Goal: Transaction & Acquisition: Purchase product/service

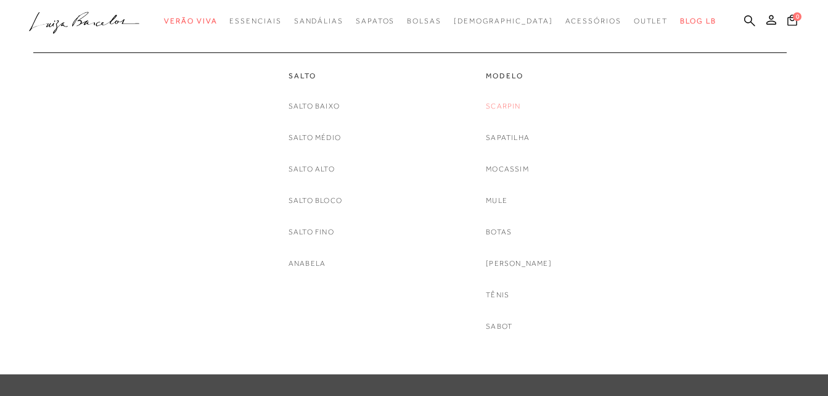
click at [520, 103] on link "Scarpin" at bounding box center [503, 106] width 35 height 13
click at [520, 104] on link "Scarpin" at bounding box center [503, 106] width 35 height 13
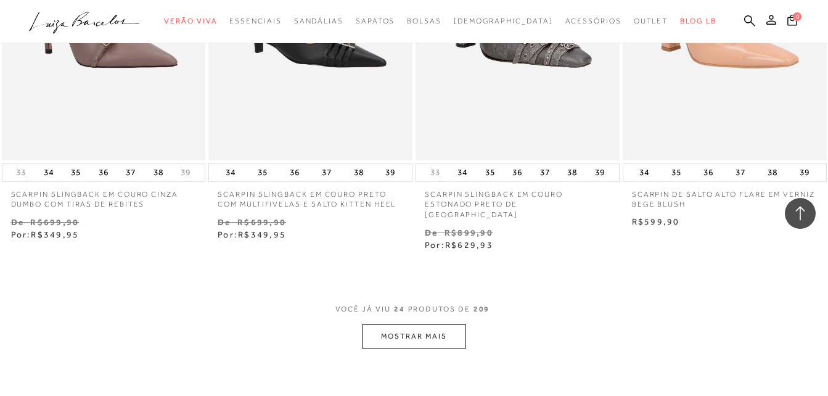
scroll to position [2220, 0]
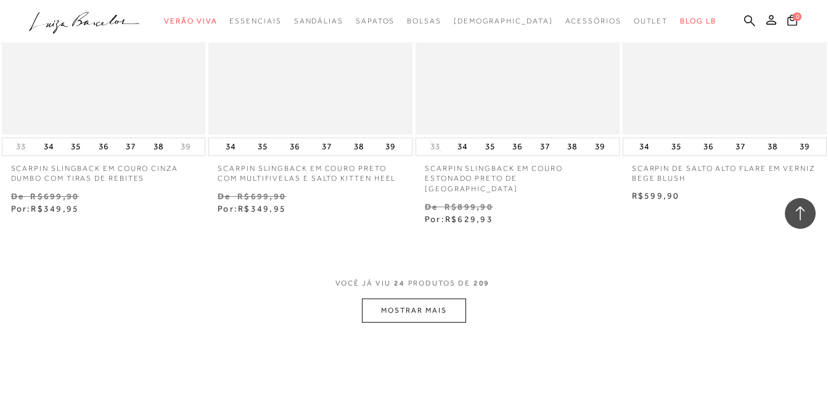
click at [403, 298] on button "MOSTRAR MAIS" at bounding box center [414, 310] width 104 height 24
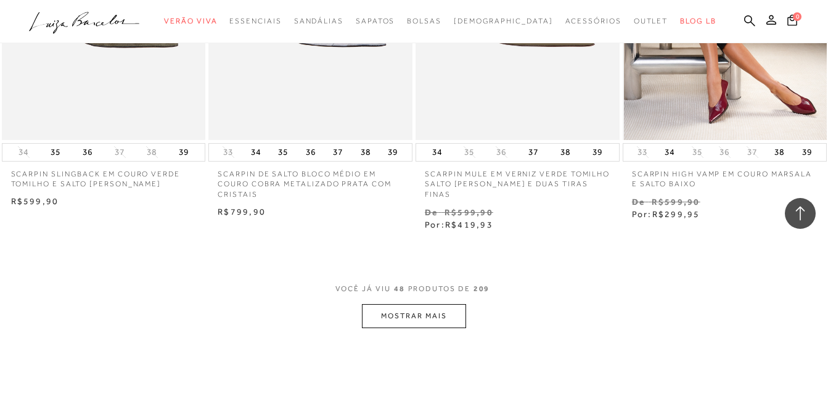
scroll to position [4687, 0]
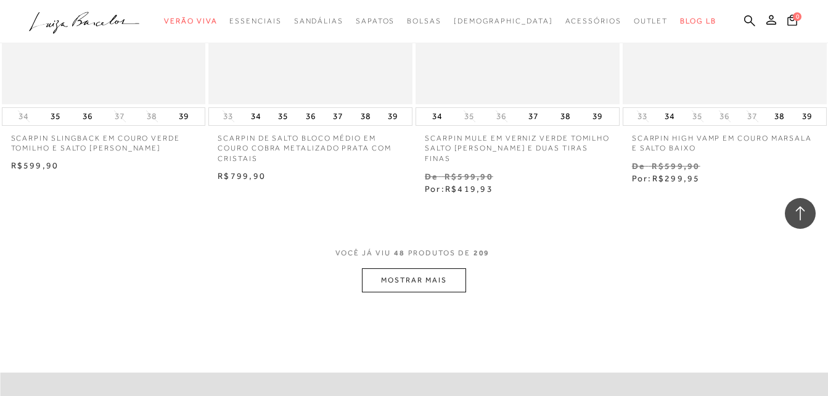
click at [433, 268] on button "MOSTRAR MAIS" at bounding box center [414, 280] width 104 height 24
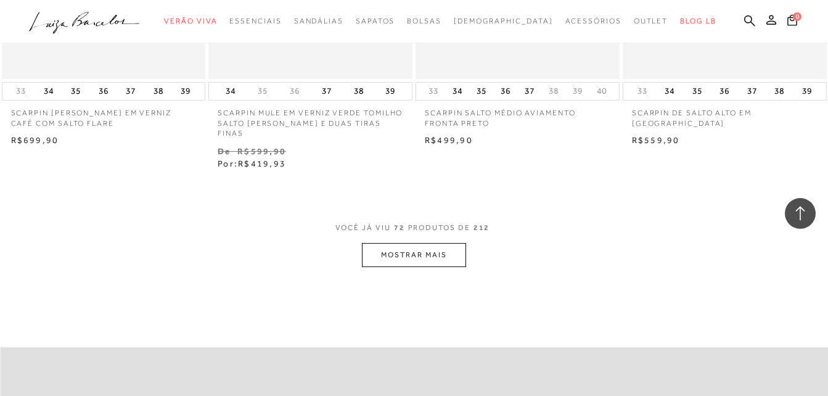
scroll to position [7153, 0]
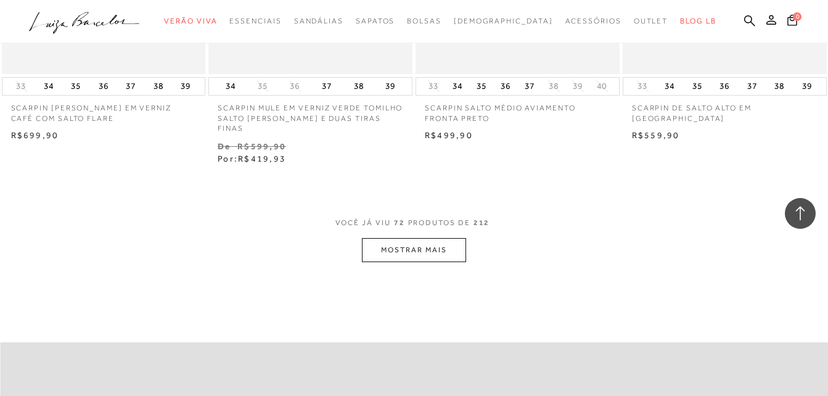
click at [434, 238] on button "MOSTRAR MAIS" at bounding box center [414, 250] width 104 height 24
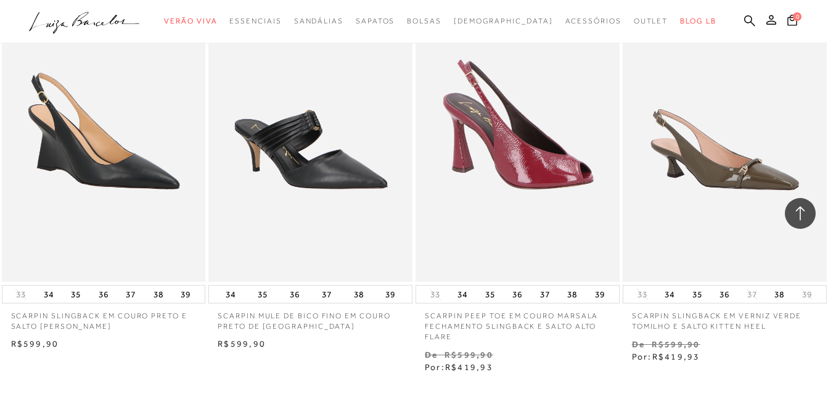
scroll to position [9496, 0]
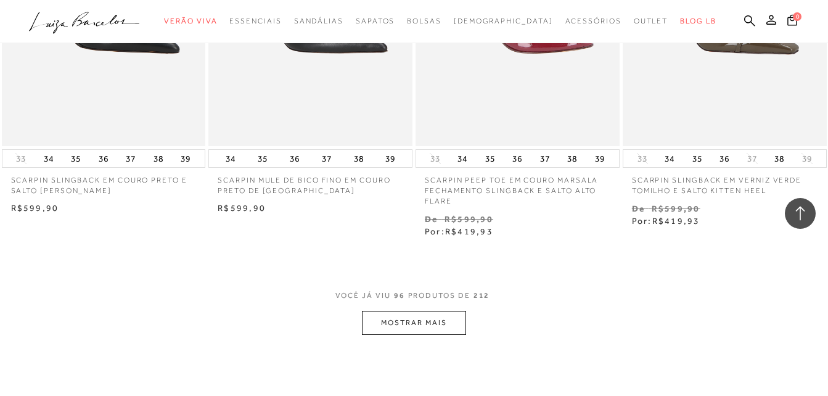
click at [443, 311] on button "MOSTRAR MAIS" at bounding box center [414, 323] width 104 height 24
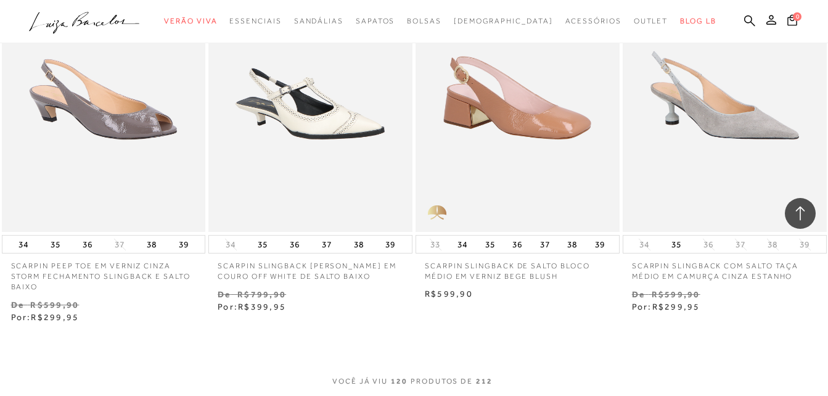
scroll to position [11963, 0]
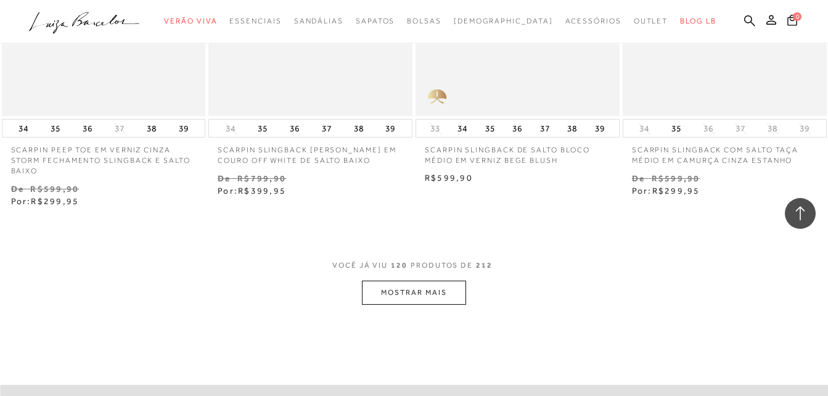
click at [451, 281] on button "MOSTRAR MAIS" at bounding box center [414, 293] width 104 height 24
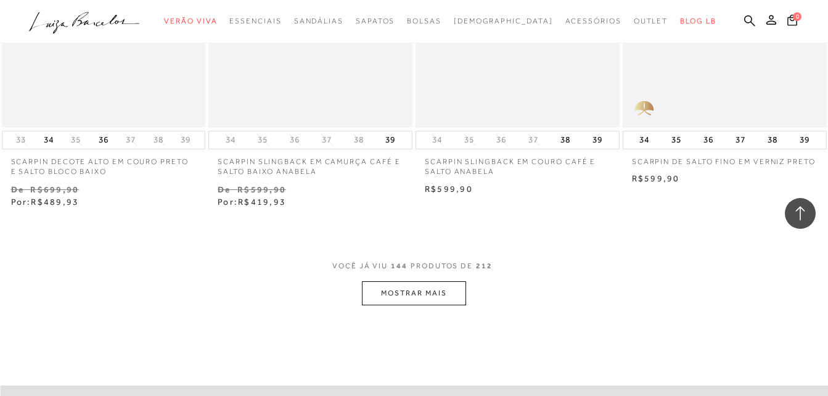
scroll to position [14306, 0]
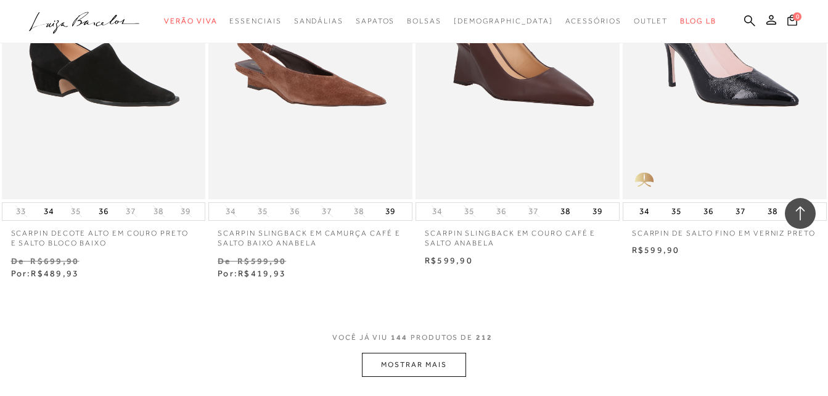
click at [413, 353] on button "MOSTRAR MAIS" at bounding box center [414, 365] width 104 height 24
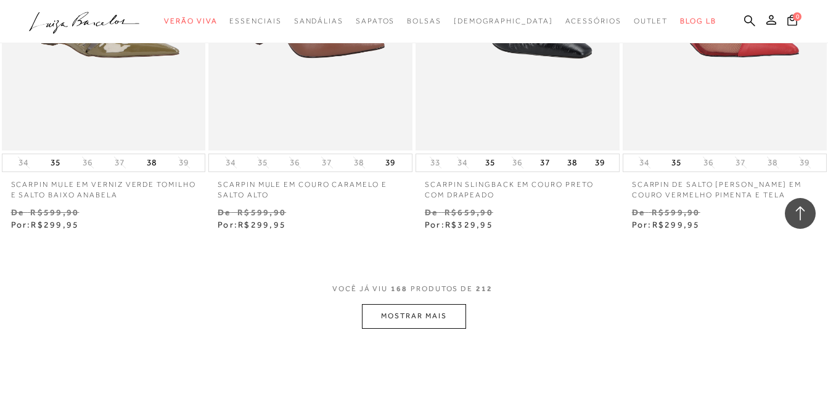
scroll to position [16834, 0]
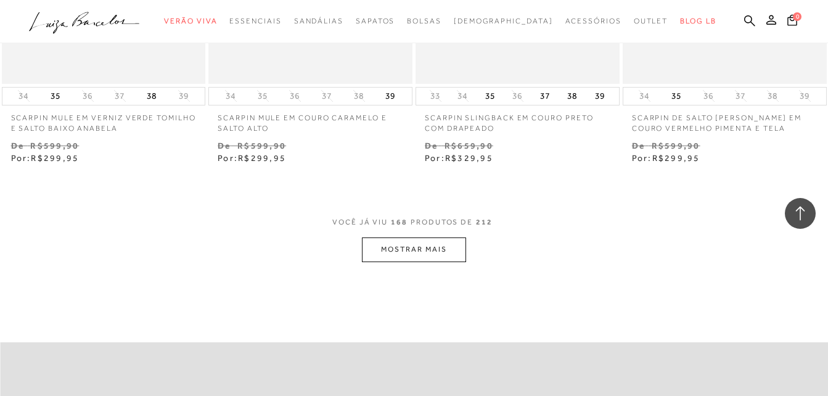
click at [445, 237] on button "MOSTRAR MAIS" at bounding box center [414, 249] width 104 height 24
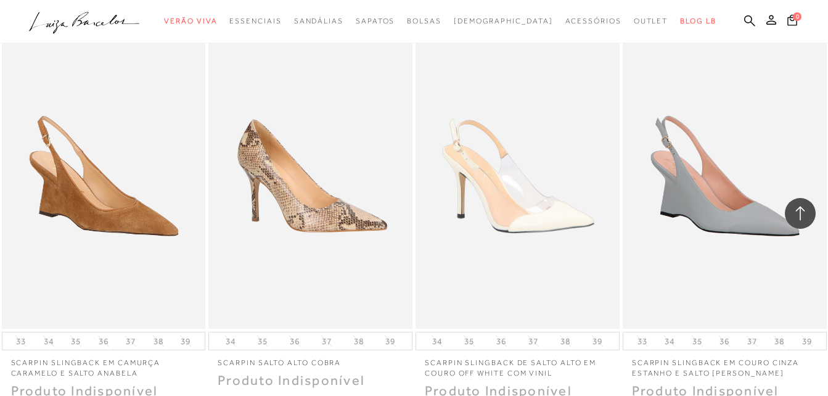
scroll to position [18561, 0]
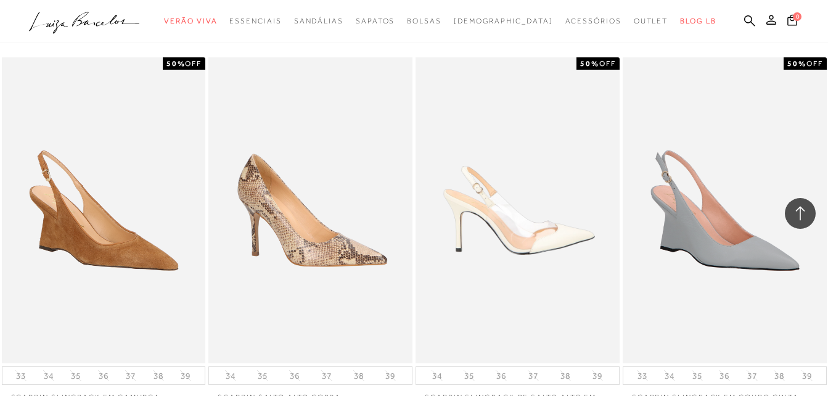
click at [544, 218] on img at bounding box center [518, 210] width 203 height 306
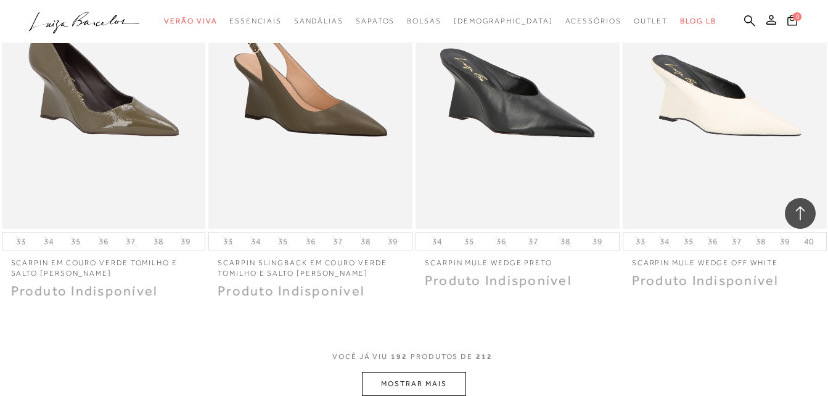
scroll to position [19098, 0]
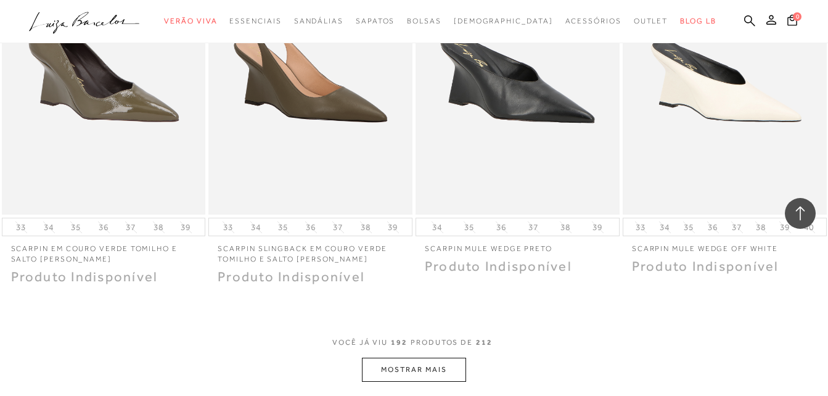
click at [422, 358] on button "MOSTRAR MAIS" at bounding box center [414, 370] width 104 height 24
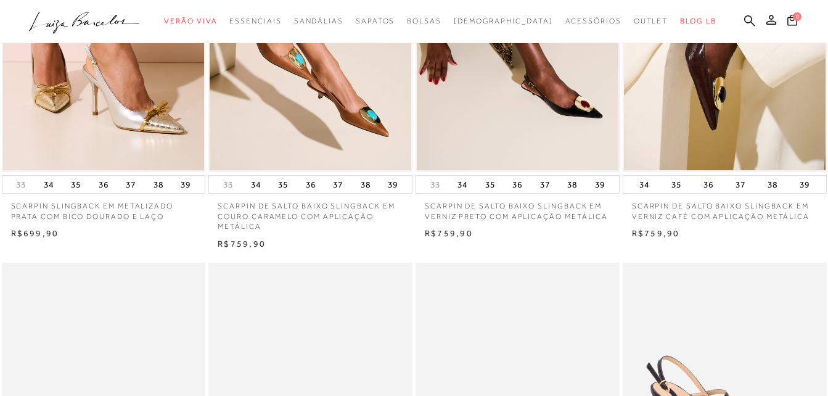
scroll to position [0, 0]
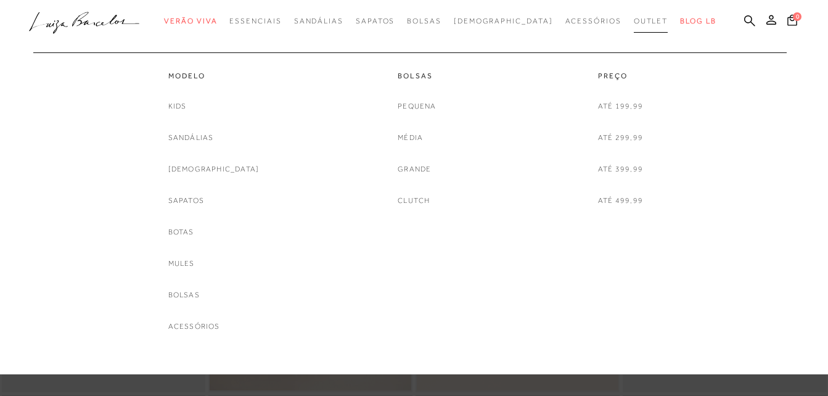
click at [634, 24] on span "Outlet" at bounding box center [651, 21] width 35 height 9
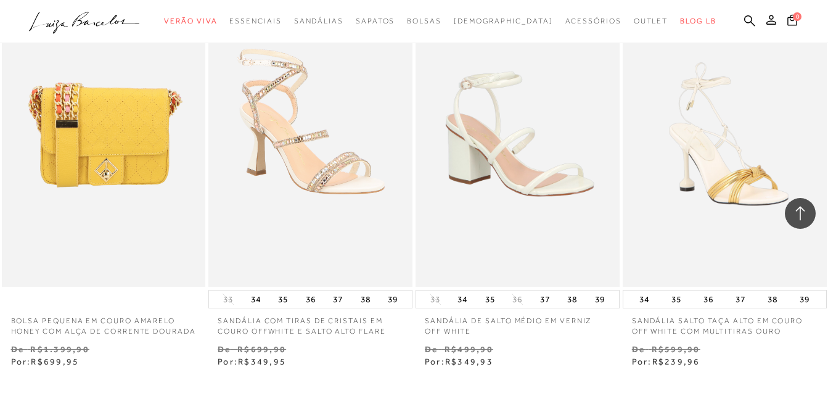
scroll to position [2220, 0]
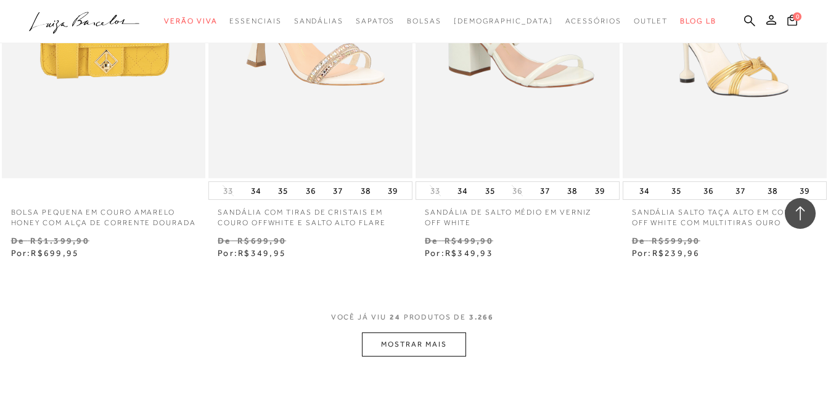
click at [442, 356] on button "MOSTRAR MAIS" at bounding box center [414, 344] width 104 height 24
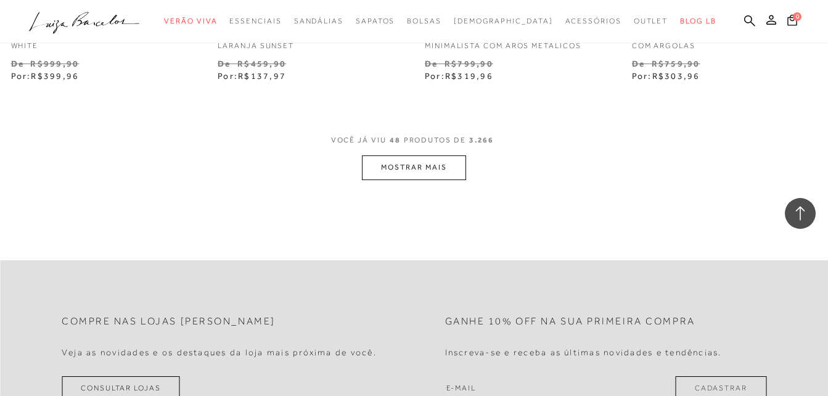
scroll to position [4810, 0]
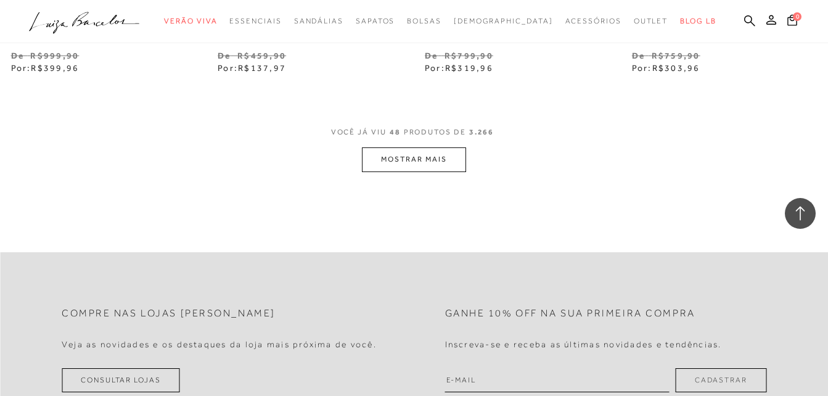
click at [443, 162] on button "MOSTRAR MAIS" at bounding box center [414, 159] width 104 height 24
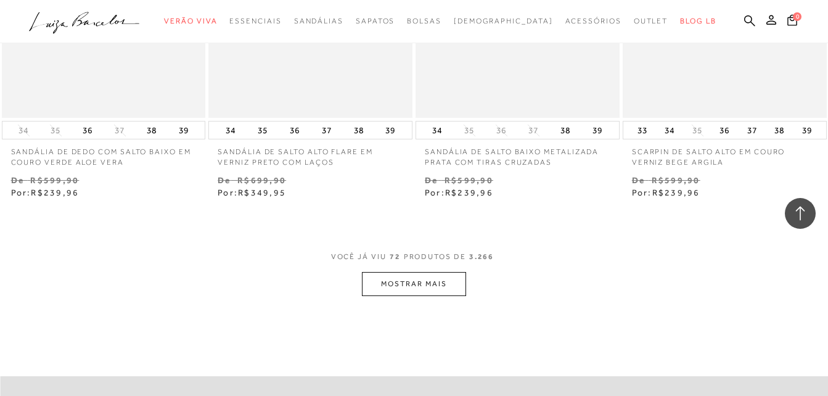
scroll to position [7091, 0]
click at [423, 293] on button "MOSTRAR MAIS" at bounding box center [414, 283] width 104 height 24
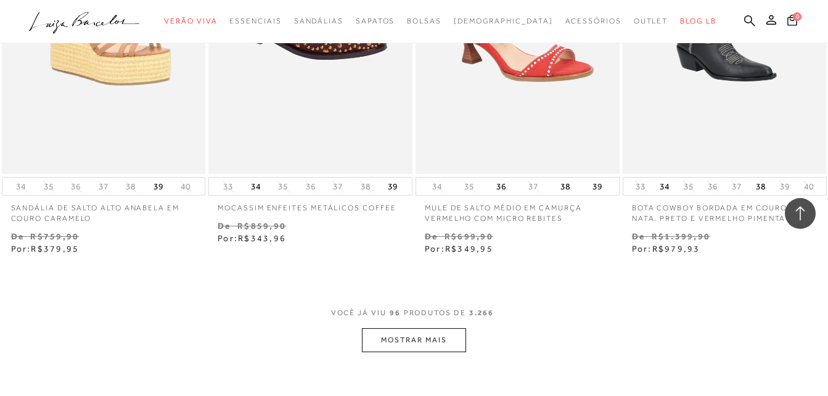
scroll to position [9435, 0]
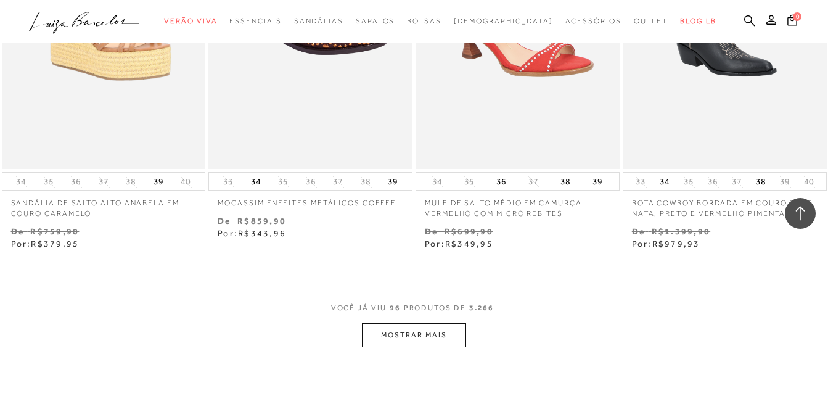
click at [410, 337] on button "MOSTRAR MAIS" at bounding box center [414, 335] width 104 height 24
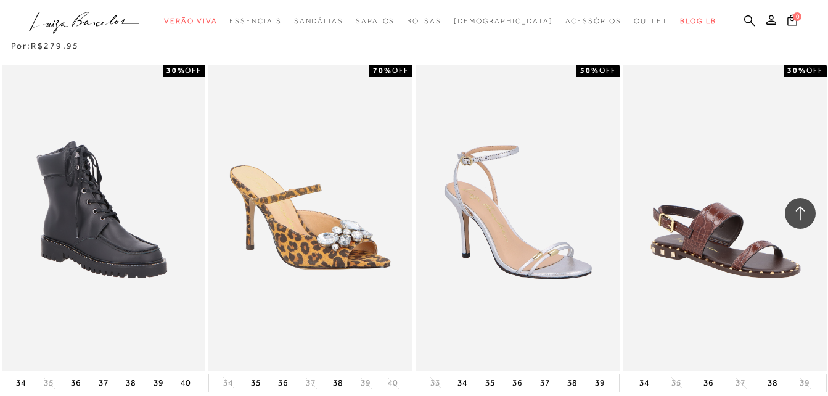
scroll to position [10051, 0]
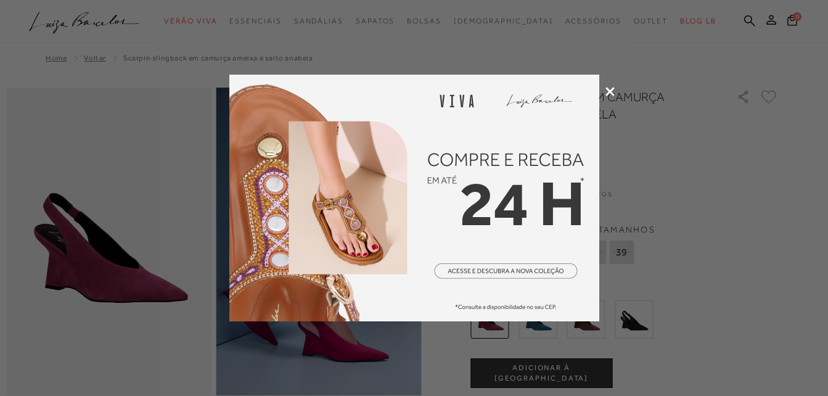
click at [610, 98] on div at bounding box center [414, 198] width 828 height 396
click at [612, 92] on icon at bounding box center [610, 91] width 9 height 9
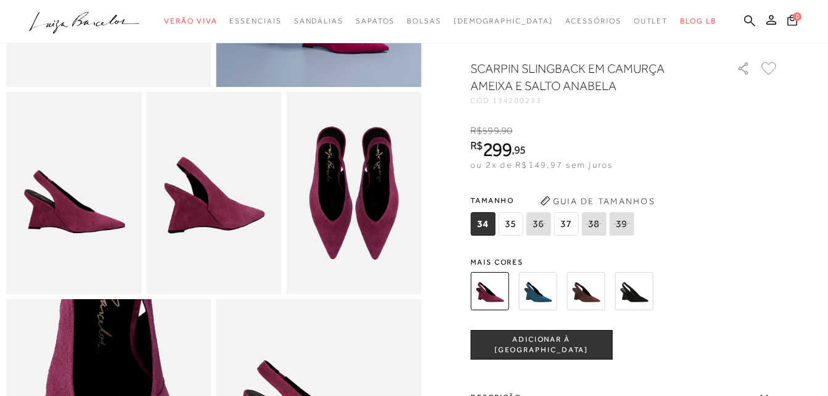
scroll to position [247, 0]
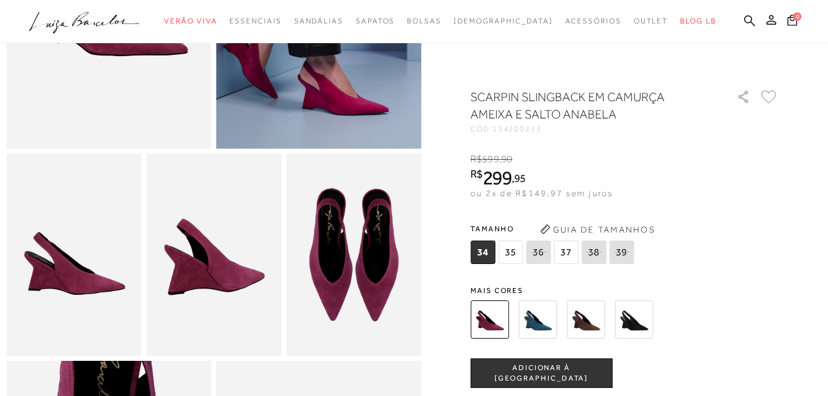
click at [542, 317] on img at bounding box center [538, 319] width 38 height 38
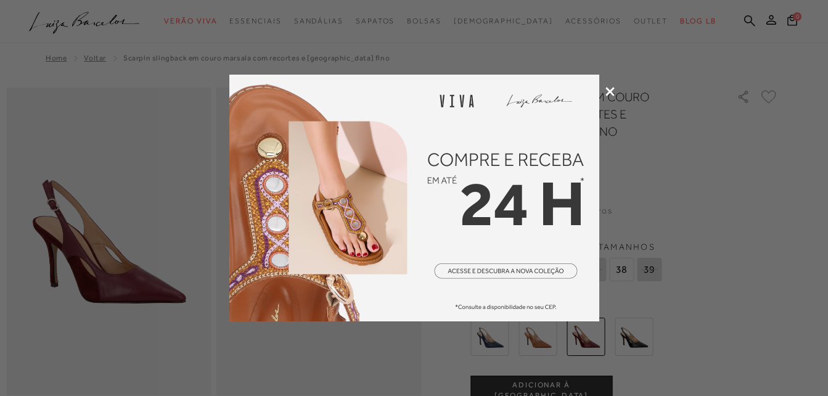
click at [615, 89] on div at bounding box center [414, 198] width 828 height 396
click at [609, 96] on div at bounding box center [414, 198] width 828 height 396
click at [607, 89] on icon at bounding box center [610, 91] width 9 height 9
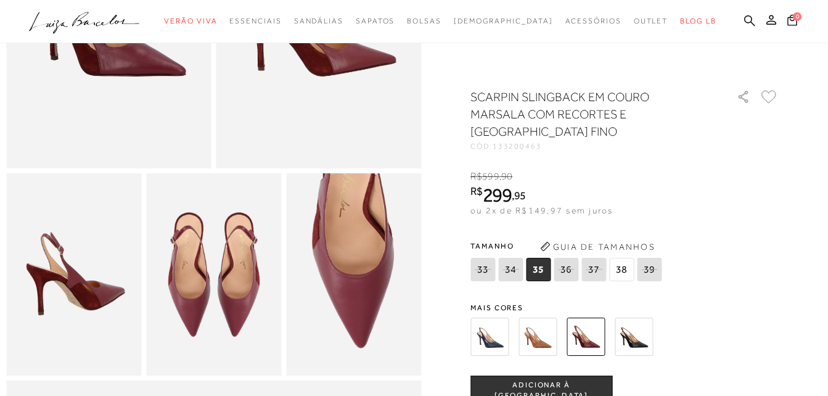
scroll to position [62, 0]
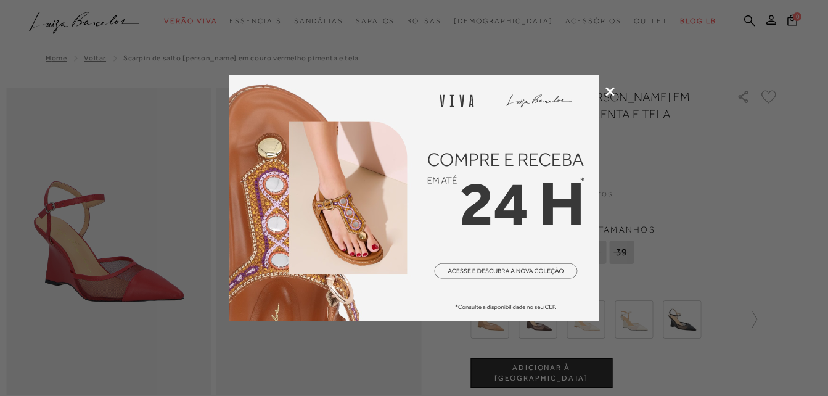
click at [607, 89] on icon at bounding box center [610, 91] width 9 height 9
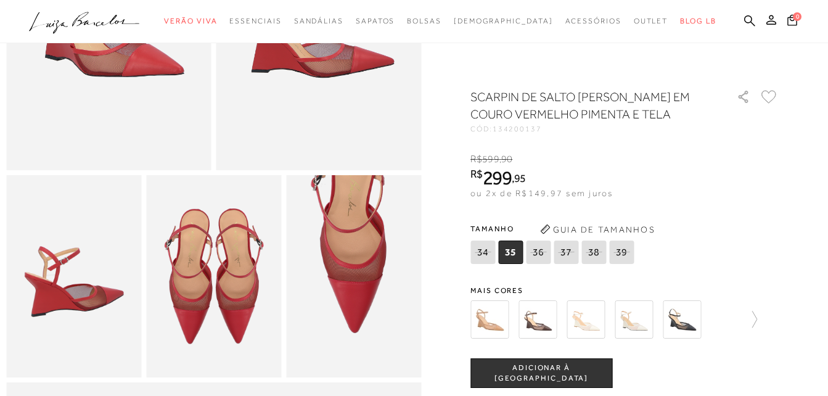
scroll to position [247, 0]
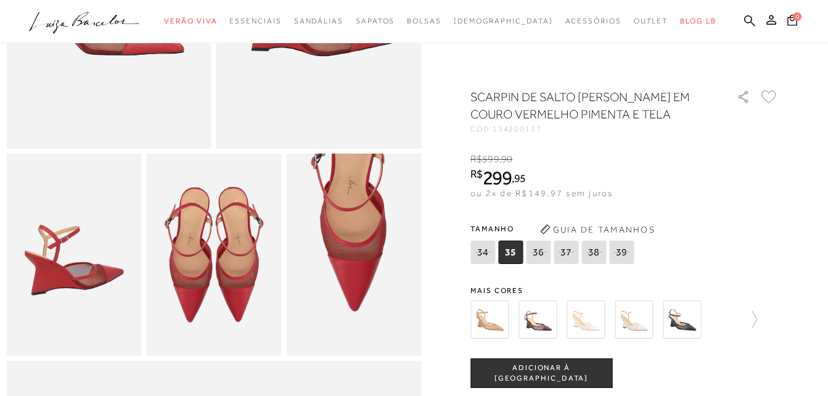
click at [536, 324] on img at bounding box center [538, 319] width 38 height 38
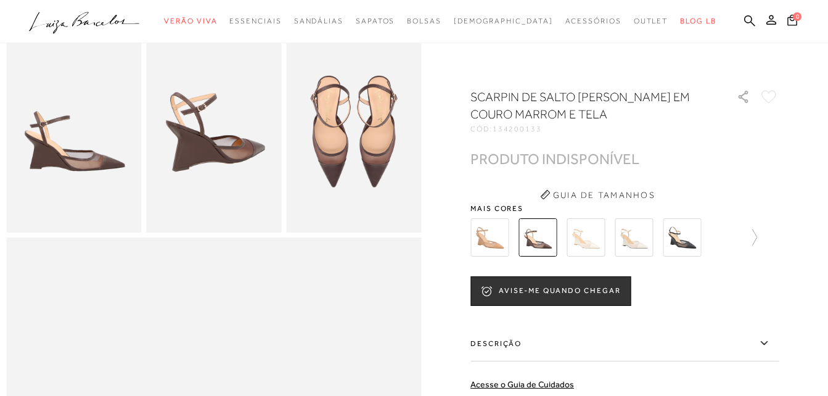
scroll to position [308, 0]
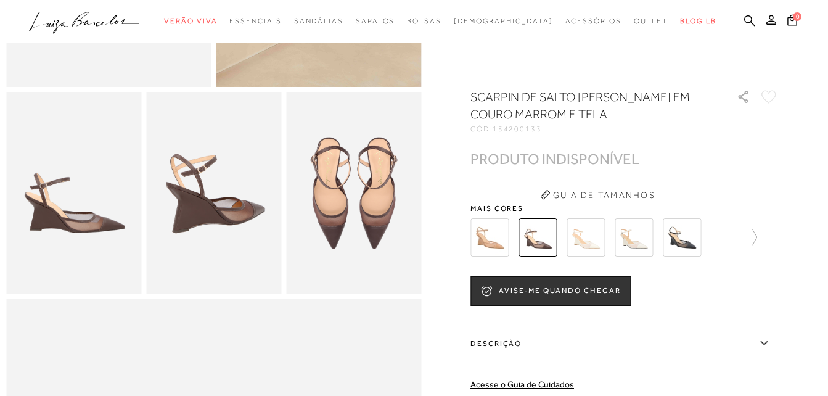
click at [684, 241] on img at bounding box center [682, 237] width 38 height 38
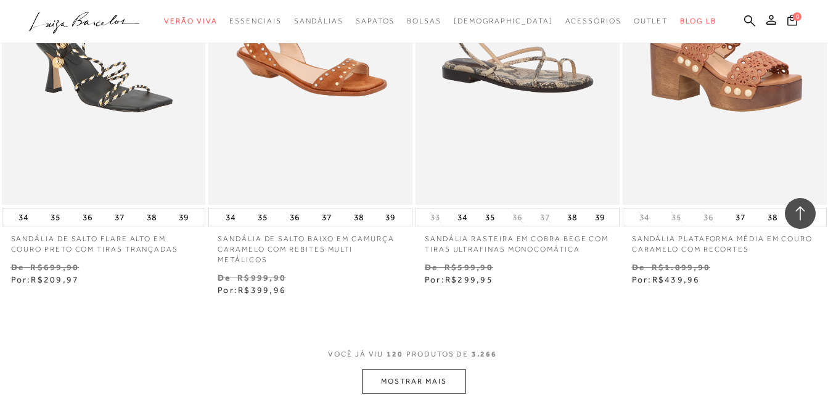
scroll to position [11901, 0]
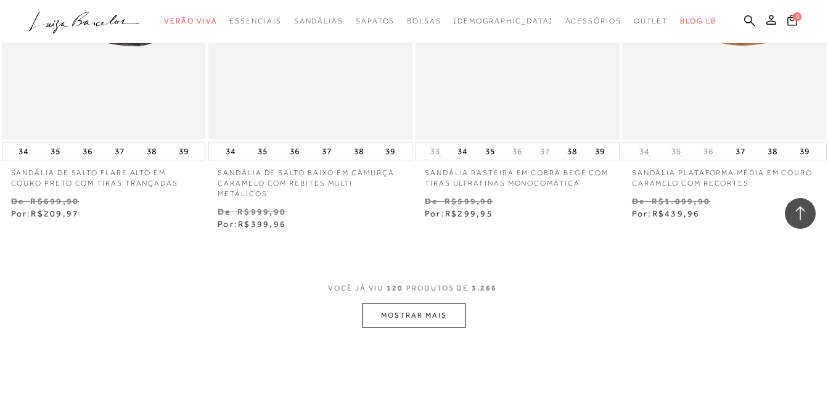
click at [431, 309] on button "MOSTRAR MAIS" at bounding box center [414, 315] width 104 height 24
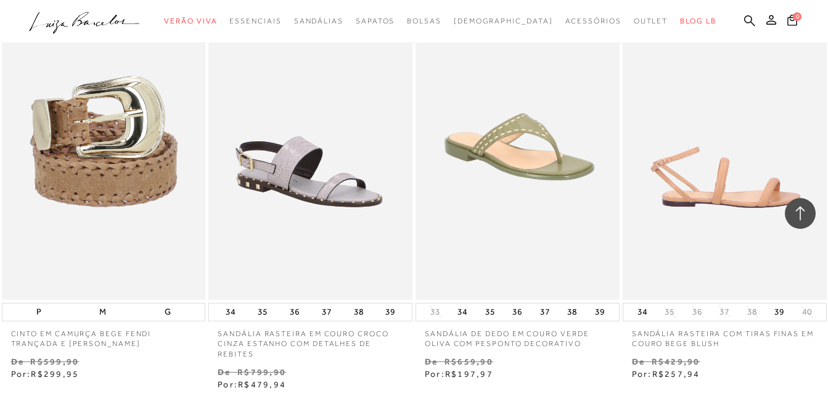
scroll to position [14368, 0]
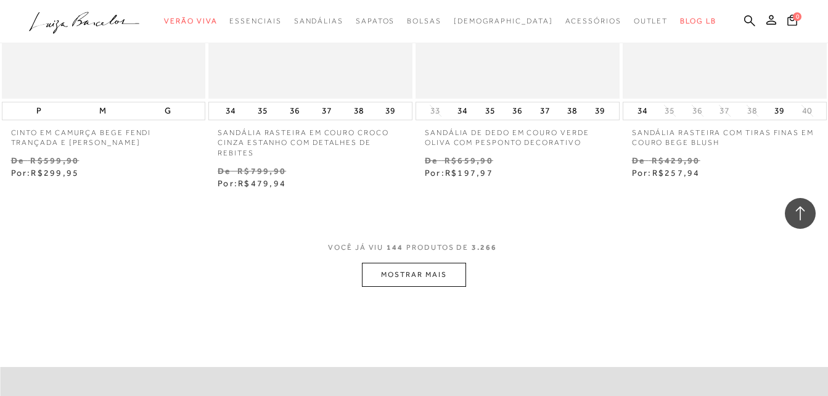
click at [438, 272] on button "MOSTRAR MAIS" at bounding box center [414, 275] width 104 height 24
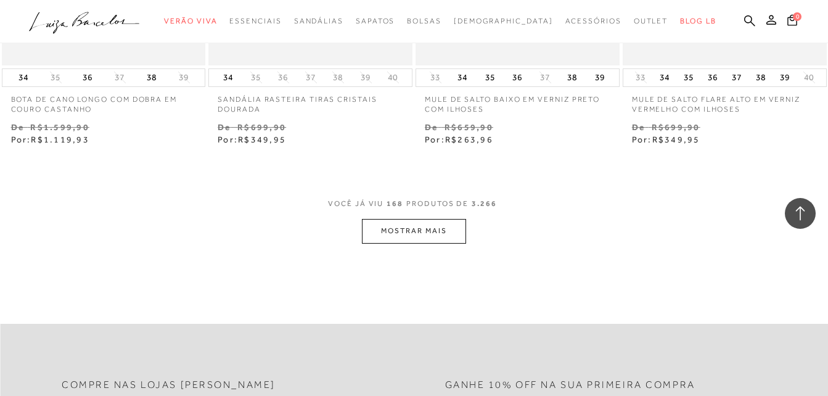
scroll to position [16896, 0]
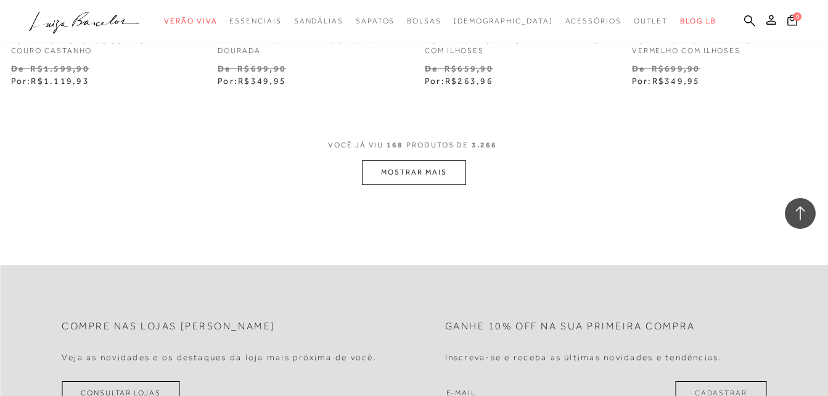
click at [438, 160] on button "MOSTRAR MAIS" at bounding box center [414, 172] width 104 height 24
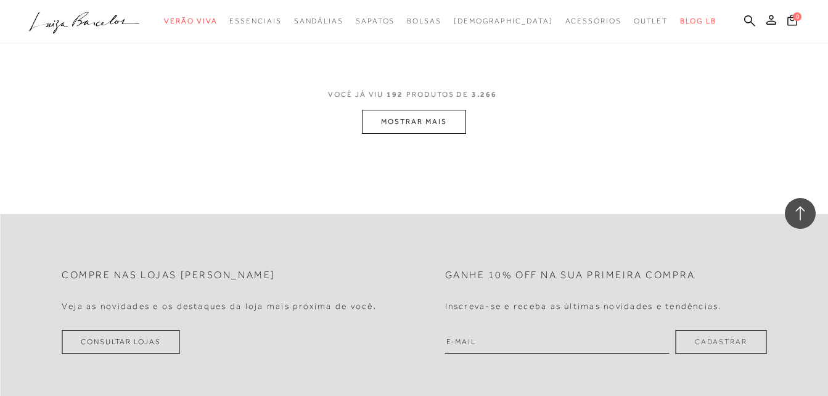
scroll to position [19301, 0]
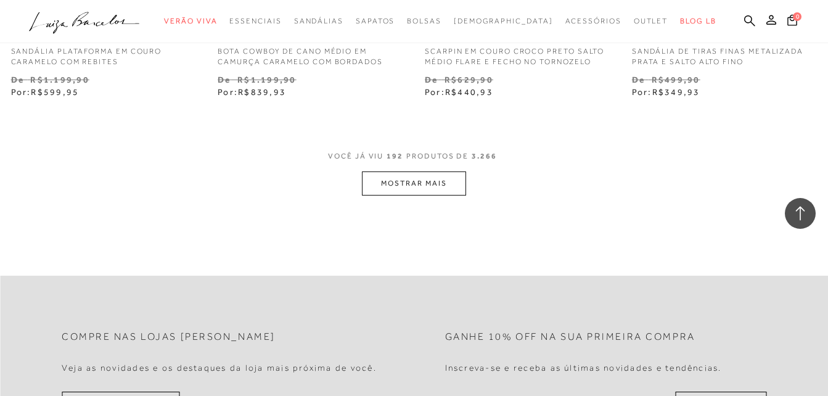
click at [413, 172] on button "MOSTRAR MAIS" at bounding box center [414, 183] width 104 height 24
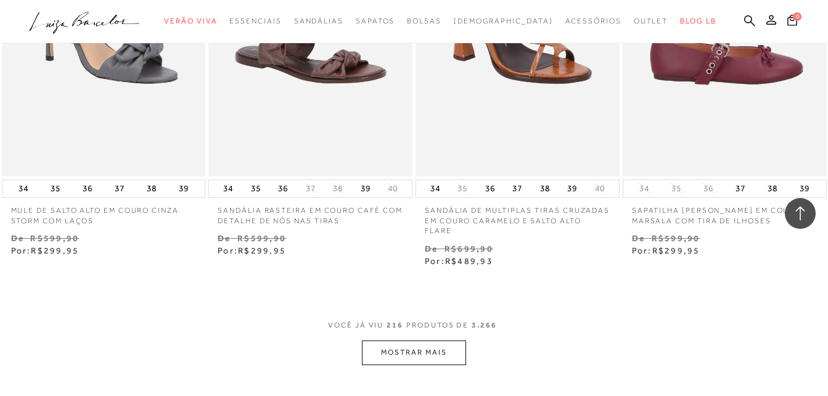
scroll to position [21583, 0]
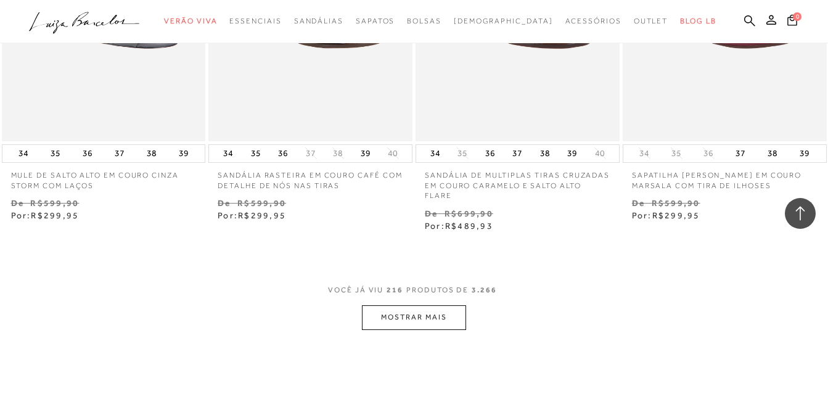
click at [419, 305] on button "MOSTRAR MAIS" at bounding box center [414, 317] width 104 height 24
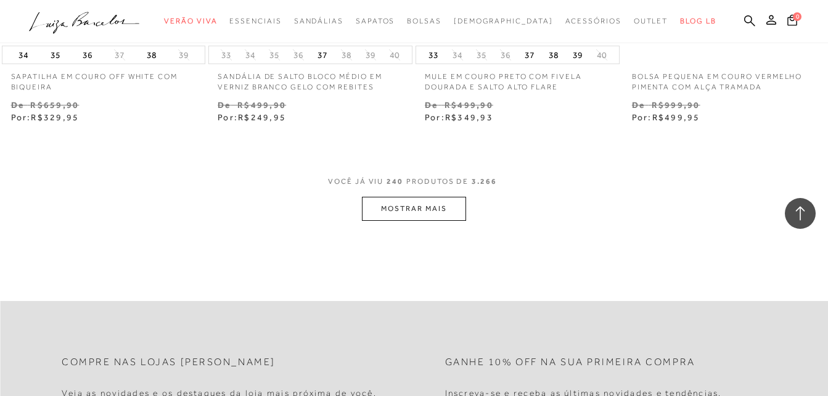
scroll to position [24111, 0]
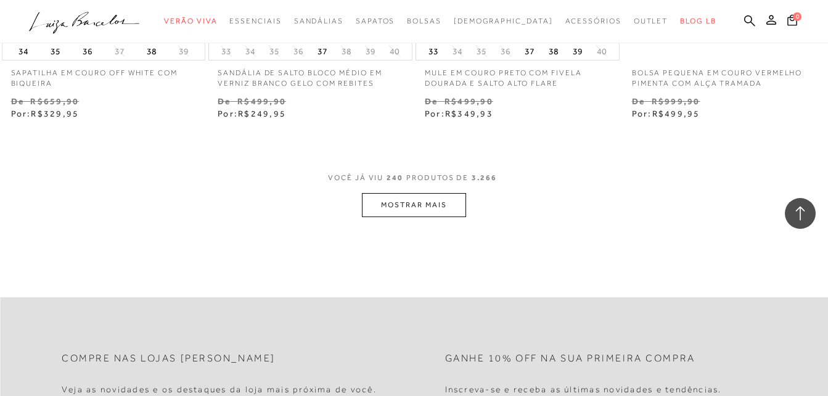
click at [453, 193] on button "MOSTRAR MAIS" at bounding box center [414, 205] width 104 height 24
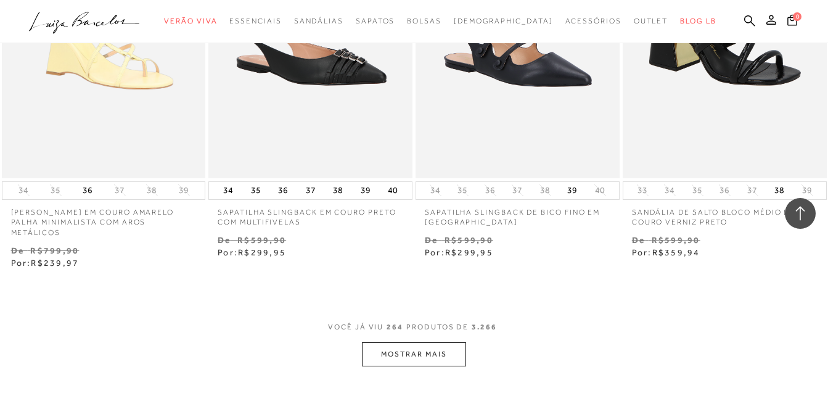
scroll to position [26392, 0]
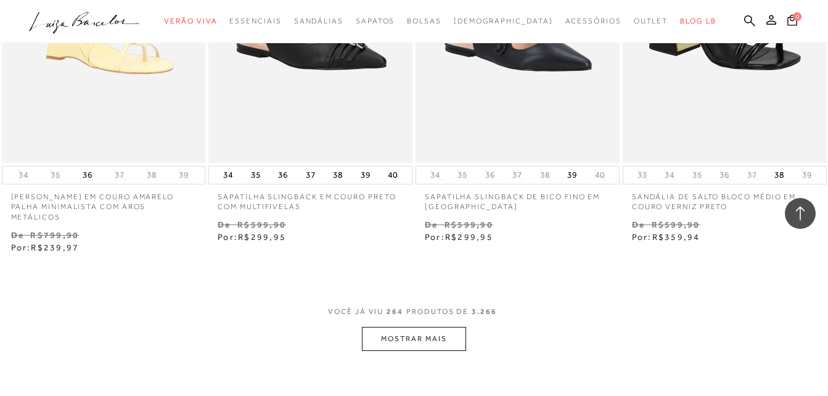
click at [401, 327] on button "MOSTRAR MAIS" at bounding box center [414, 339] width 104 height 24
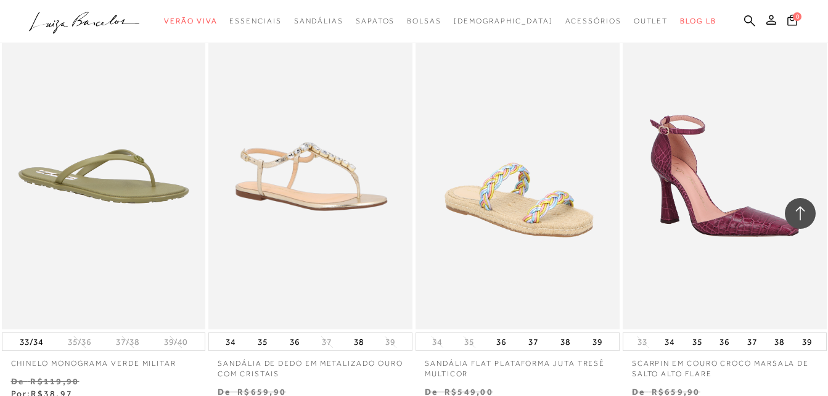
scroll to position [28797, 0]
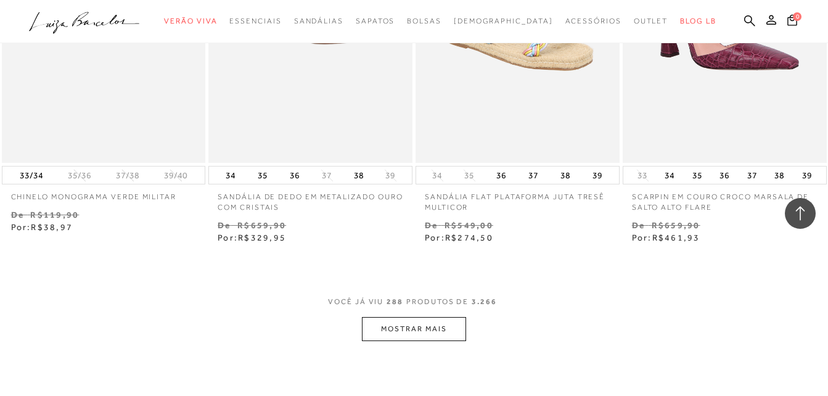
click at [432, 317] on button "MOSTRAR MAIS" at bounding box center [414, 329] width 104 height 24
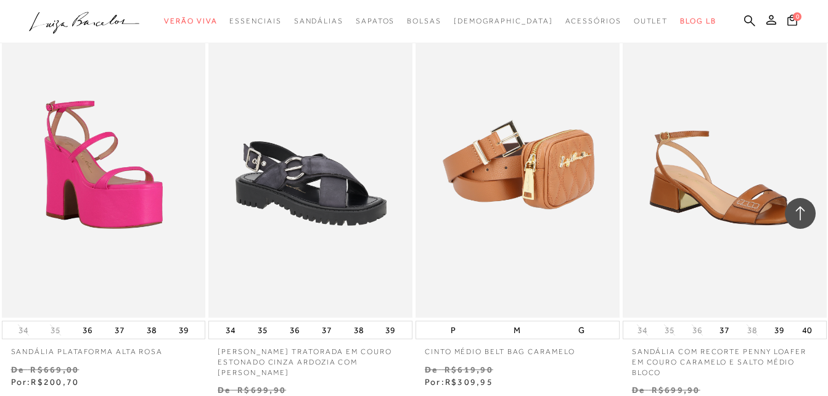
scroll to position [31264, 0]
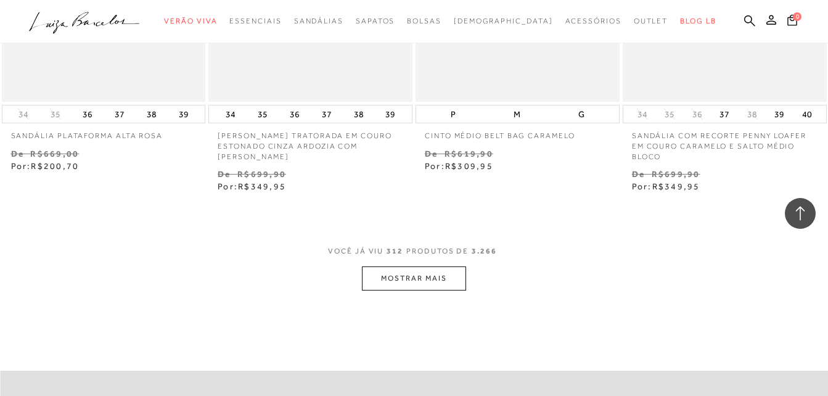
click at [444, 266] on button "MOSTRAR MAIS" at bounding box center [414, 278] width 104 height 24
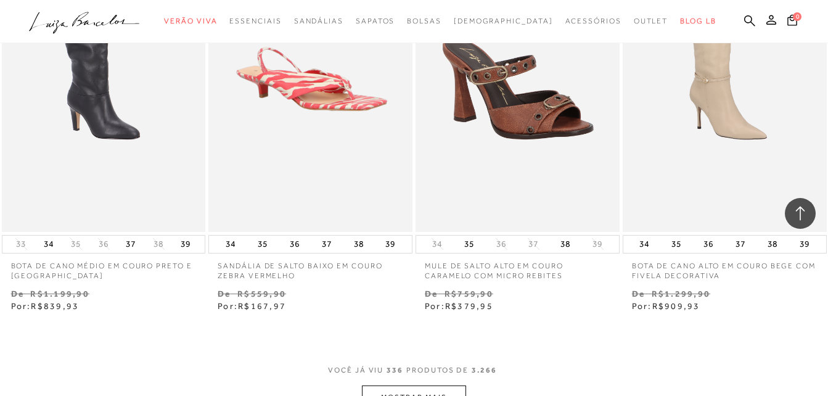
scroll to position [33669, 0]
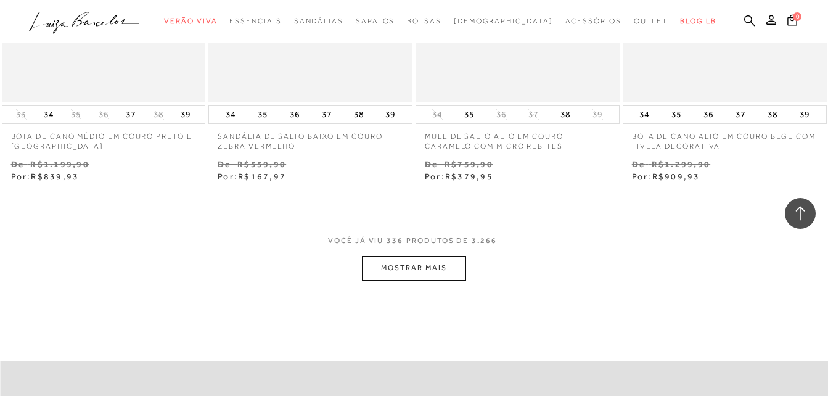
click at [393, 256] on button "MOSTRAR MAIS" at bounding box center [414, 268] width 104 height 24
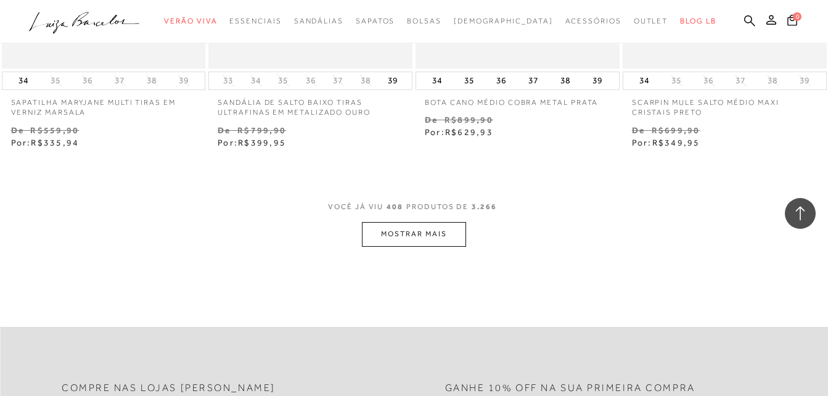
scroll to position [36106, 0]
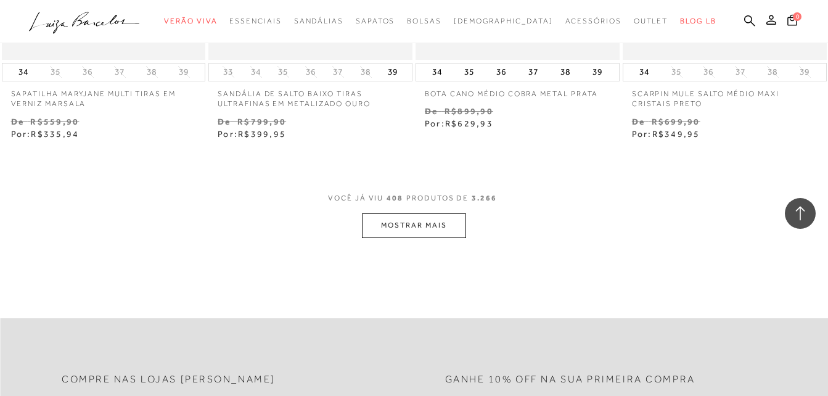
click at [443, 213] on button "MOSTRAR MAIS" at bounding box center [414, 225] width 104 height 24
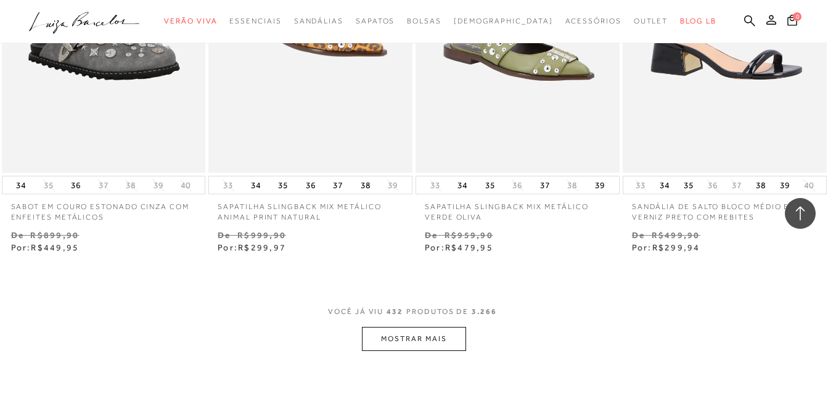
scroll to position [38450, 0]
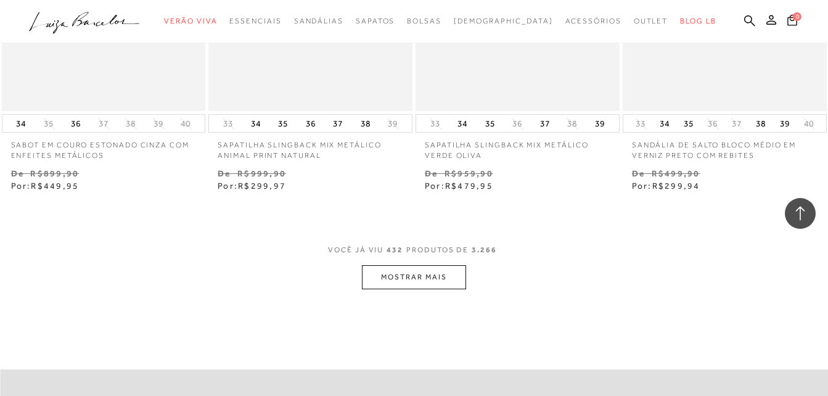
click at [444, 265] on button "MOSTRAR MAIS" at bounding box center [414, 277] width 104 height 24
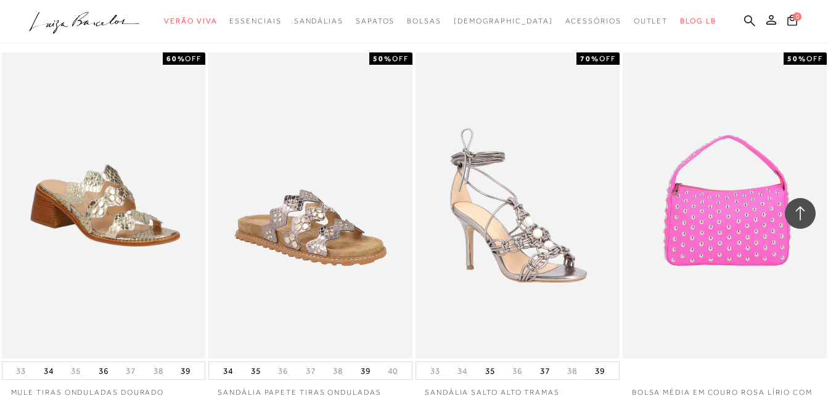
scroll to position [40916, 0]
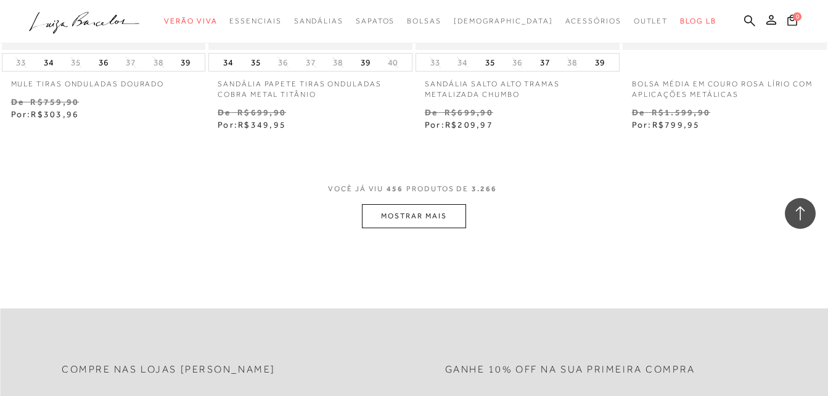
click at [413, 204] on button "MOSTRAR MAIS" at bounding box center [414, 216] width 104 height 24
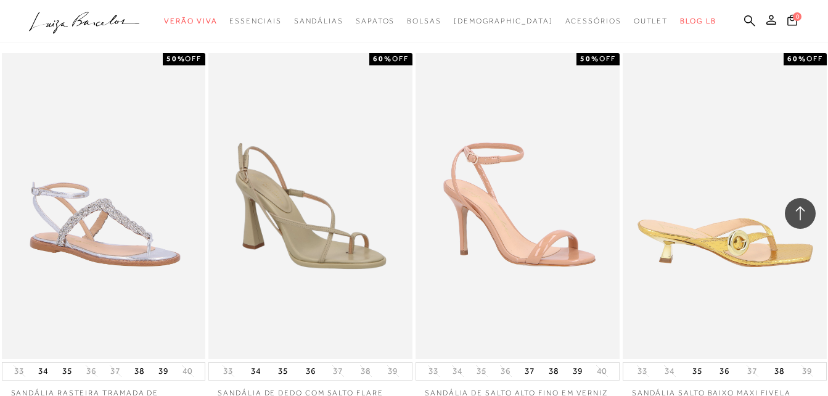
scroll to position [43260, 0]
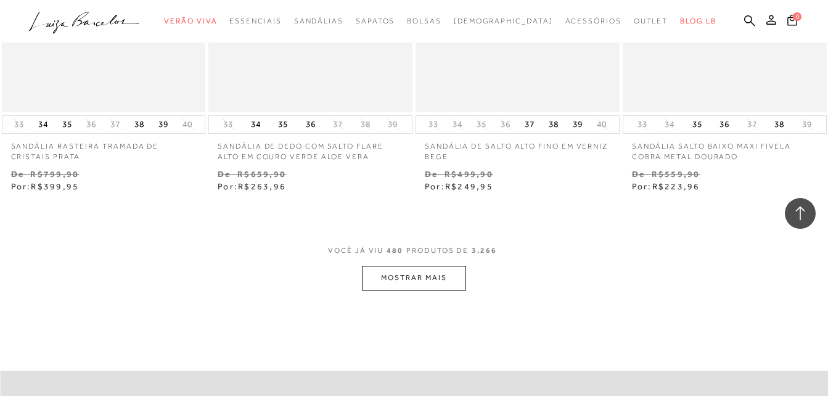
click at [401, 266] on button "MOSTRAR MAIS" at bounding box center [414, 278] width 104 height 24
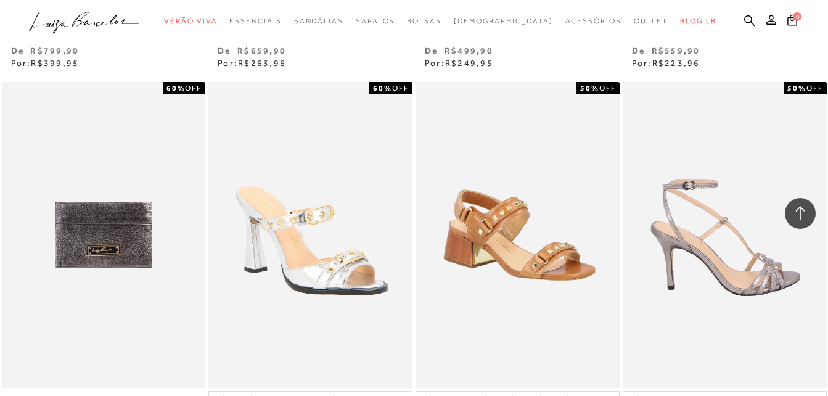
scroll to position [43814, 0]
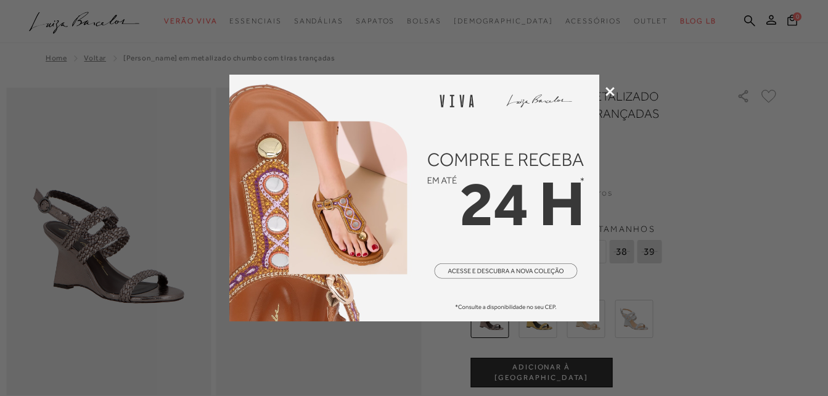
click at [613, 89] on icon at bounding box center [610, 91] width 9 height 9
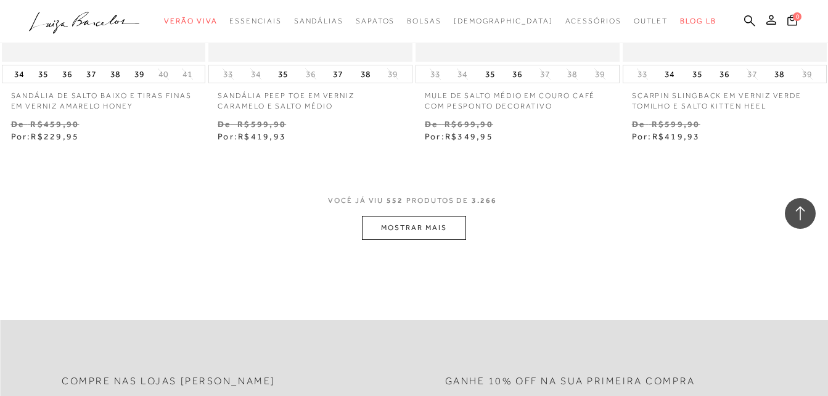
scroll to position [50536, 0]
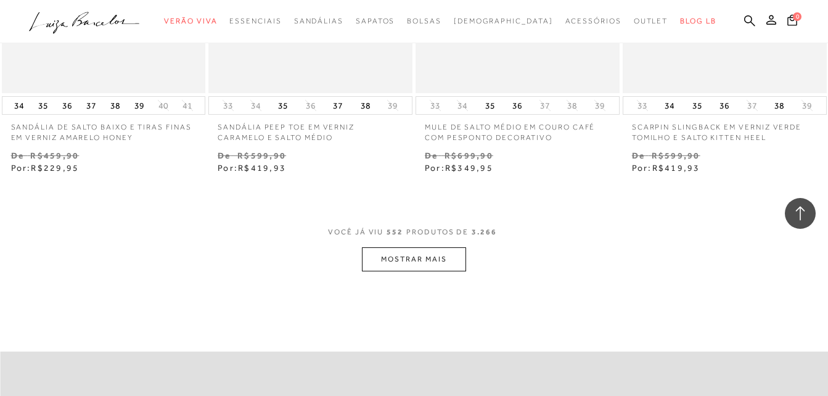
click at [427, 247] on button "MOSTRAR MAIS" at bounding box center [414, 259] width 104 height 24
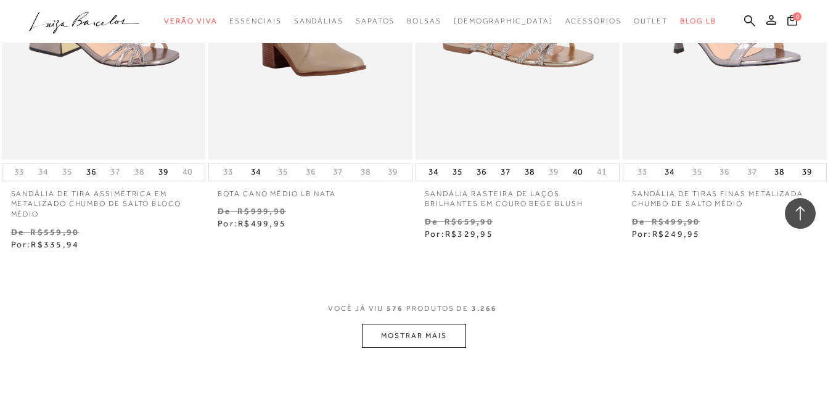
scroll to position [52879, 0]
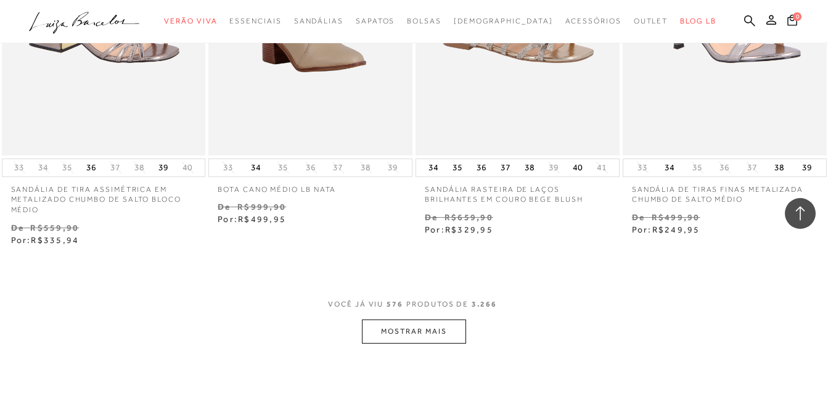
click at [424, 319] on button "MOSTRAR MAIS" at bounding box center [414, 331] width 104 height 24
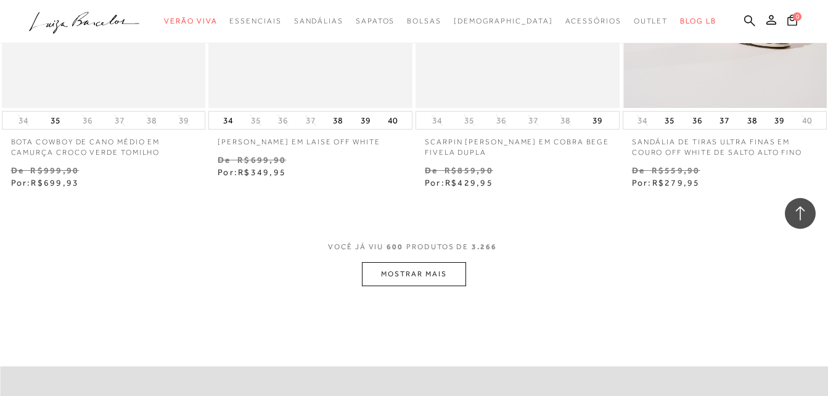
scroll to position [55346, 0]
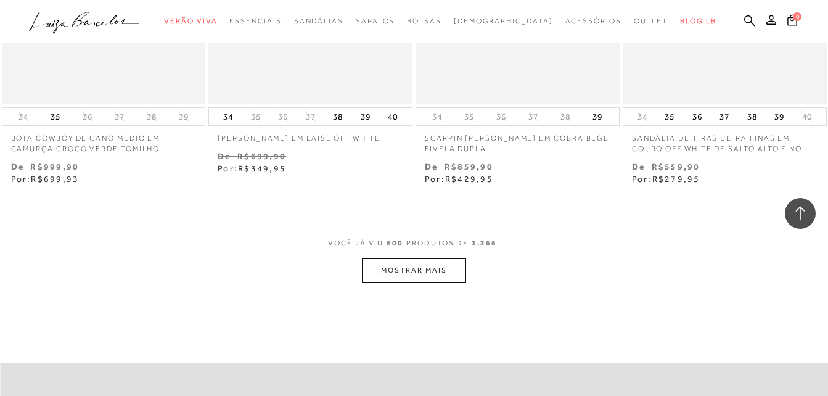
click at [431, 258] on button "MOSTRAR MAIS" at bounding box center [414, 270] width 104 height 24
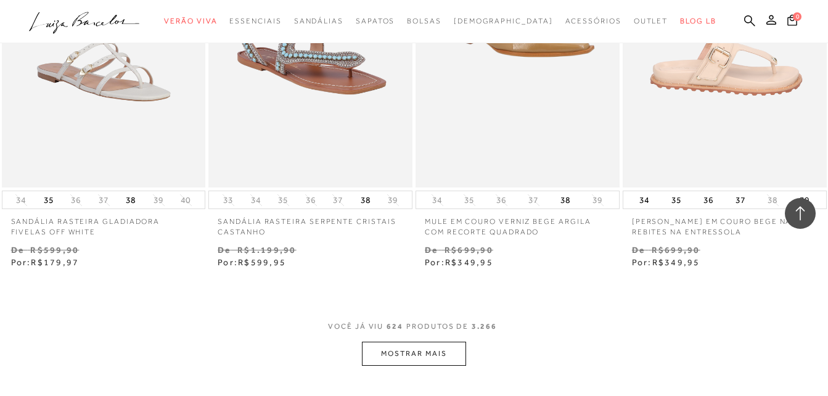
scroll to position [57689, 0]
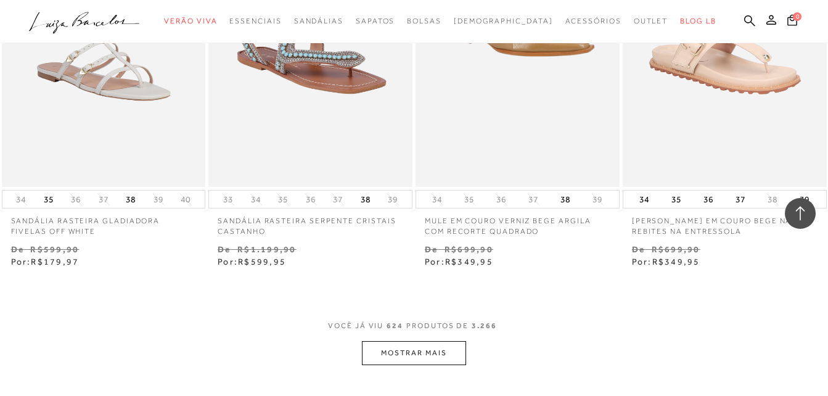
click at [425, 341] on button "MOSTRAR MAIS" at bounding box center [414, 353] width 104 height 24
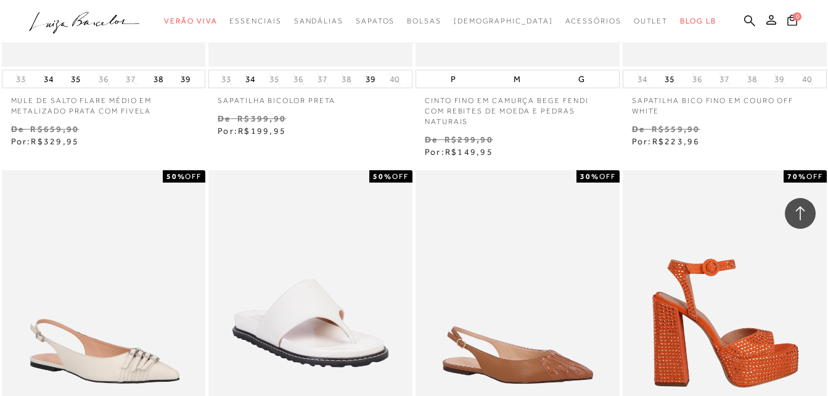
scroll to position [59114, 0]
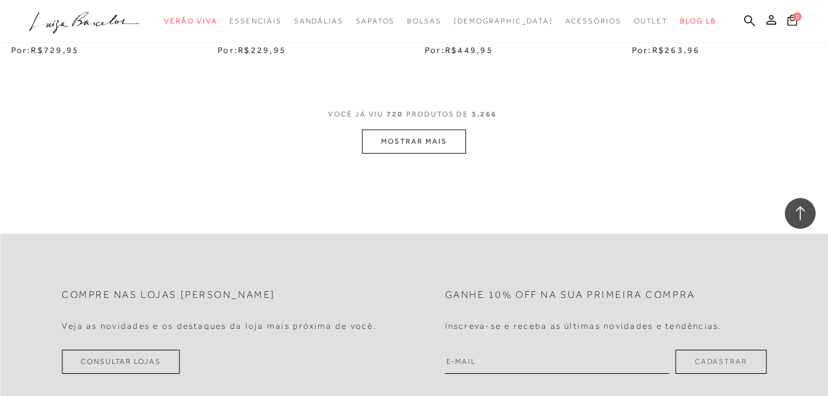
scroll to position [67486, 0]
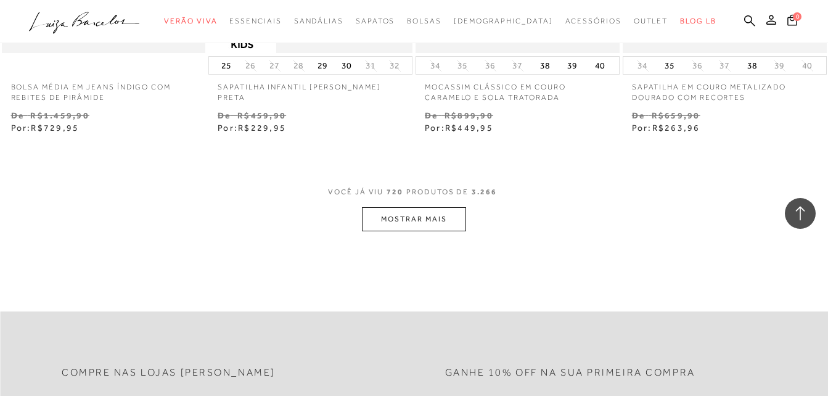
click button "MOSTRAR MAIS"
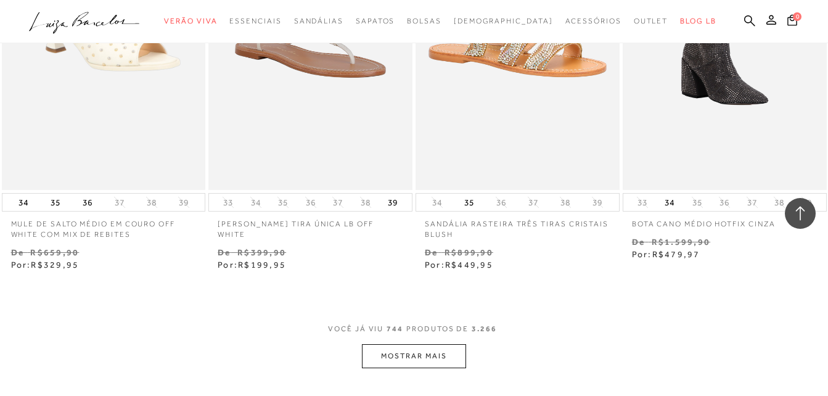
scroll to position [69767, 0]
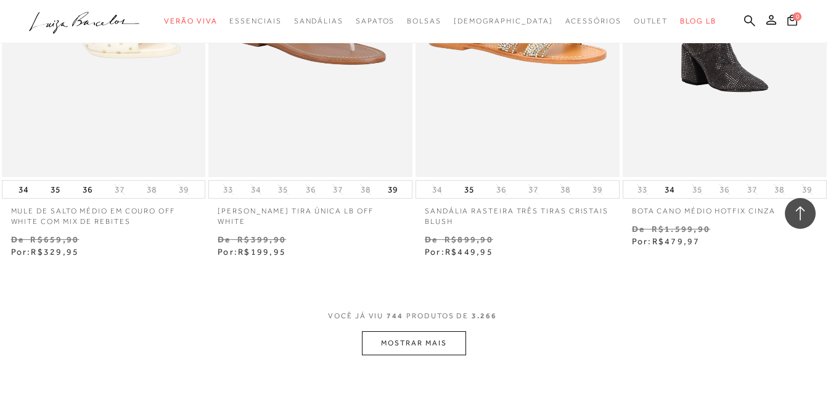
click button "MOSTRAR MAIS"
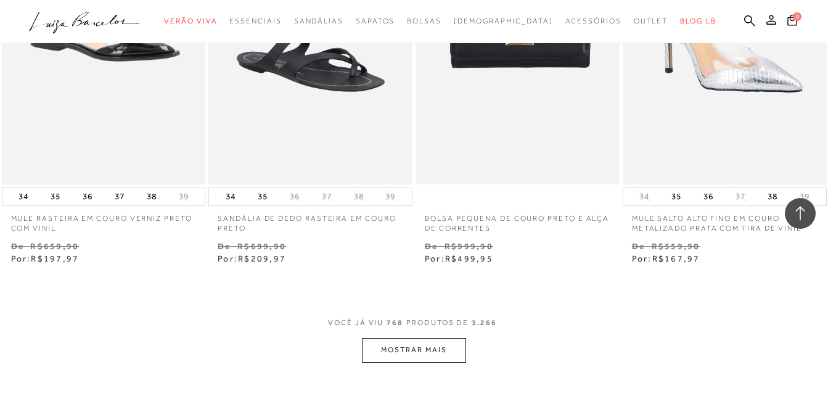
scroll to position [72112, 0]
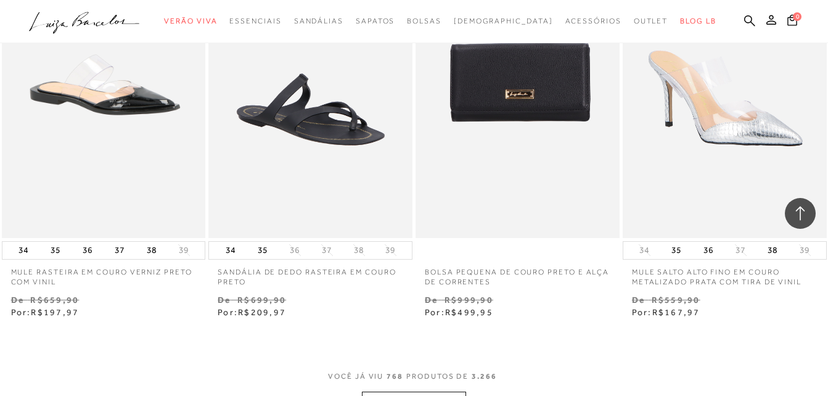
click button "MOSTRAR MAIS"
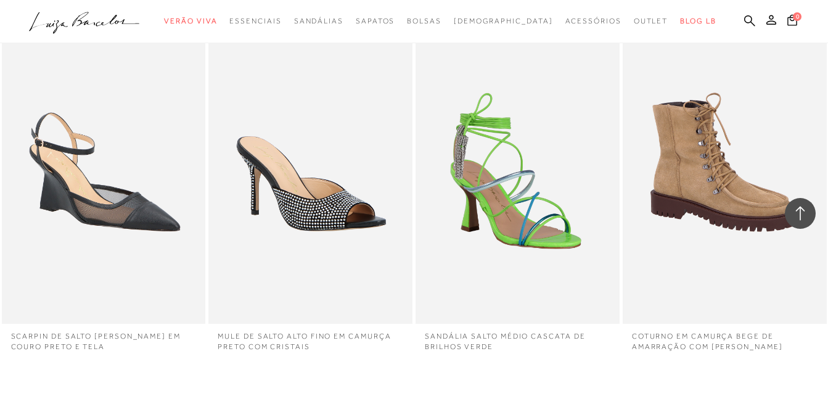
scroll to position [74270, 0]
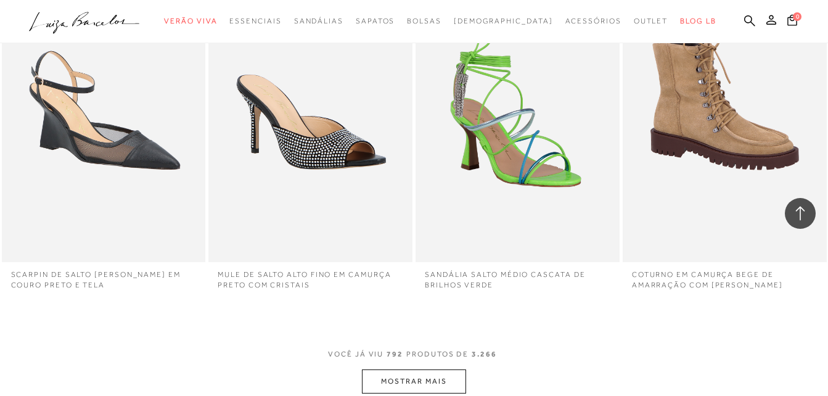
click button "MOSTRAR MAIS"
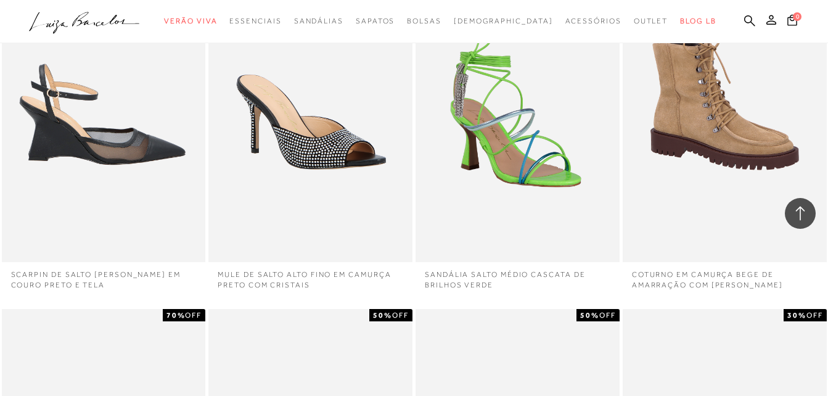
drag, startPoint x: 110, startPoint y: 197, endPoint x: 163, endPoint y: 128, distance: 86.7
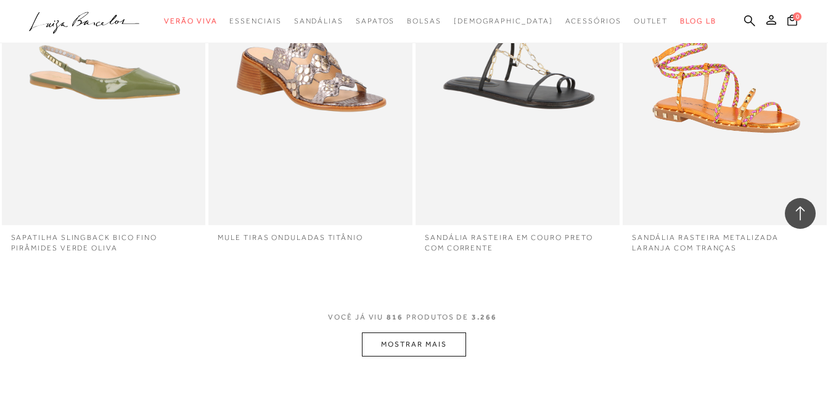
scroll to position [76613, 0]
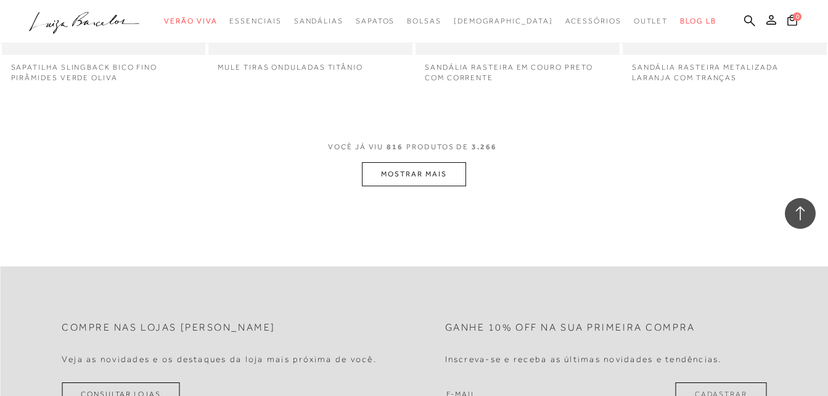
click button "MOSTRAR MAIS"
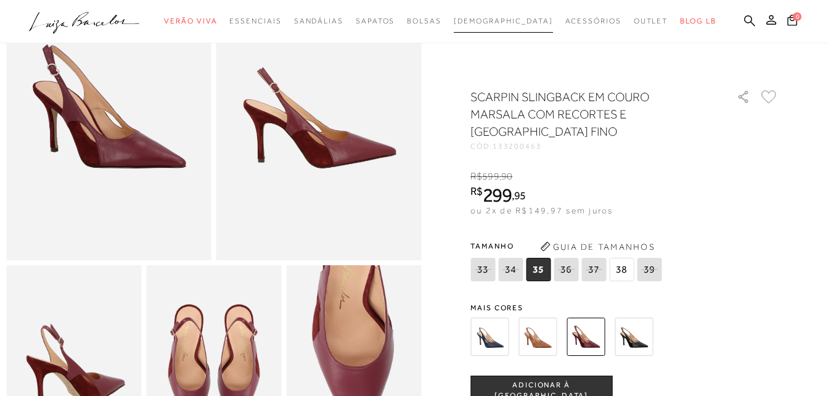
scroll to position [123, 0]
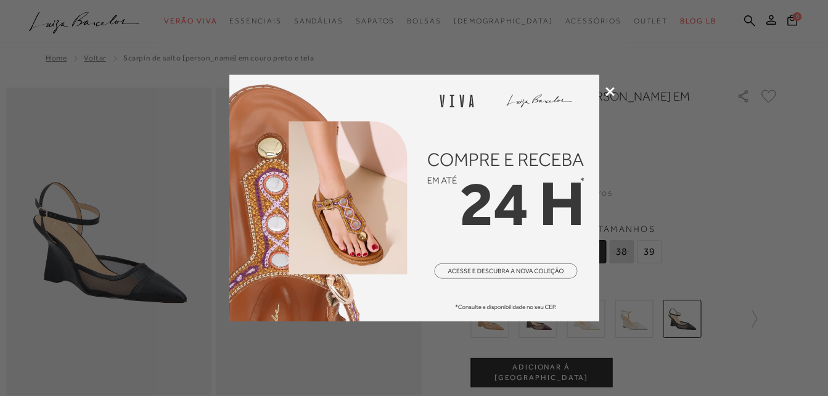
click at [616, 97] on div at bounding box center [414, 198] width 828 height 396
click at [609, 89] on icon at bounding box center [610, 91] width 9 height 9
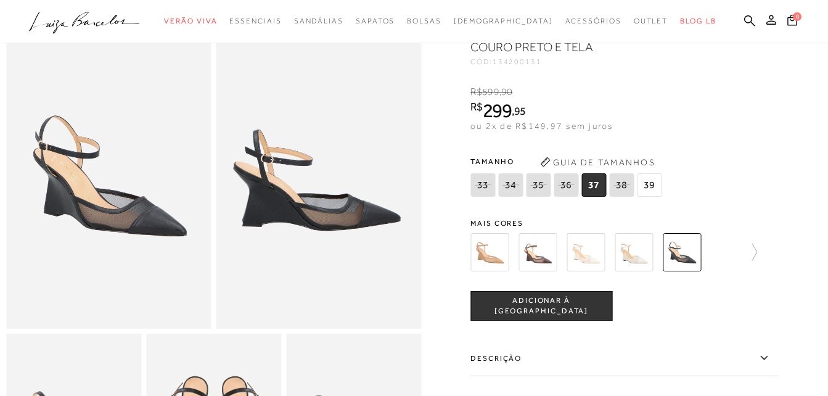
scroll to position [62, 0]
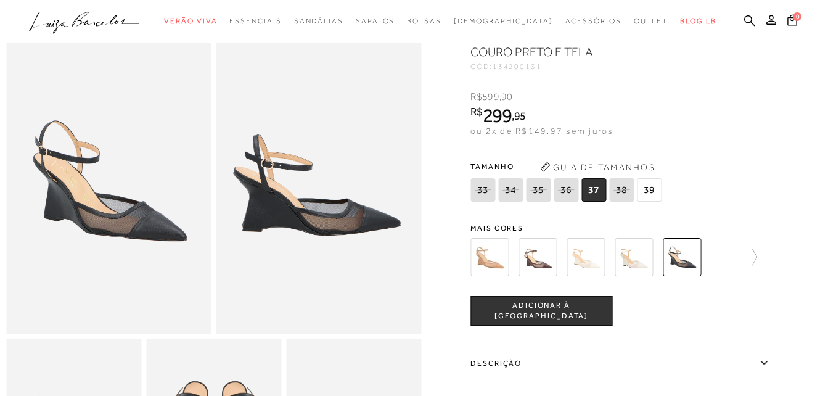
click at [541, 262] on img at bounding box center [538, 257] width 38 height 38
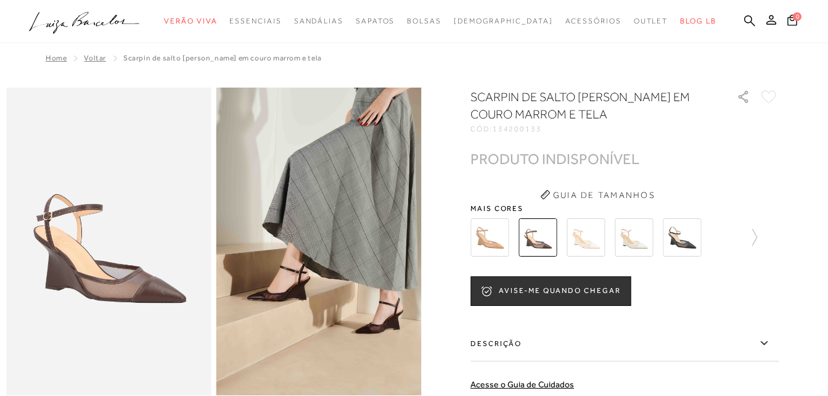
click at [641, 230] on img at bounding box center [634, 237] width 38 height 38
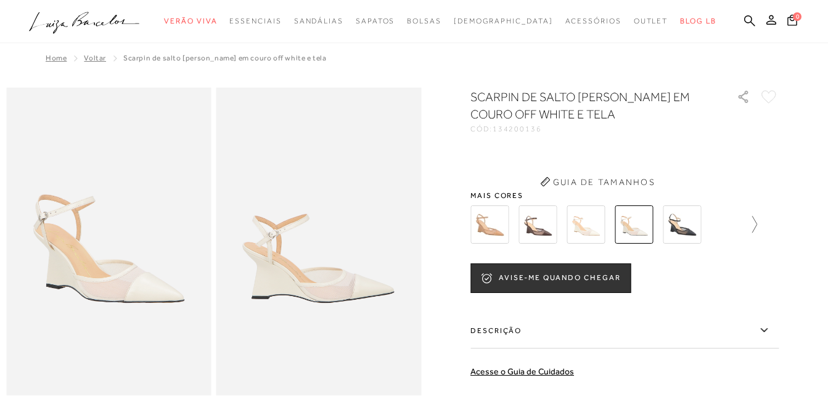
click at [749, 227] on icon at bounding box center [748, 224] width 17 height 17
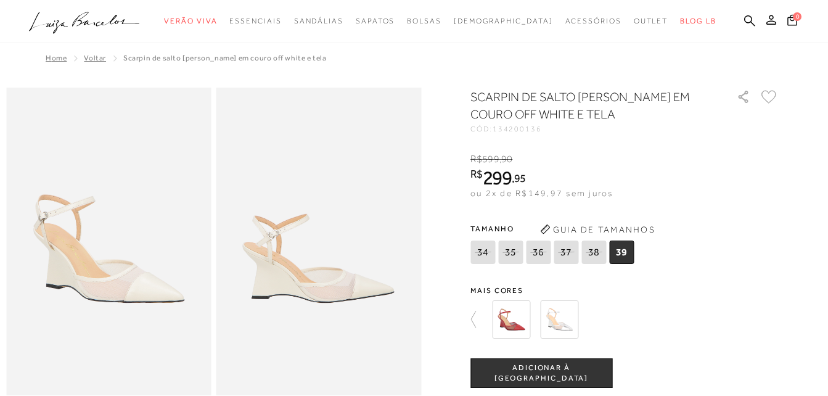
click at [530, 322] on img at bounding box center [511, 319] width 38 height 38
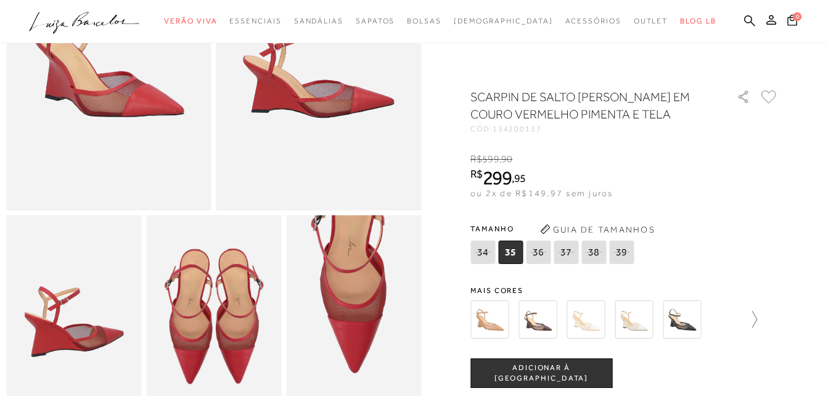
click at [757, 318] on icon at bounding box center [748, 319] width 17 height 17
click at [550, 315] on img at bounding box center [559, 319] width 38 height 38
click at [569, 322] on img at bounding box center [559, 319] width 38 height 38
click at [566, 331] on img at bounding box center [559, 319] width 38 height 38
click at [566, 316] on img at bounding box center [559, 319] width 38 height 38
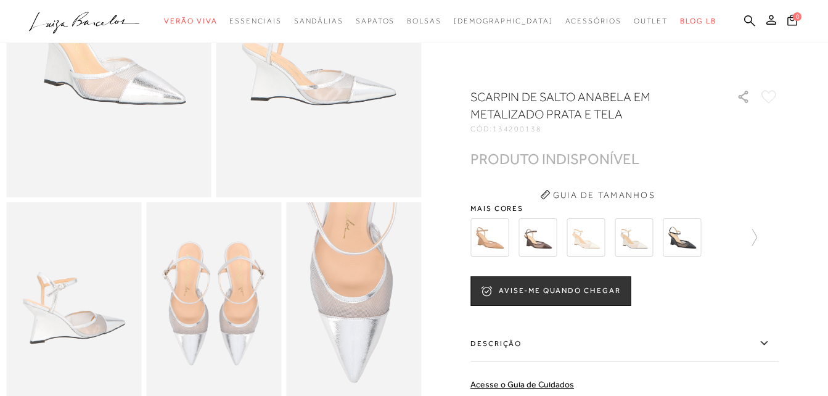
scroll to position [308, 0]
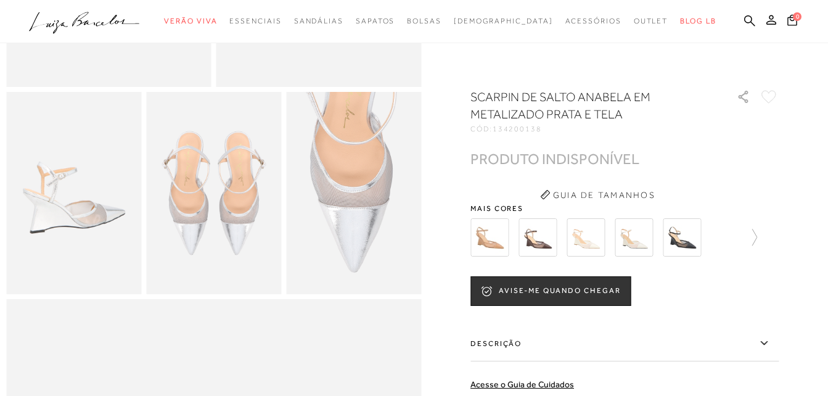
click at [504, 238] on img at bounding box center [490, 237] width 38 height 38
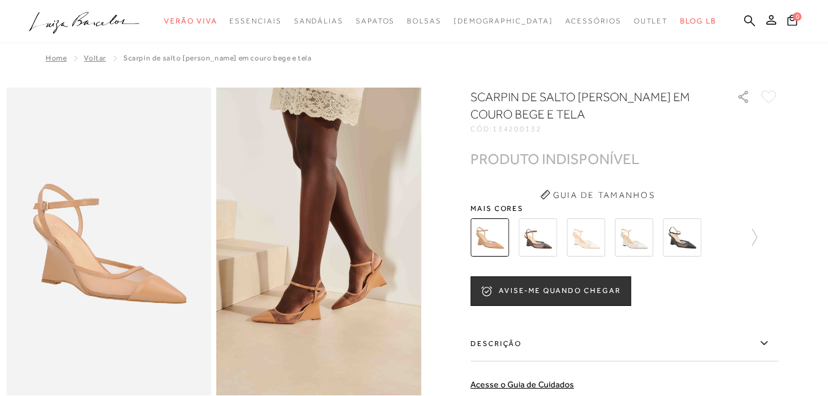
click at [676, 241] on img at bounding box center [682, 237] width 38 height 38
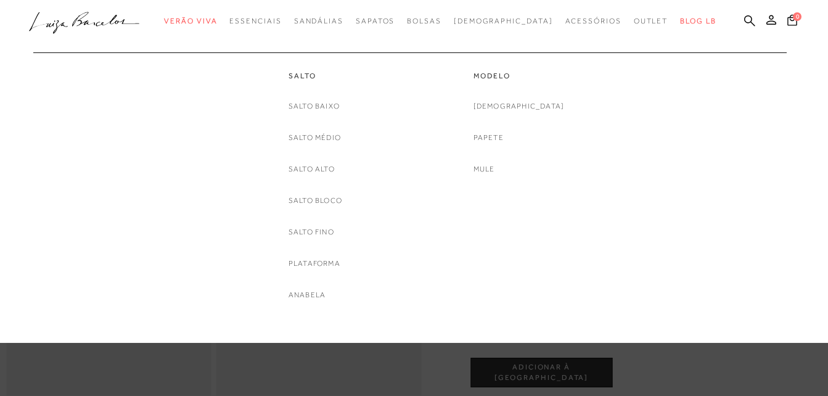
click at [729, 158] on div "Salto [GEOGRAPHIC_DATA] Salto Médio [GEOGRAPHIC_DATA] Salto Bloco [GEOGRAPHIC_D…" at bounding box center [408, 176] width 747 height 249
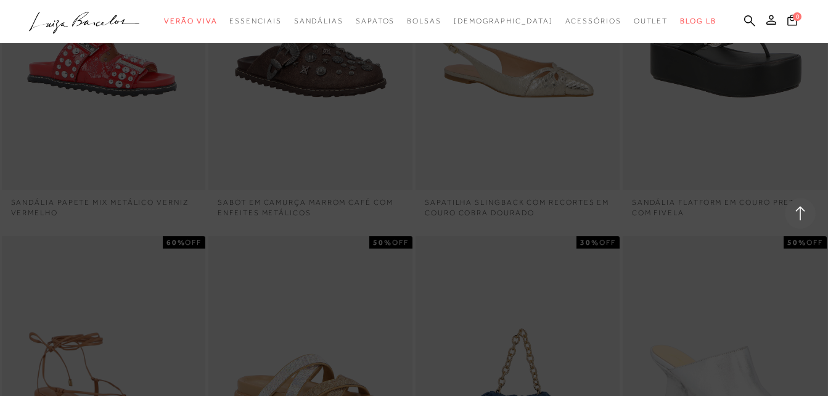
scroll to position [77045, 0]
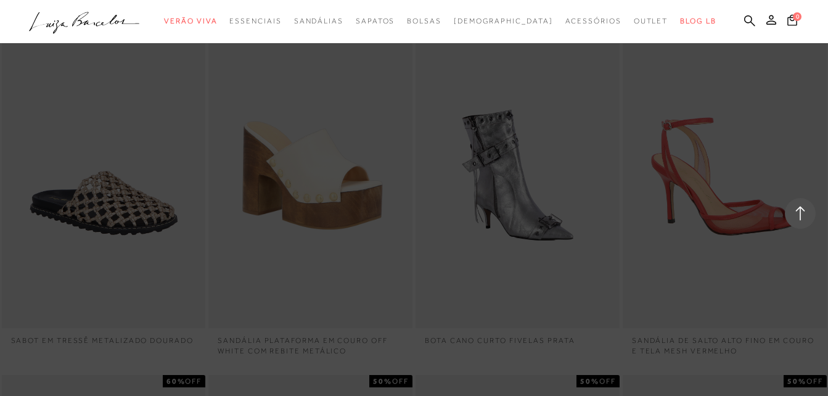
drag, startPoint x: 578, startPoint y: 244, endPoint x: 832, endPoint y: 228, distance: 254.6
click at [578, 244] on div at bounding box center [414, 198] width 828 height 396
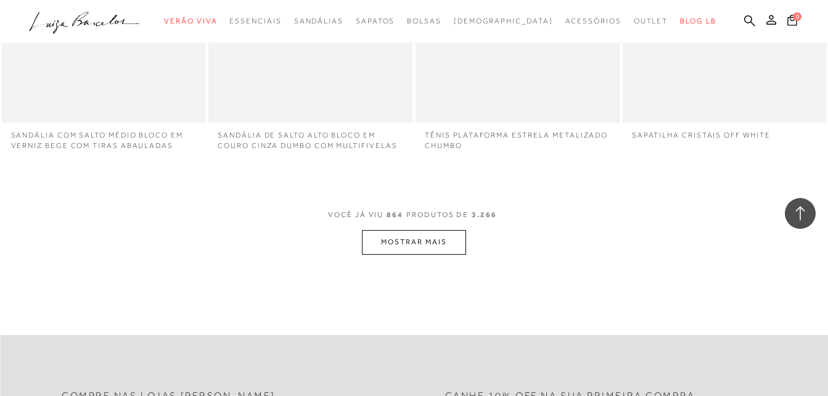
scroll to position [80868, 0]
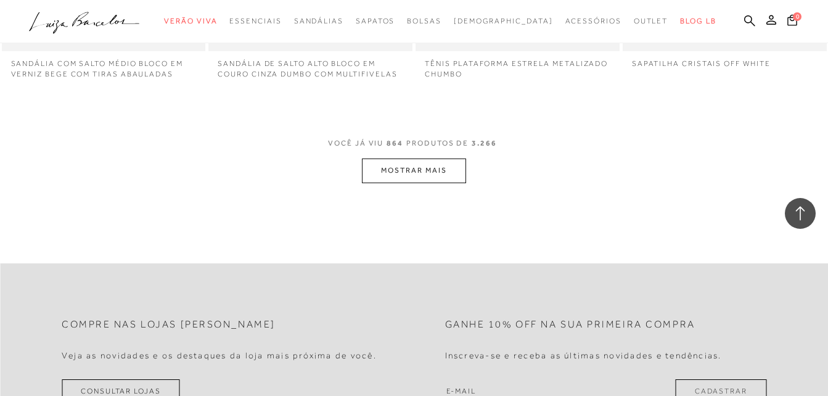
click at [409, 158] on button "MOSTRAR MAIS" at bounding box center [414, 170] width 104 height 24
click at [623, 20] on div "Loading..." at bounding box center [414, 198] width 828 height 396
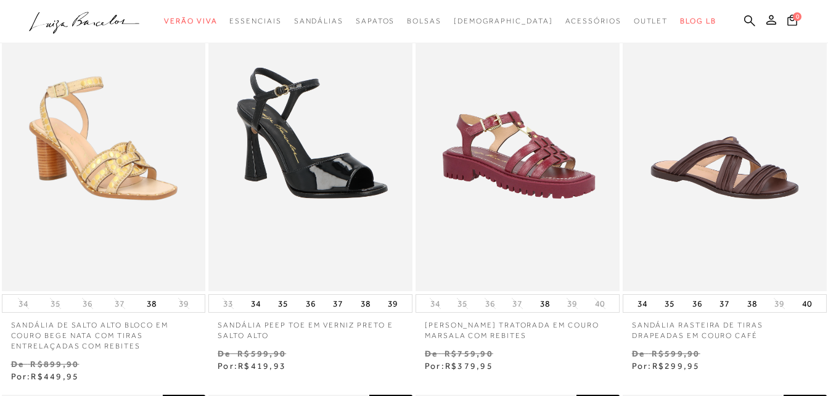
scroll to position [0, 0]
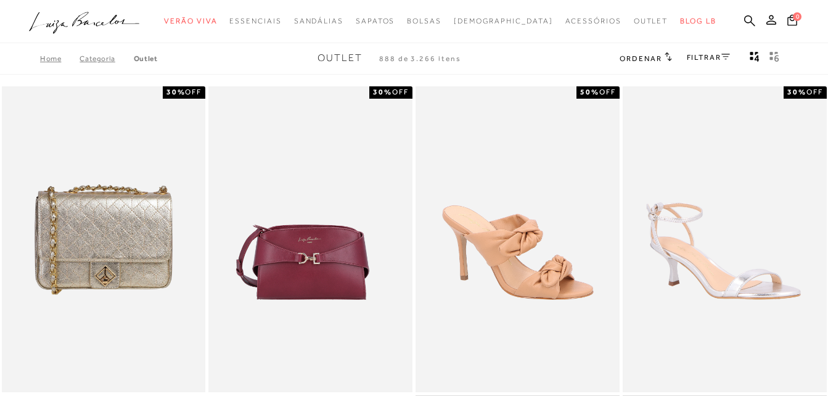
click at [698, 55] on link "FILTRAR" at bounding box center [708, 57] width 43 height 9
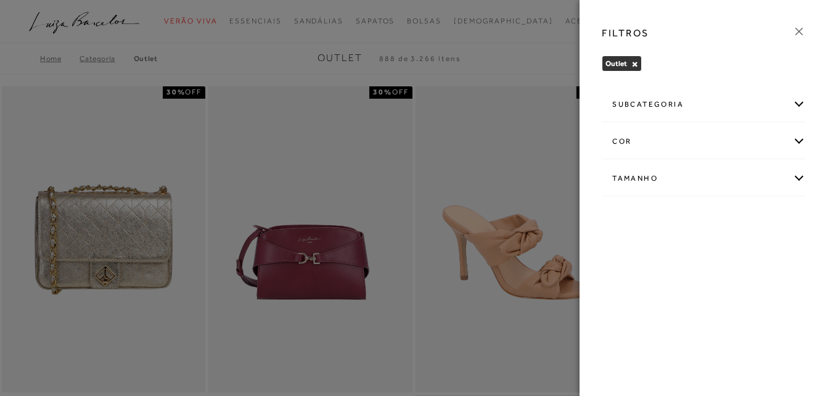
click at [637, 180] on div "Tamanho" at bounding box center [703, 178] width 203 height 33
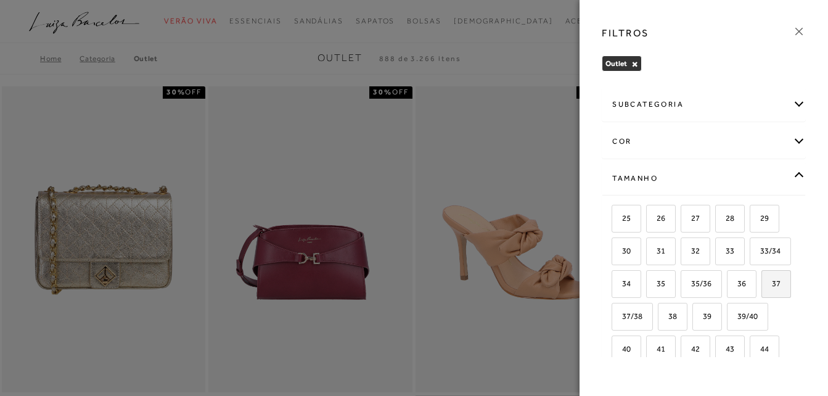
click at [762, 297] on label "37" at bounding box center [776, 284] width 28 height 27
click at [760, 292] on input "37" at bounding box center [766, 285] width 12 height 12
checkbox input "true"
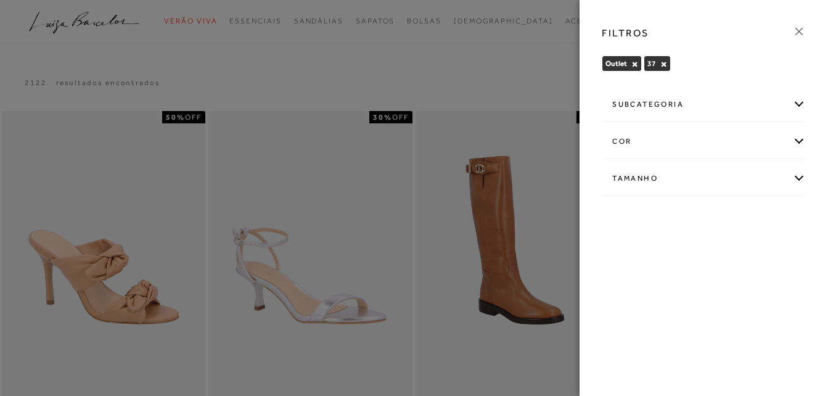
click at [489, 73] on div at bounding box center [414, 198] width 828 height 396
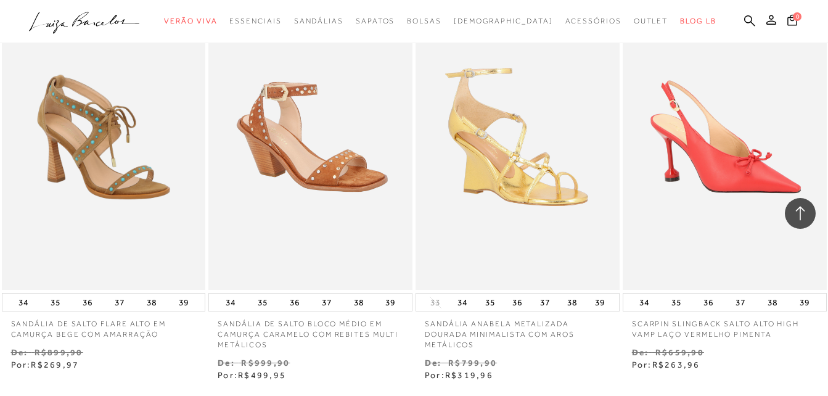
scroll to position [1172, 0]
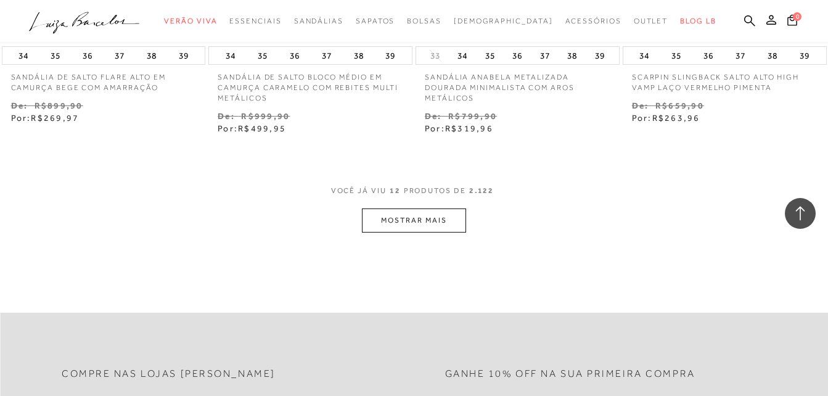
click at [425, 222] on button "MOSTRAR MAIS" at bounding box center [414, 220] width 104 height 24
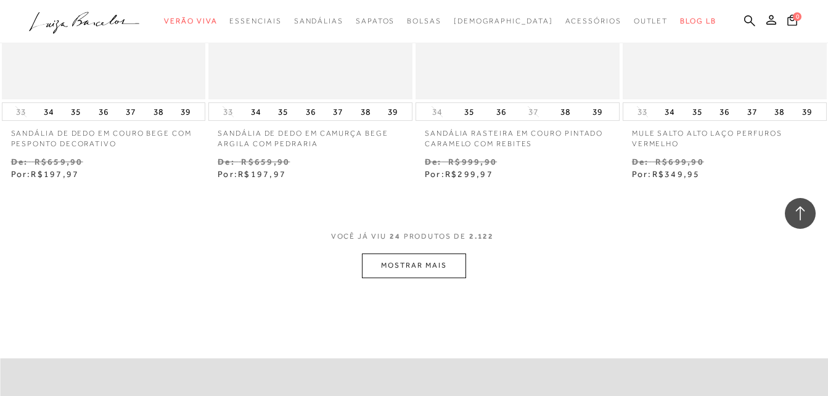
scroll to position [2343, 0]
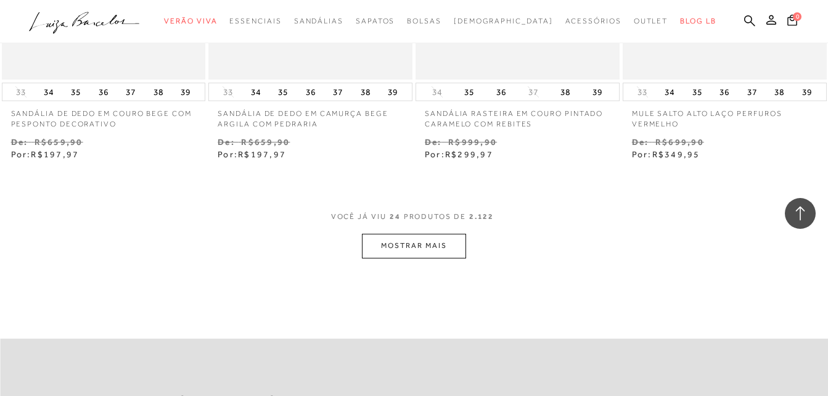
click at [429, 250] on button "MOSTRAR MAIS" at bounding box center [414, 246] width 104 height 24
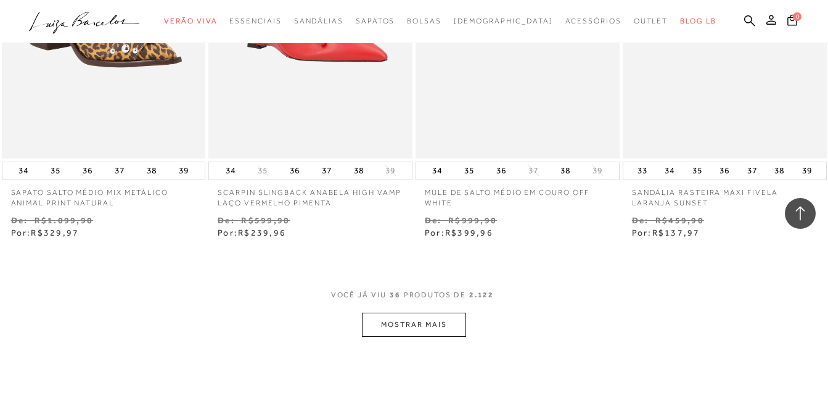
scroll to position [3577, 0]
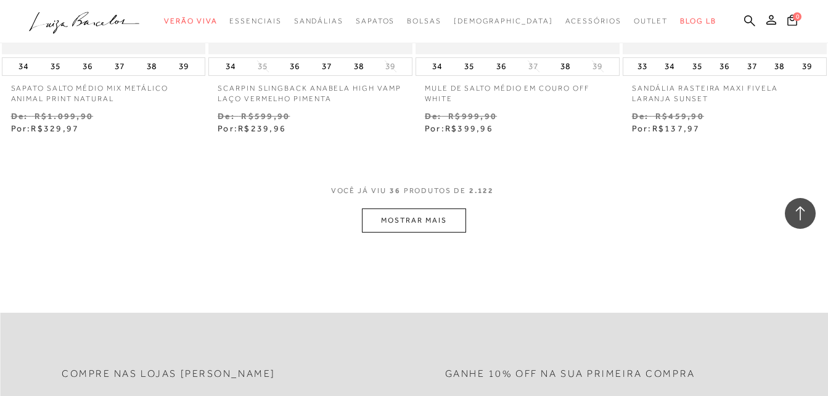
click at [430, 213] on button "MOSTRAR MAIS" at bounding box center [414, 220] width 104 height 24
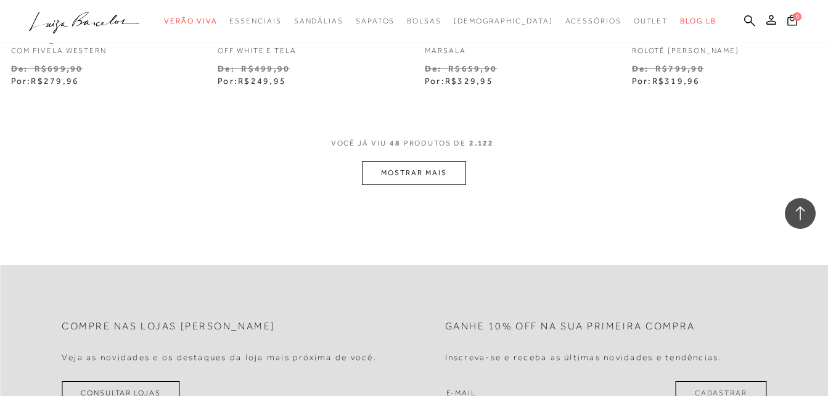
scroll to position [4871, 0]
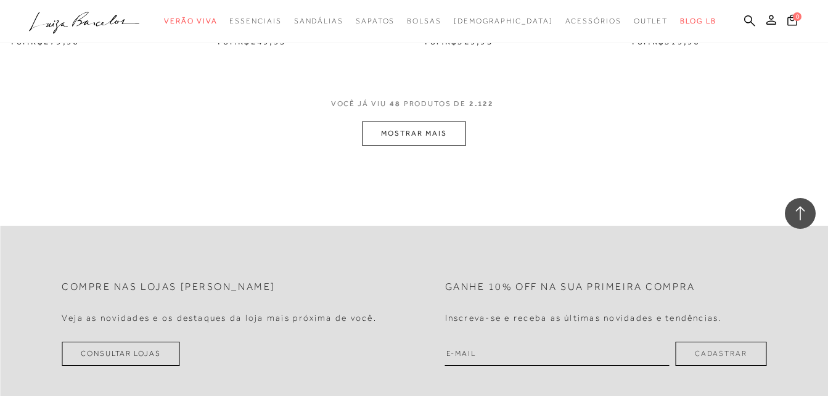
click at [434, 131] on button "MOSTRAR MAIS" at bounding box center [414, 133] width 104 height 24
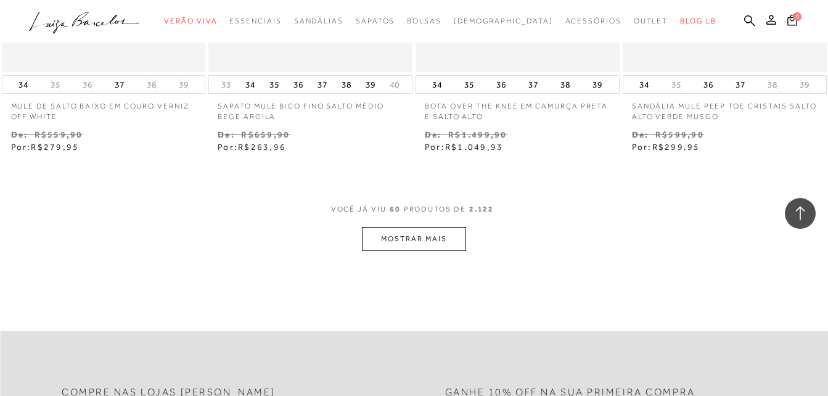
scroll to position [5981, 0]
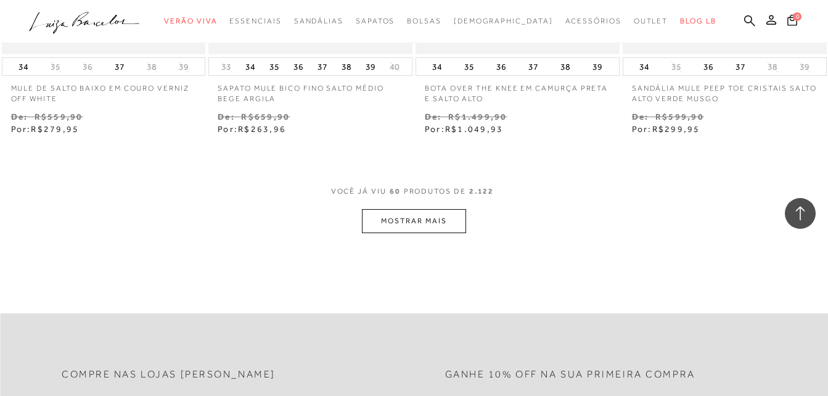
click at [434, 218] on button "MOSTRAR MAIS" at bounding box center [414, 221] width 104 height 24
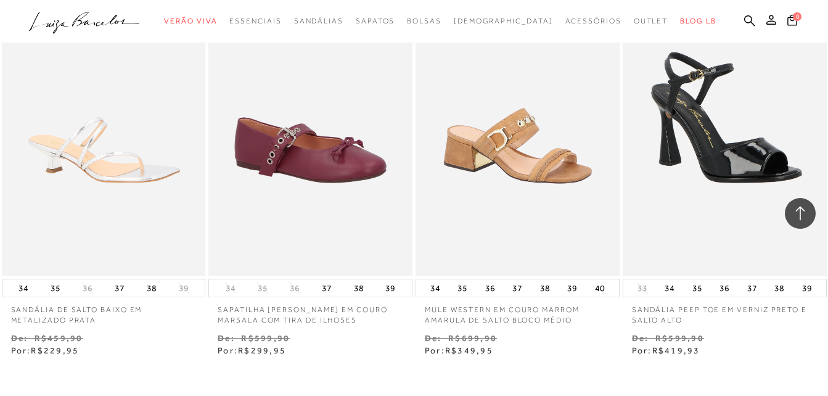
scroll to position [7276, 0]
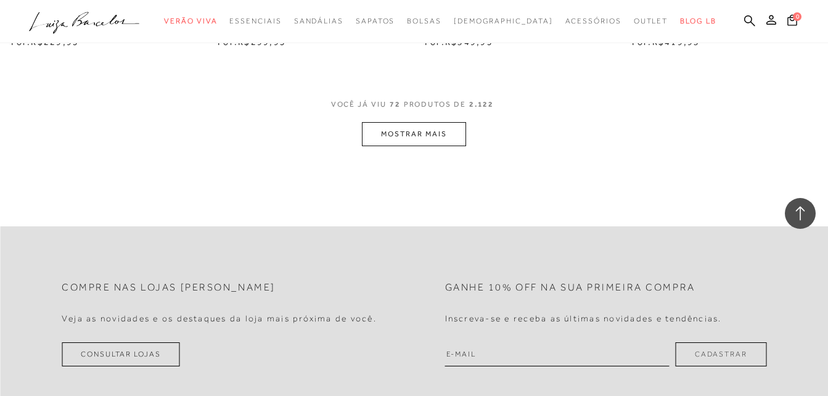
click at [400, 137] on button "MOSTRAR MAIS" at bounding box center [414, 134] width 104 height 24
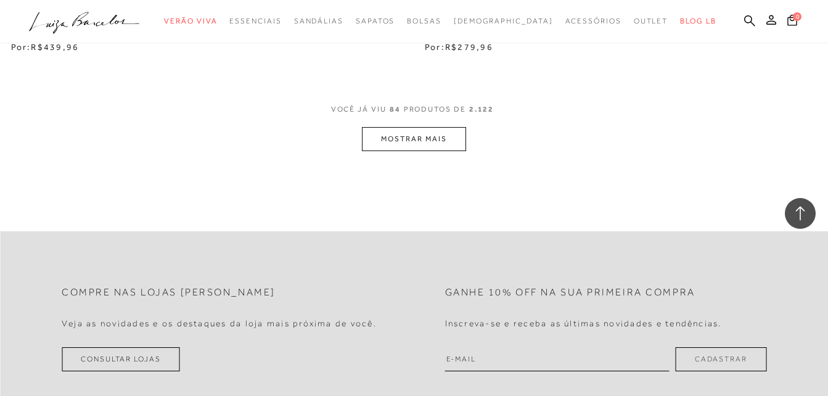
scroll to position [8470, 0]
click at [406, 136] on button "MOSTRAR MAIS" at bounding box center [414, 138] width 104 height 24
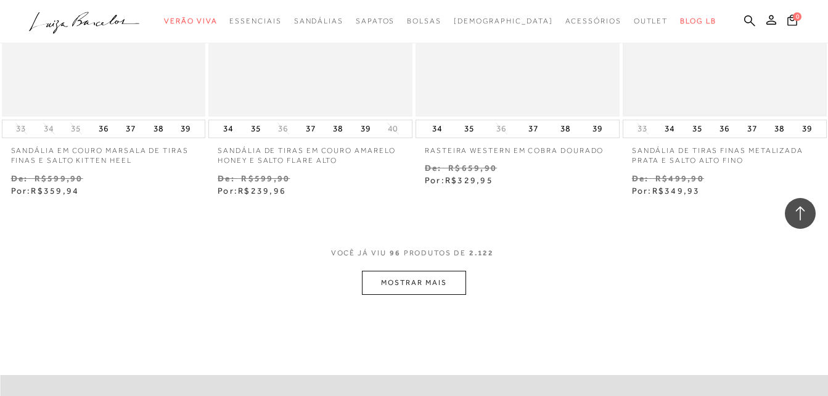
scroll to position [9580, 0]
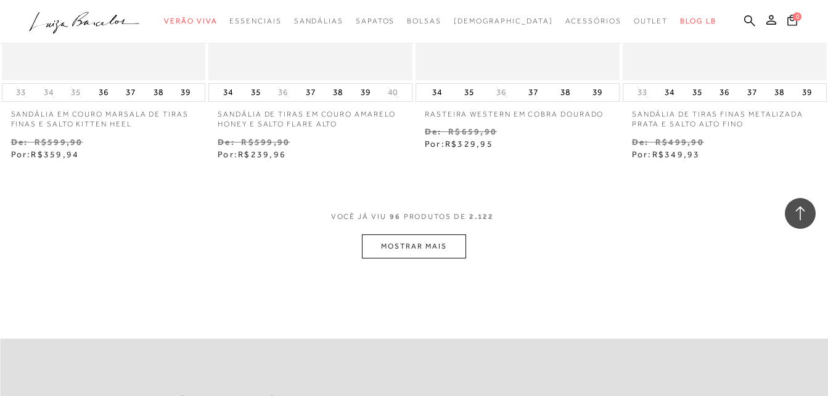
click at [430, 244] on button "MOSTRAR MAIS" at bounding box center [414, 246] width 104 height 24
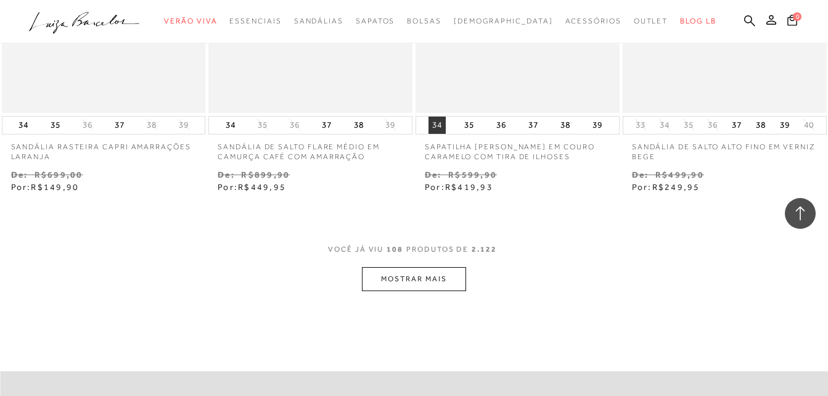
scroll to position [10751, 0]
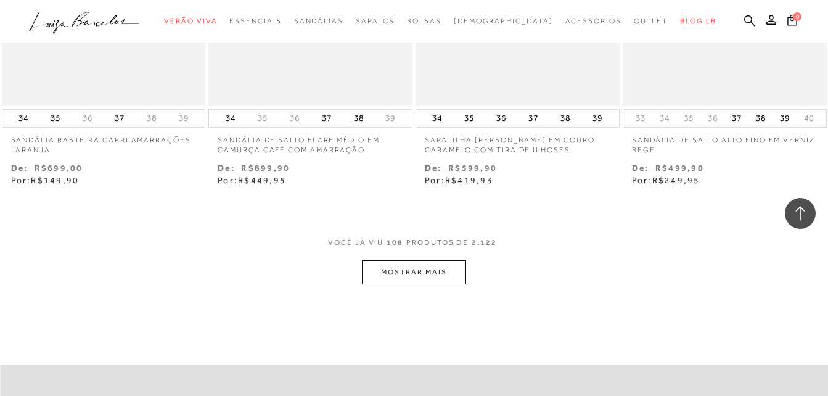
click at [427, 271] on button "MOSTRAR MAIS" at bounding box center [414, 272] width 104 height 24
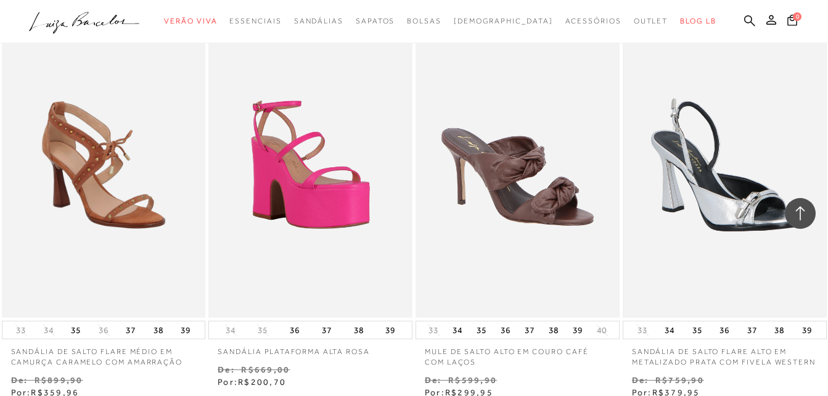
scroll to position [11923, 0]
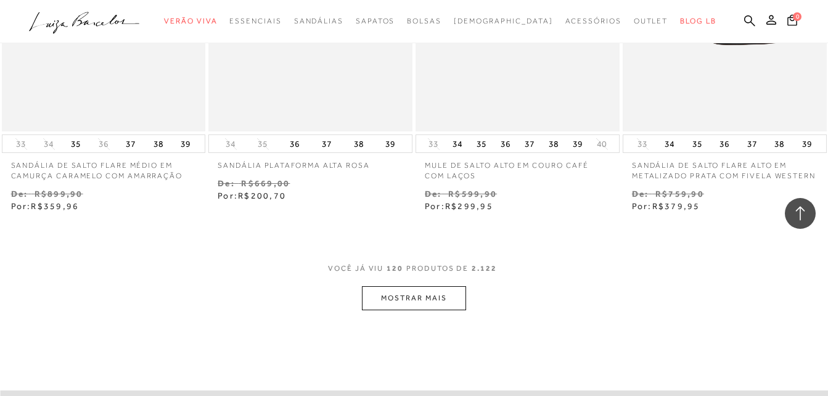
click at [414, 294] on button "MOSTRAR MAIS" at bounding box center [414, 298] width 104 height 24
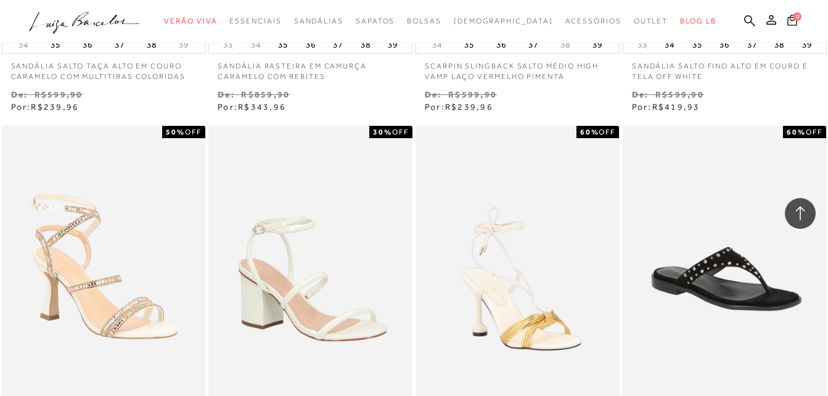
scroll to position [0, 0]
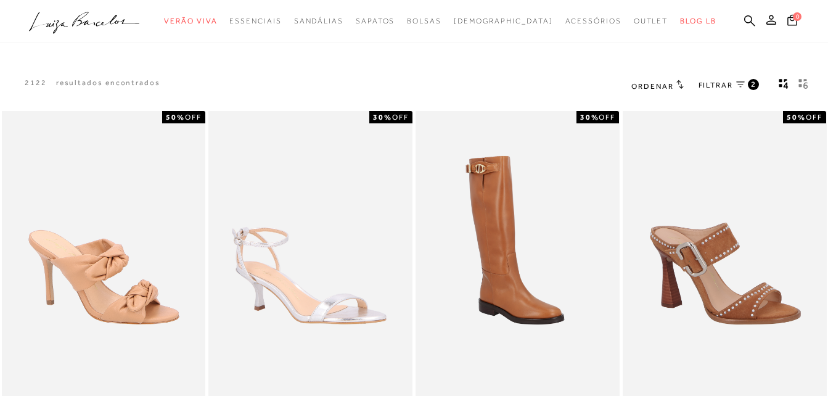
click at [724, 83] on span "FILTRAR" at bounding box center [716, 85] width 35 height 10
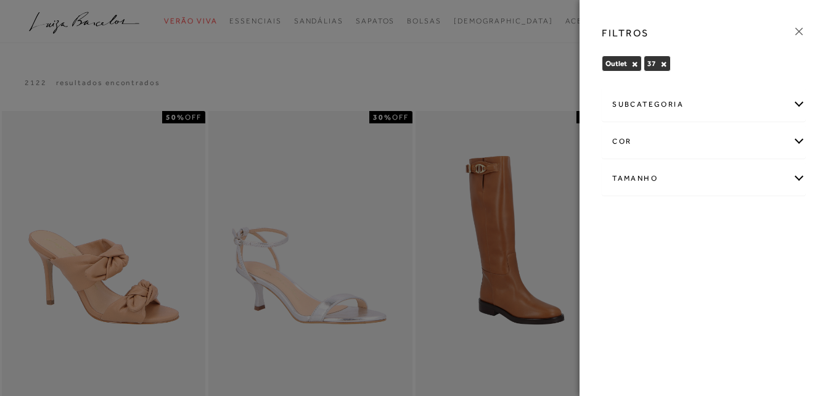
click at [795, 112] on div "subcategoria" at bounding box center [703, 104] width 203 height 33
click at [796, 169] on div "cor" at bounding box center [703, 174] width 203 height 33
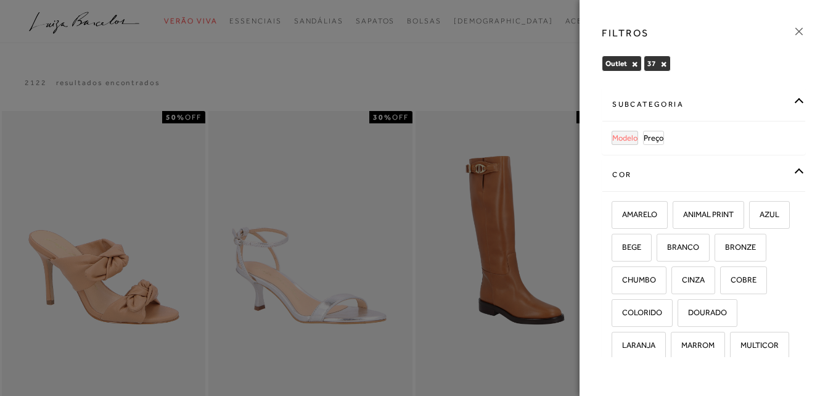
click at [632, 141] on span "Modelo" at bounding box center [624, 137] width 25 height 9
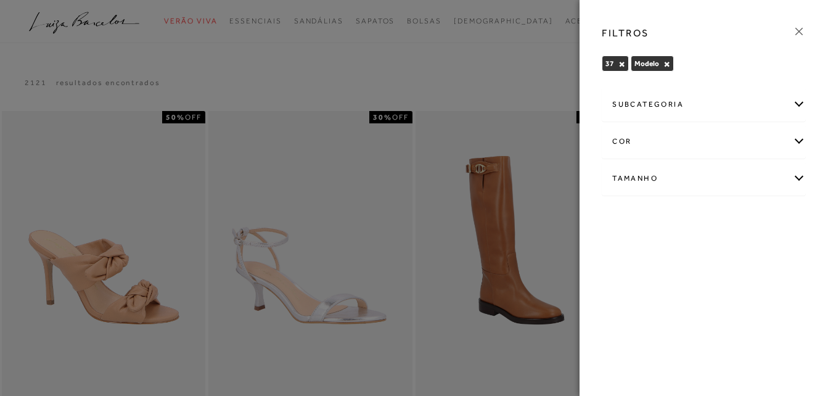
click at [800, 109] on div "subcategoria" at bounding box center [703, 104] width 203 height 33
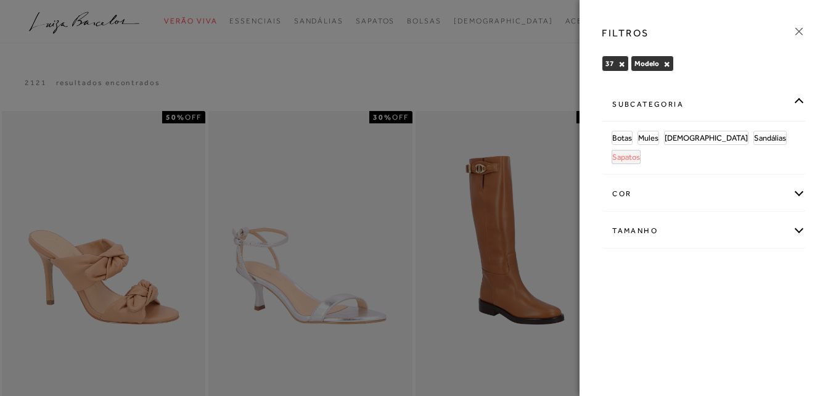
click at [640, 150] on link "Sapatos" at bounding box center [626, 156] width 28 height 13
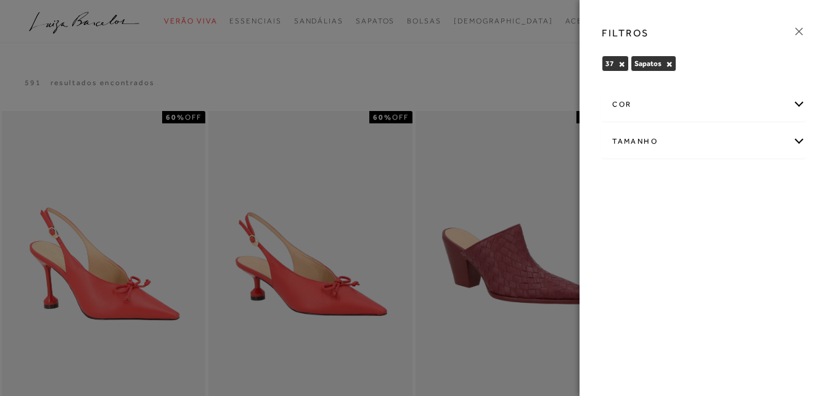
click at [798, 26] on icon at bounding box center [799, 32] width 14 height 14
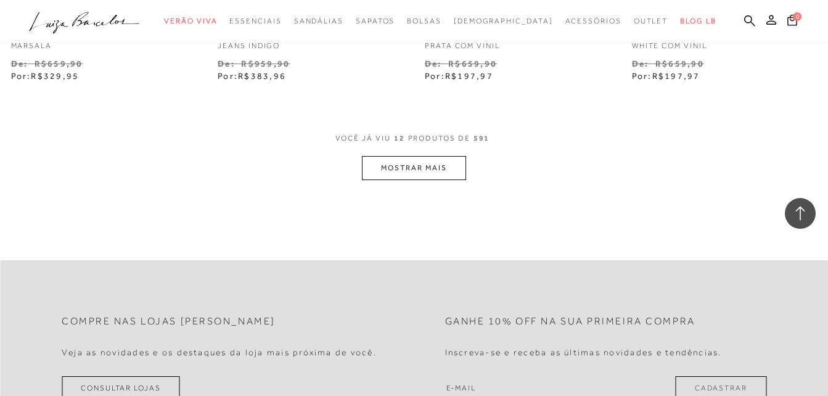
scroll to position [1233, 0]
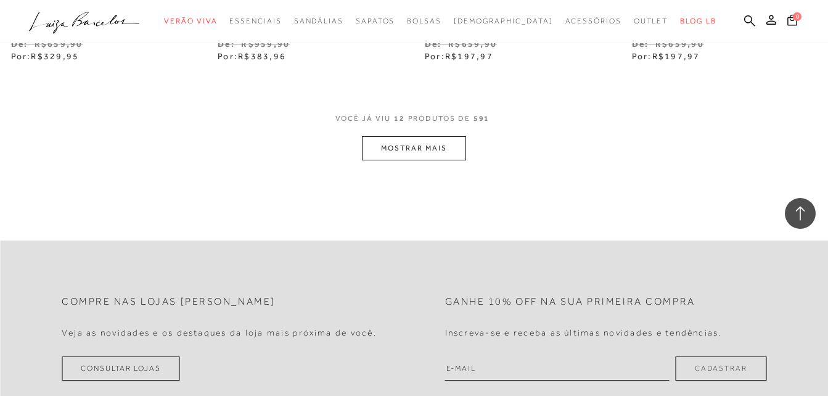
click at [438, 147] on button "MOSTRAR MAIS" at bounding box center [414, 148] width 104 height 24
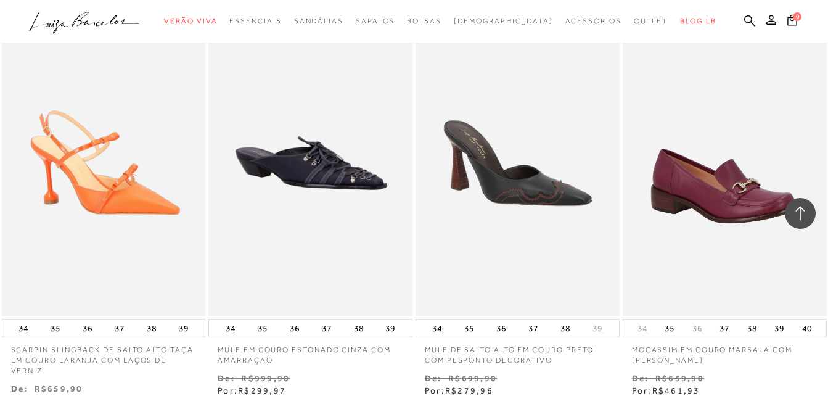
scroll to position [2343, 0]
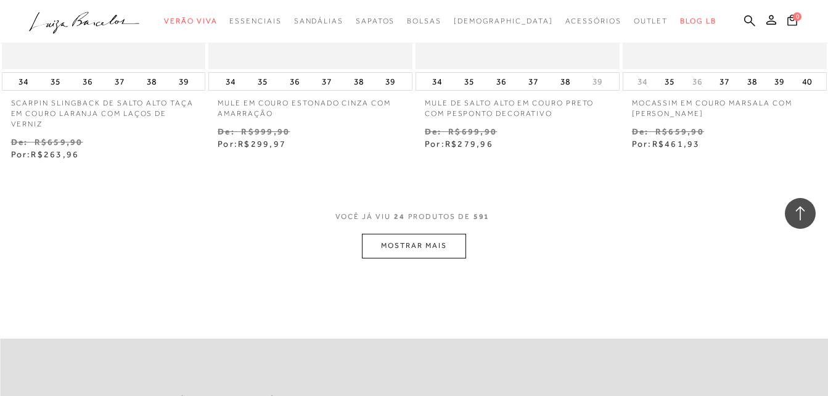
click at [446, 253] on button "MOSTRAR MAIS" at bounding box center [414, 246] width 104 height 24
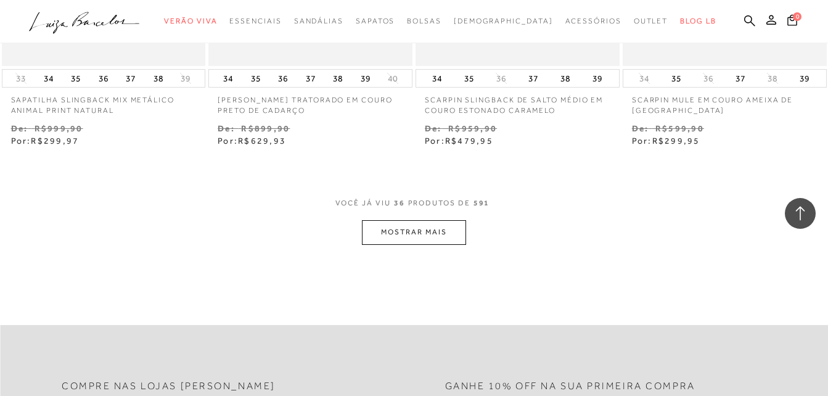
scroll to position [3577, 0]
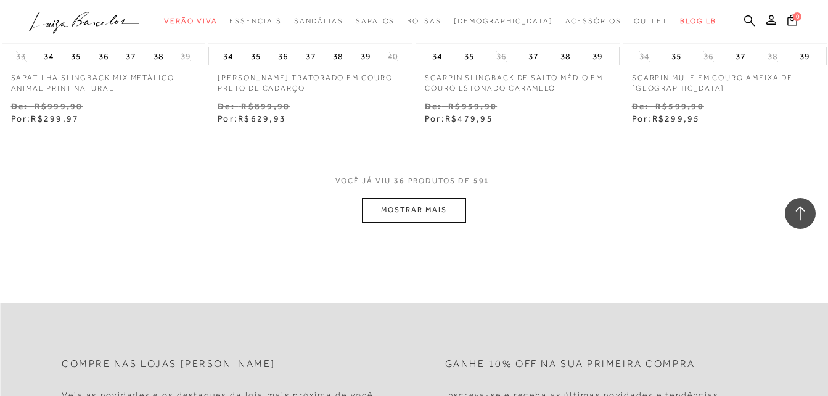
click at [444, 210] on button "MOSTRAR MAIS" at bounding box center [414, 210] width 104 height 24
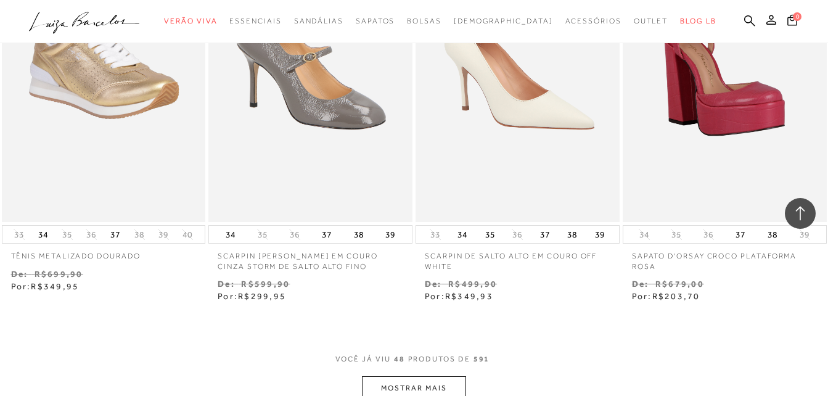
scroll to position [4748, 0]
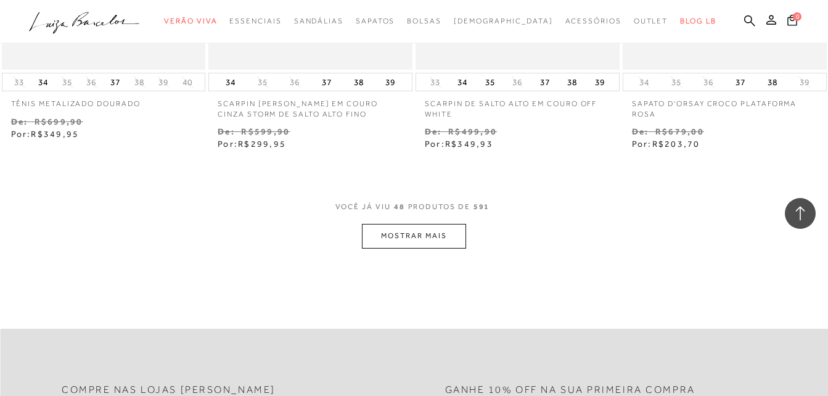
click at [440, 239] on button "MOSTRAR MAIS" at bounding box center [414, 236] width 104 height 24
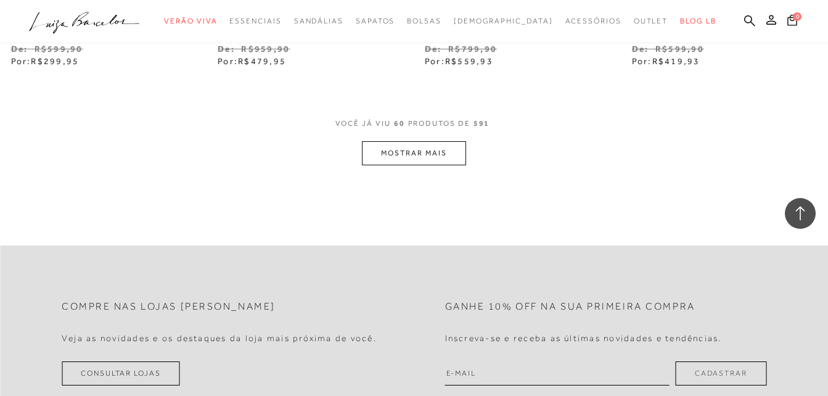
scroll to position [6043, 0]
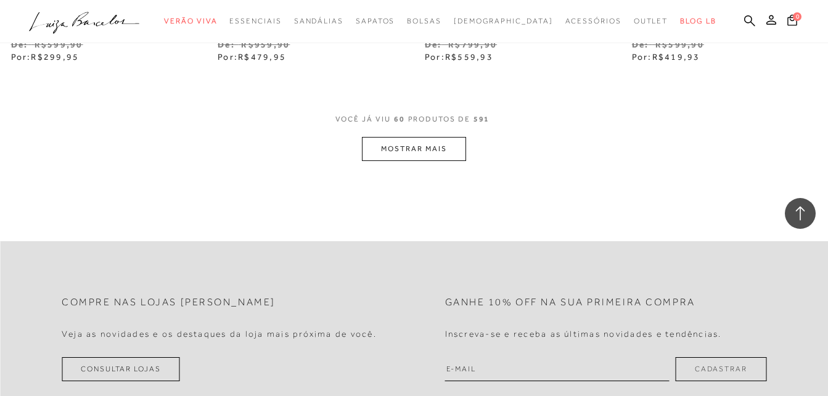
click at [395, 147] on button "MOSTRAR MAIS" at bounding box center [414, 149] width 104 height 24
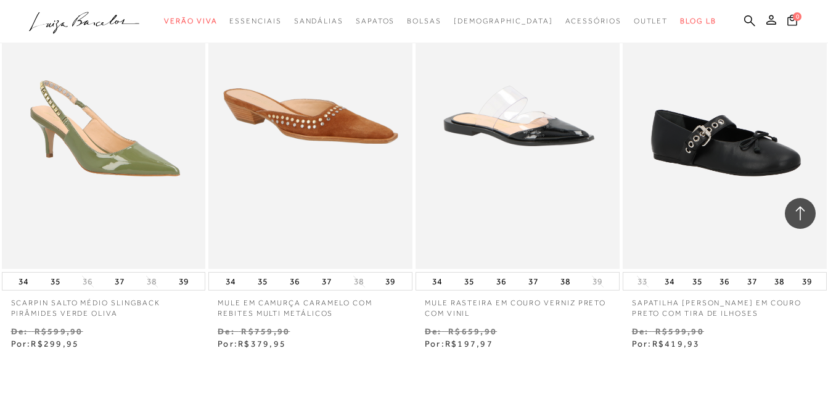
scroll to position [7153, 0]
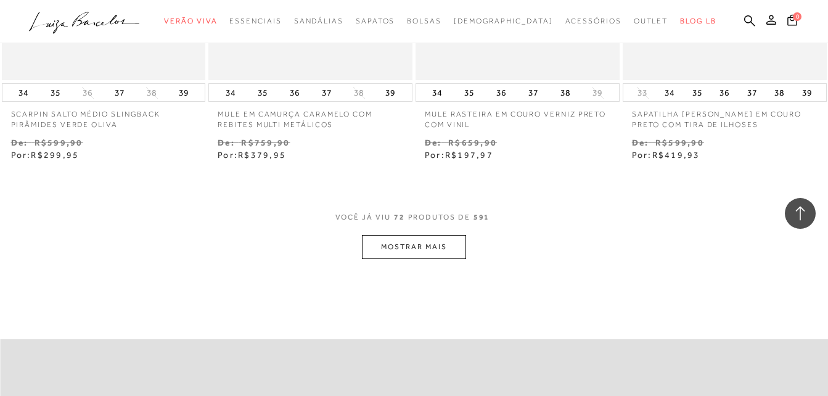
click at [445, 244] on button "MOSTRAR MAIS" at bounding box center [414, 247] width 104 height 24
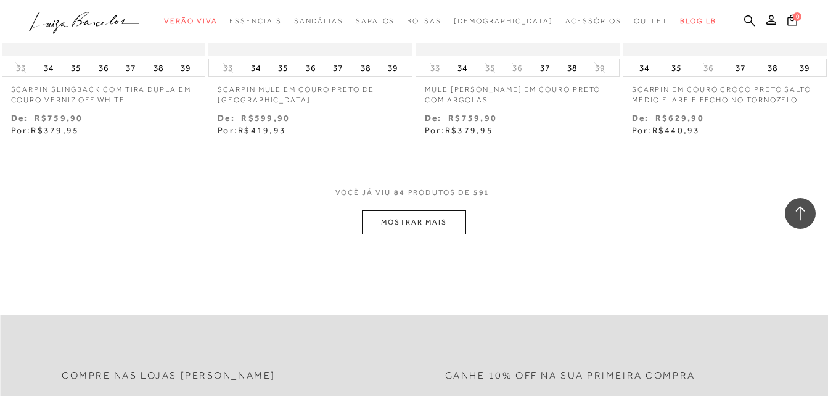
scroll to position [8386, 0]
click at [424, 222] on button "MOSTRAR MAIS" at bounding box center [414, 222] width 104 height 24
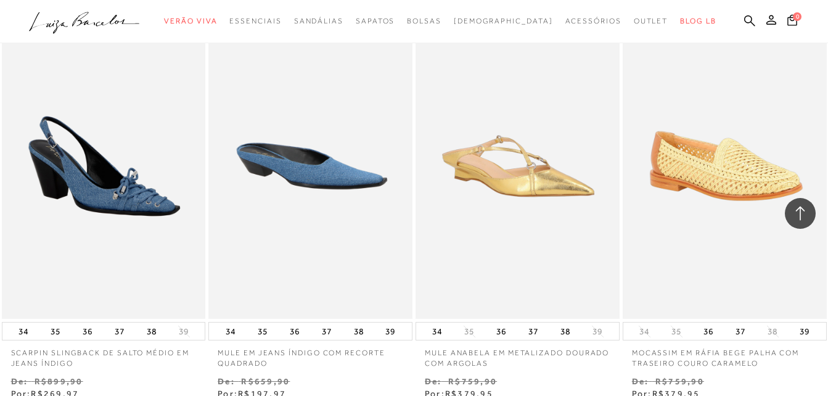
scroll to position [8941, 0]
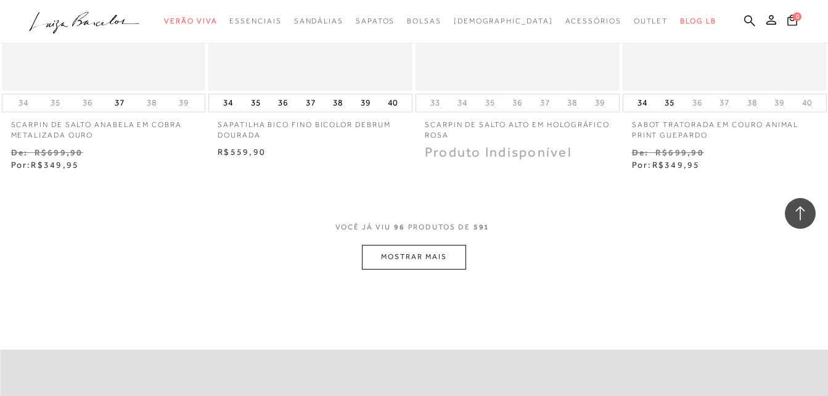
scroll to position [9620, 0]
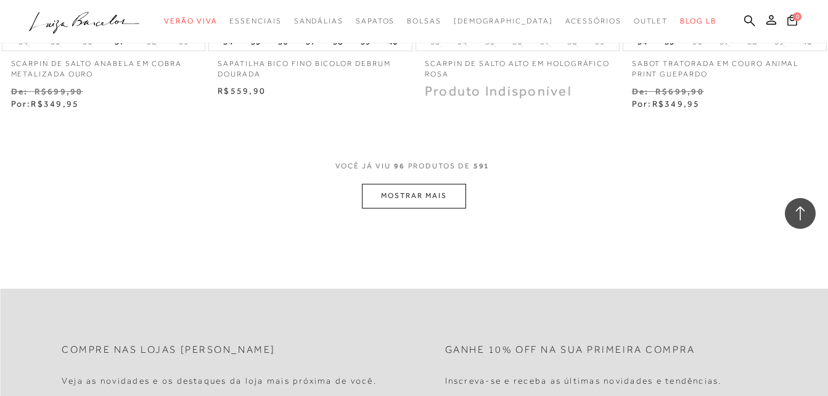
click at [446, 200] on button "MOSTRAR MAIS" at bounding box center [414, 196] width 104 height 24
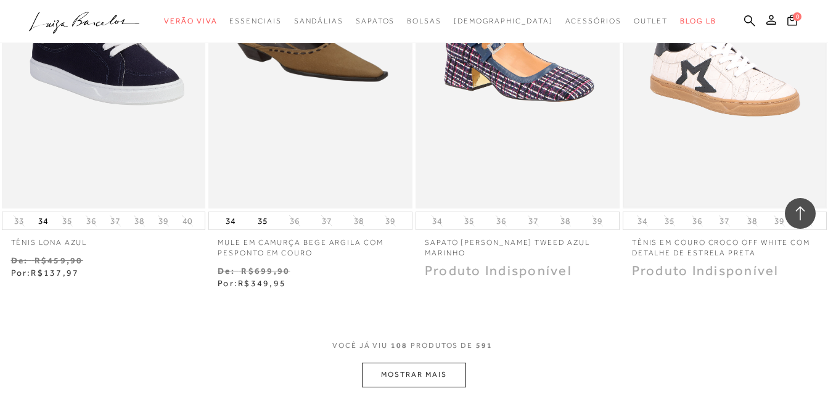
scroll to position [10668, 0]
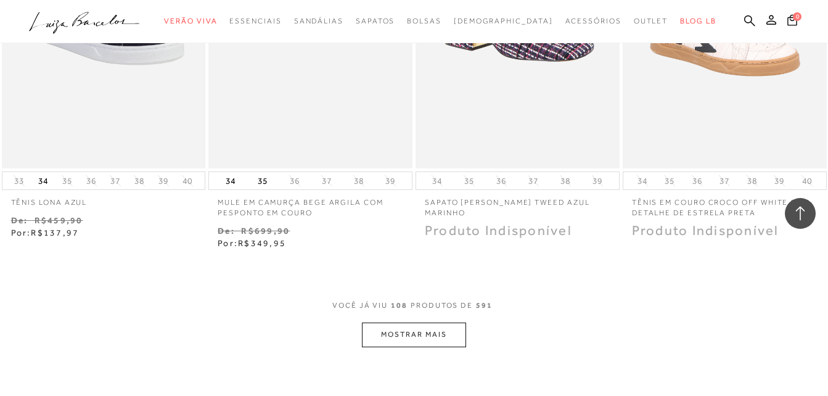
click at [422, 332] on button "MOSTRAR MAIS" at bounding box center [414, 335] width 104 height 24
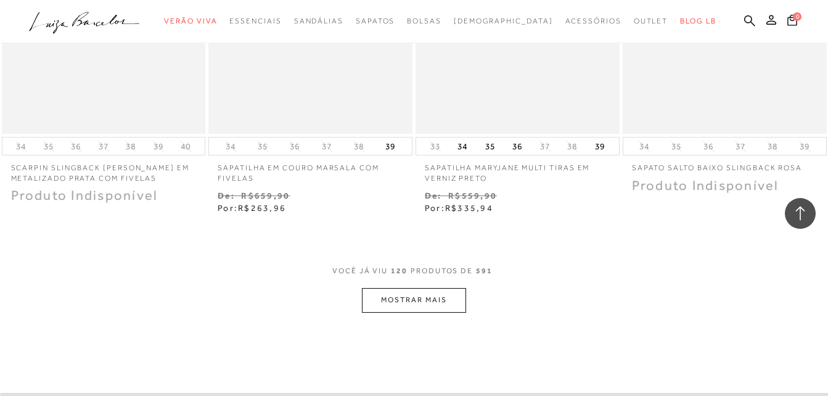
scroll to position [11901, 0]
click at [408, 298] on button "MOSTRAR MAIS" at bounding box center [414, 299] width 104 height 24
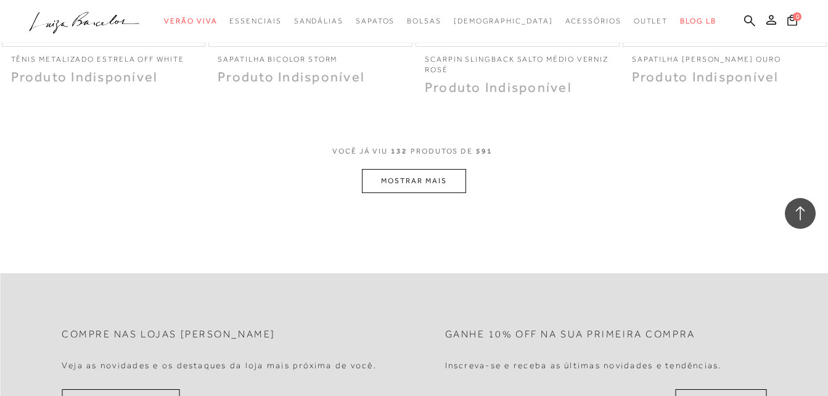
scroll to position [13196, 0]
click at [421, 171] on button "MOSTRAR MAIS" at bounding box center [414, 180] width 104 height 24
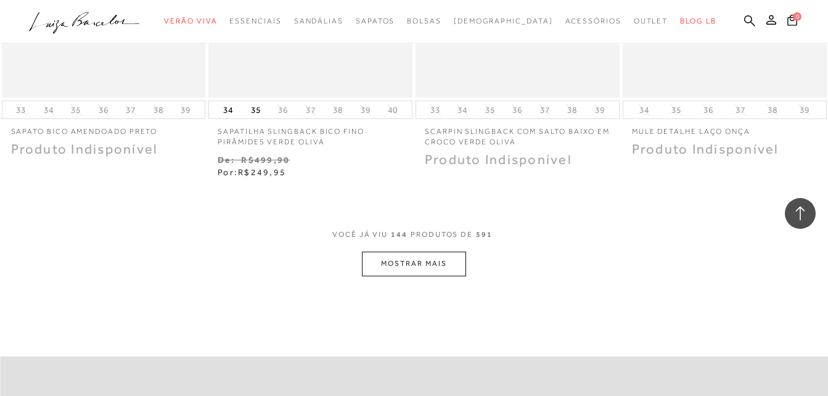
scroll to position [14306, 0]
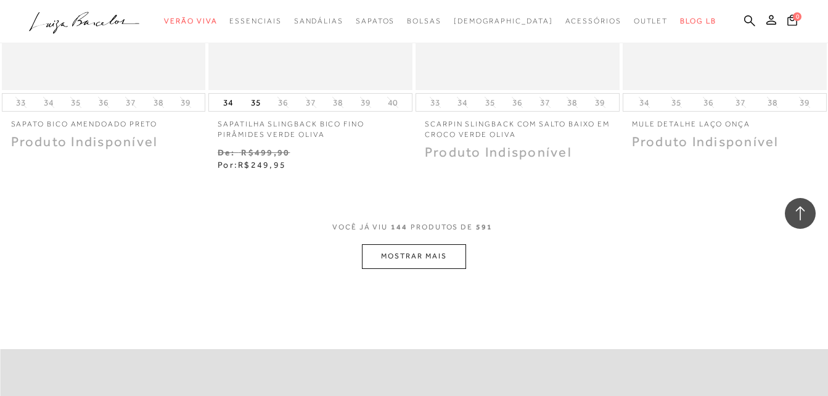
click at [427, 252] on button "MOSTRAR MAIS" at bounding box center [414, 256] width 104 height 24
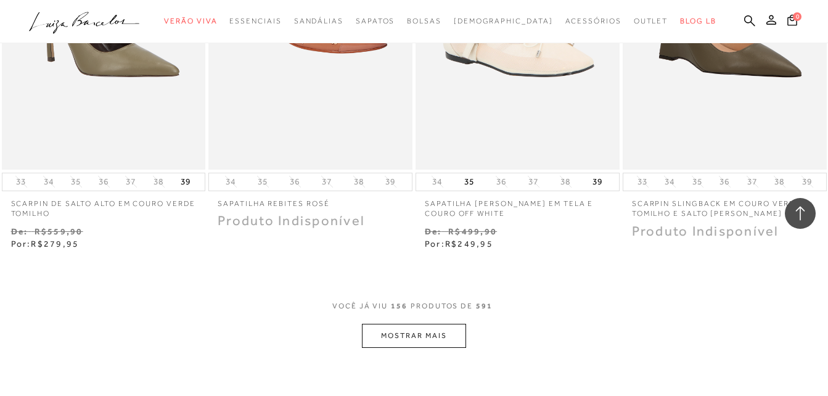
scroll to position [15623, 0]
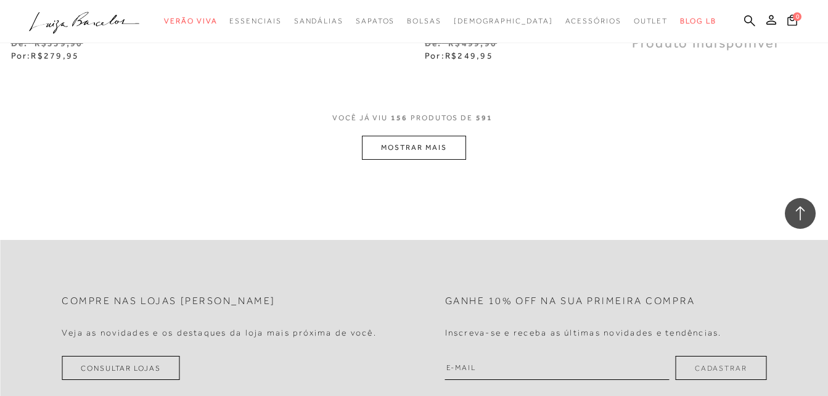
click at [429, 138] on button "MOSTRAR MAIS" at bounding box center [414, 148] width 104 height 24
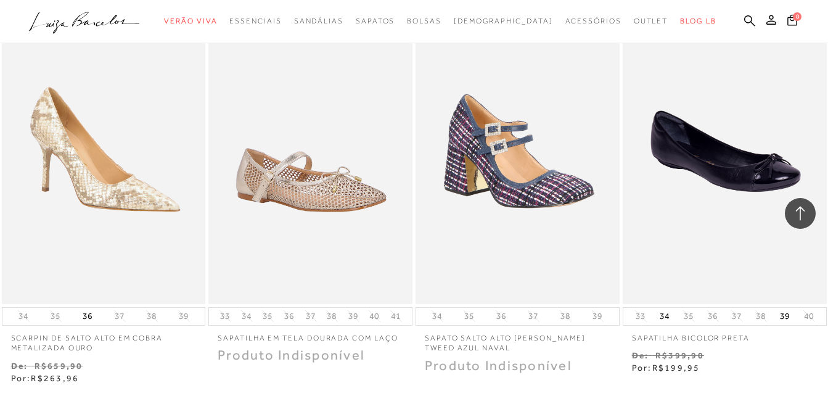
scroll to position [16671, 0]
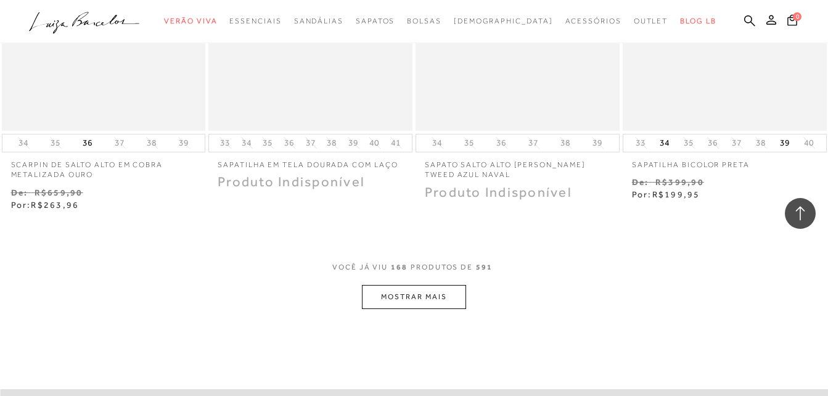
click at [438, 285] on button "MOSTRAR MAIS" at bounding box center [414, 297] width 104 height 24
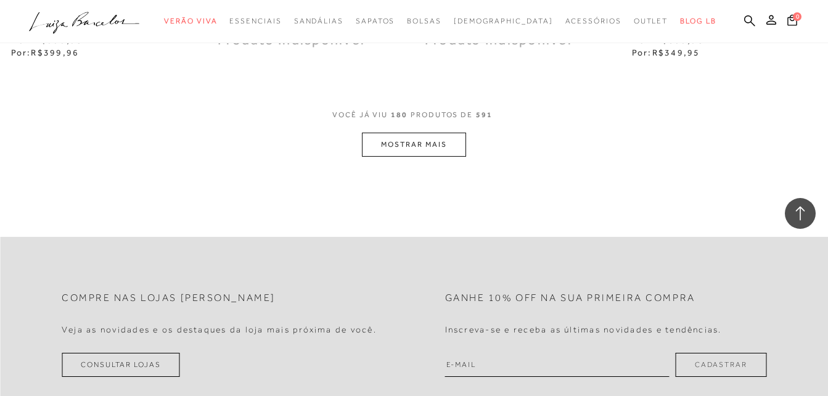
scroll to position [18028, 0]
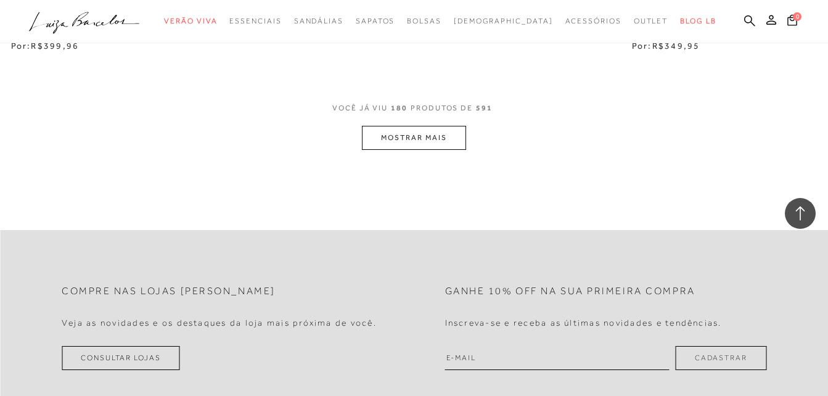
click at [420, 134] on button "MOSTRAR MAIS" at bounding box center [414, 138] width 104 height 24
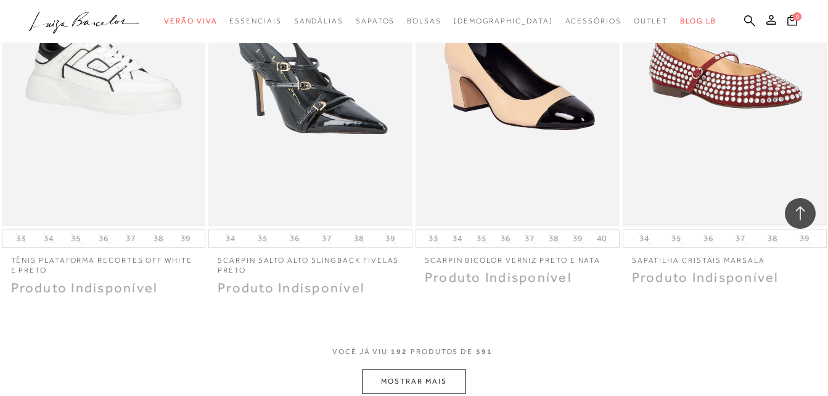
scroll to position [19138, 0]
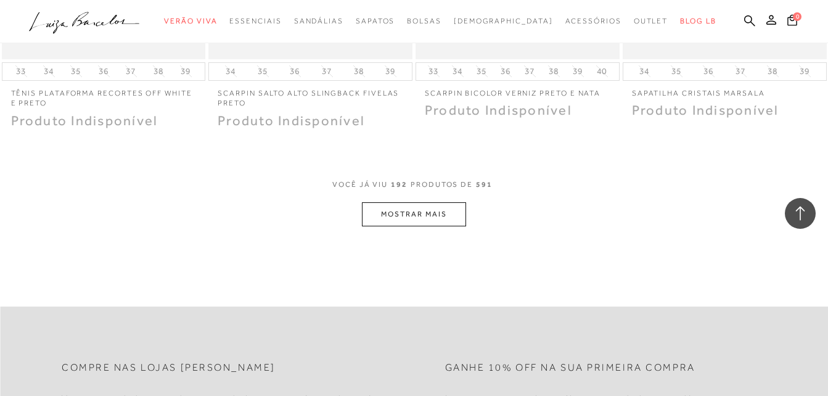
click at [429, 205] on button "MOSTRAR MAIS" at bounding box center [414, 214] width 104 height 24
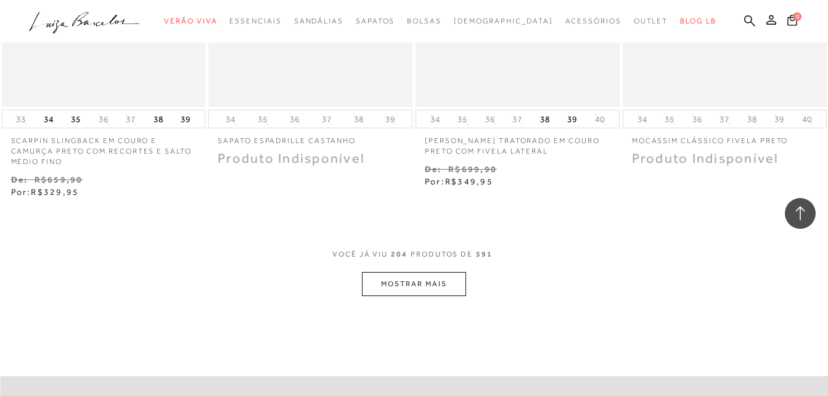
scroll to position [20371, 0]
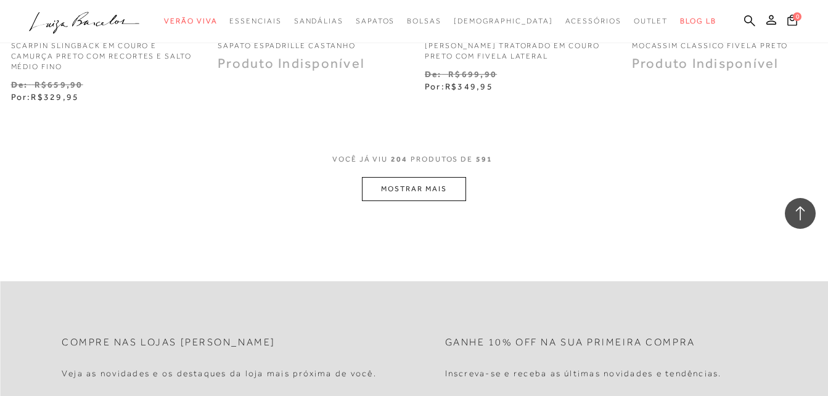
click at [414, 186] on button "MOSTRAR MAIS" at bounding box center [414, 189] width 104 height 24
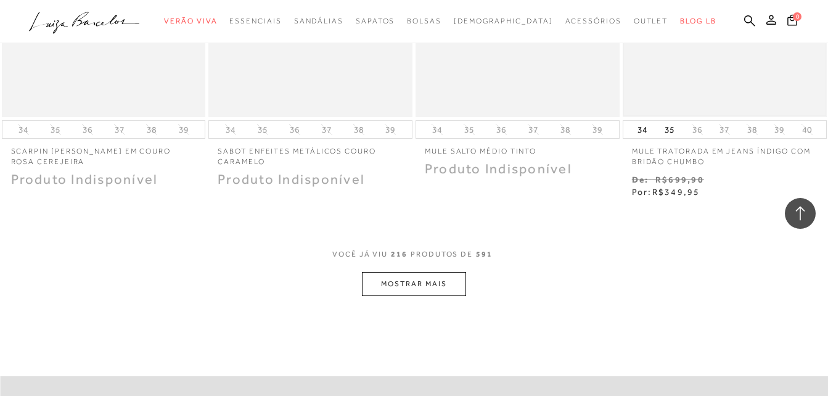
scroll to position [21481, 0]
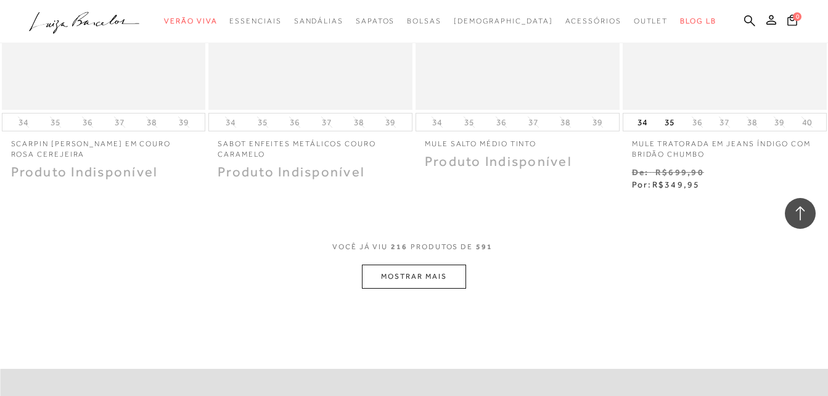
click at [414, 265] on button "MOSTRAR MAIS" at bounding box center [414, 277] width 104 height 24
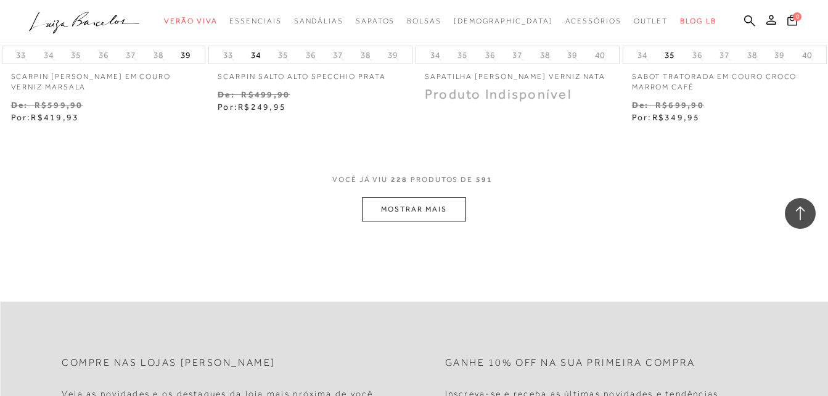
scroll to position [22776, 0]
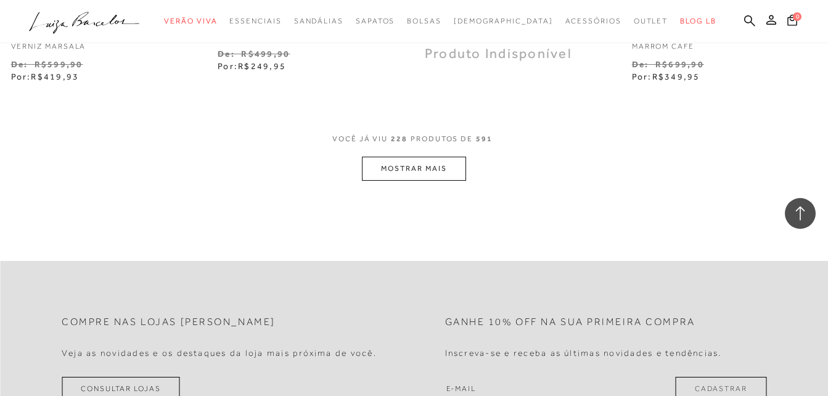
click at [416, 157] on button "MOSTRAR MAIS" at bounding box center [414, 169] width 104 height 24
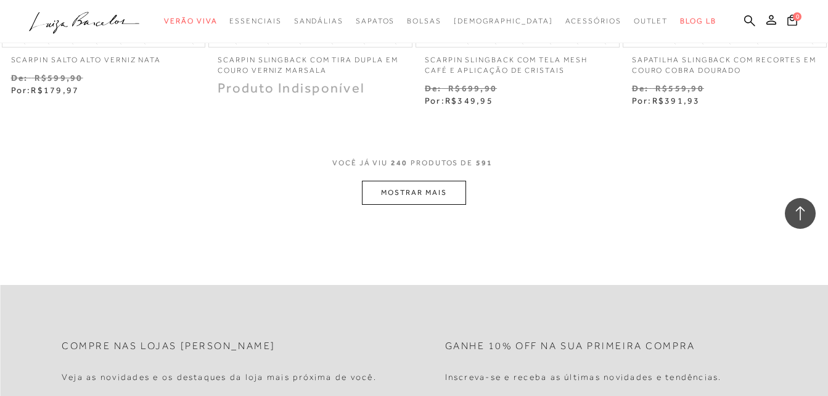
scroll to position [23809, 0]
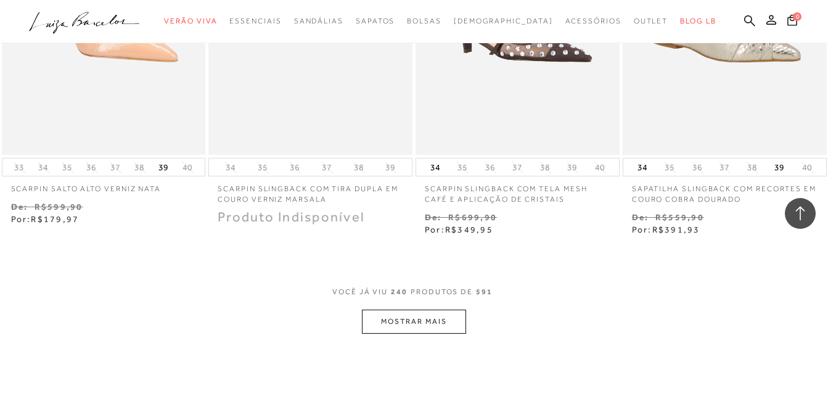
click at [437, 310] on button "MOSTRAR MAIS" at bounding box center [414, 322] width 104 height 24
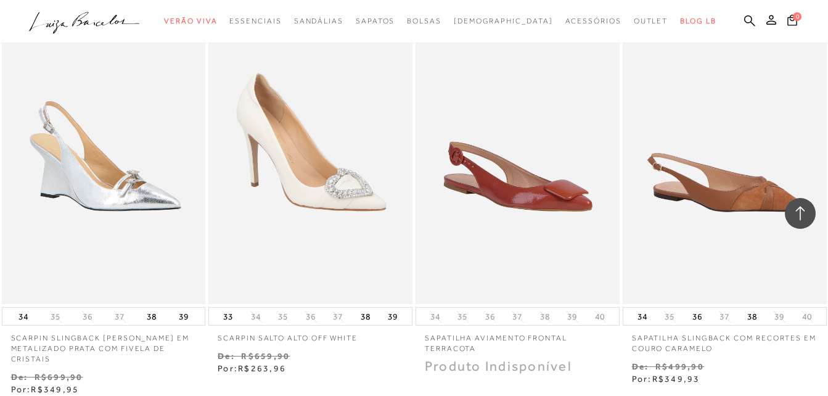
scroll to position [25166, 0]
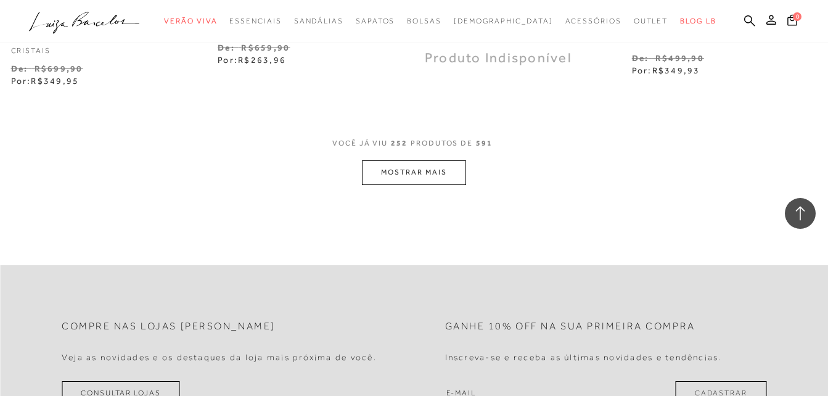
click at [412, 168] on button "MOSTRAR MAIS" at bounding box center [414, 172] width 104 height 24
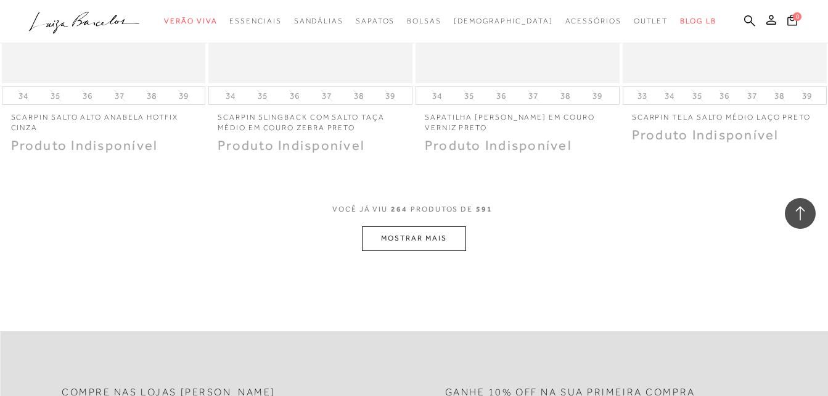
scroll to position [26338, 0]
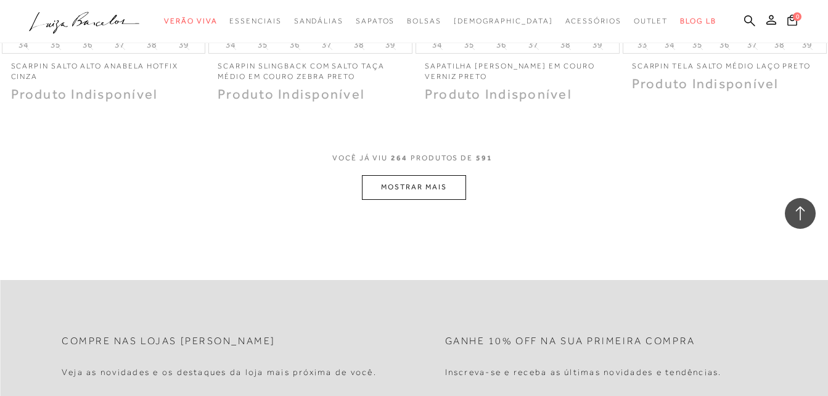
click at [413, 179] on button "MOSTRAR MAIS" at bounding box center [414, 187] width 104 height 24
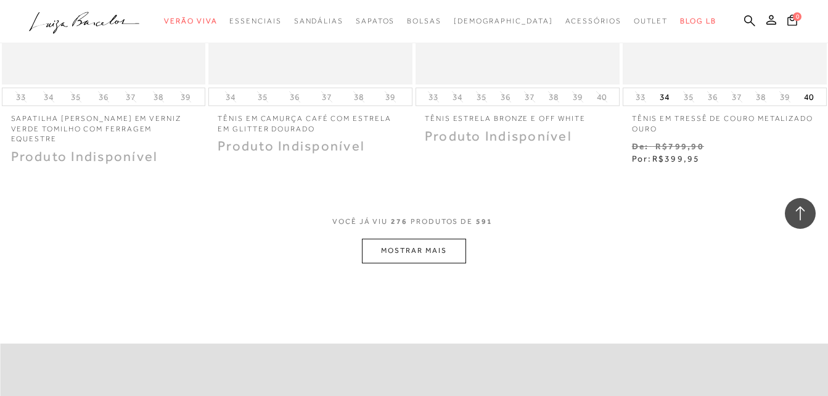
scroll to position [27509, 0]
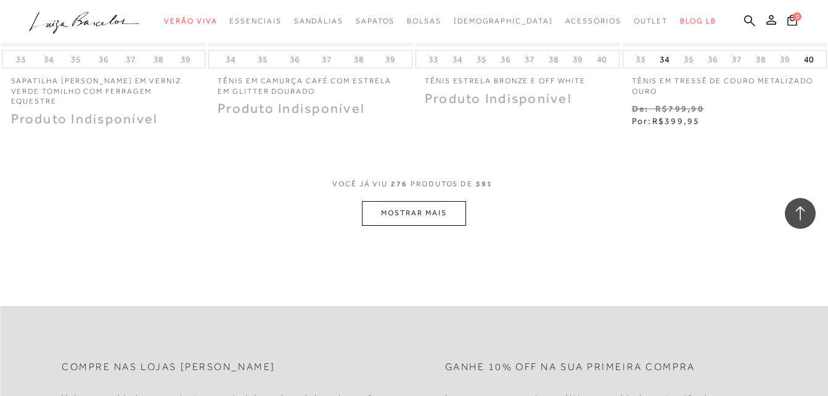
click at [444, 201] on button "MOSTRAR MAIS" at bounding box center [414, 213] width 104 height 24
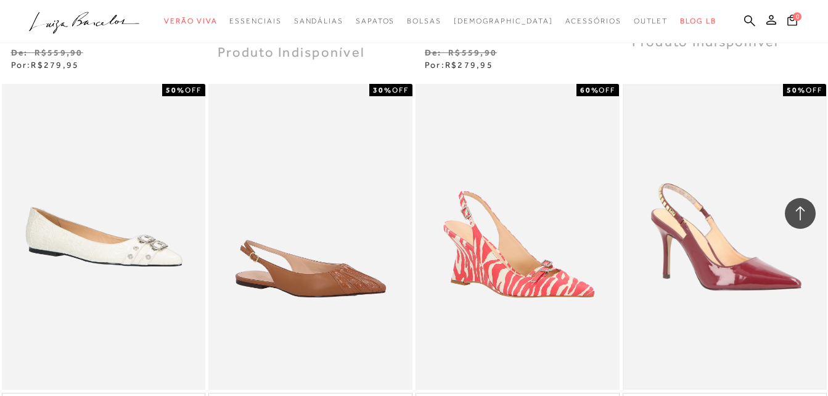
scroll to position [28681, 0]
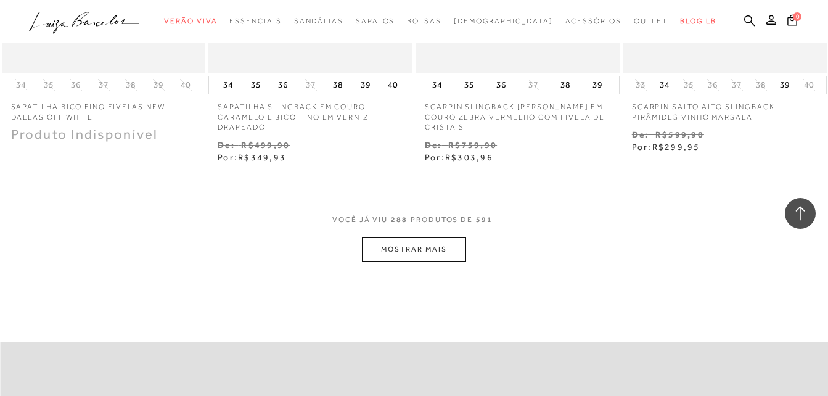
click at [443, 238] on button "MOSTRAR MAIS" at bounding box center [414, 249] width 104 height 24
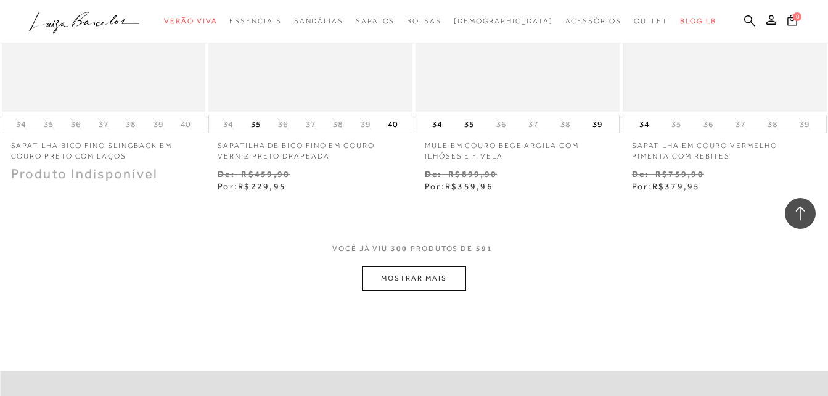
scroll to position [29852, 0]
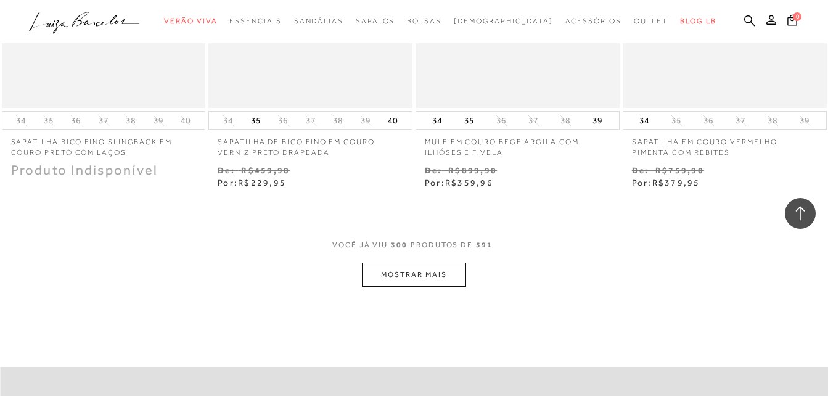
click at [398, 263] on button "MOSTRAR MAIS" at bounding box center [414, 275] width 104 height 24
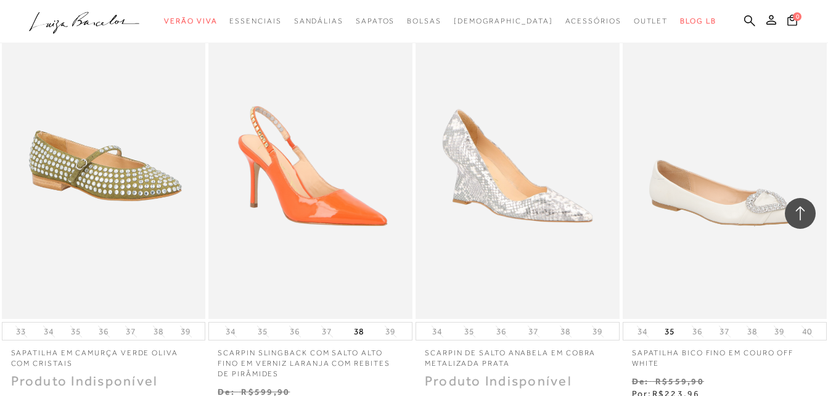
scroll to position [31024, 0]
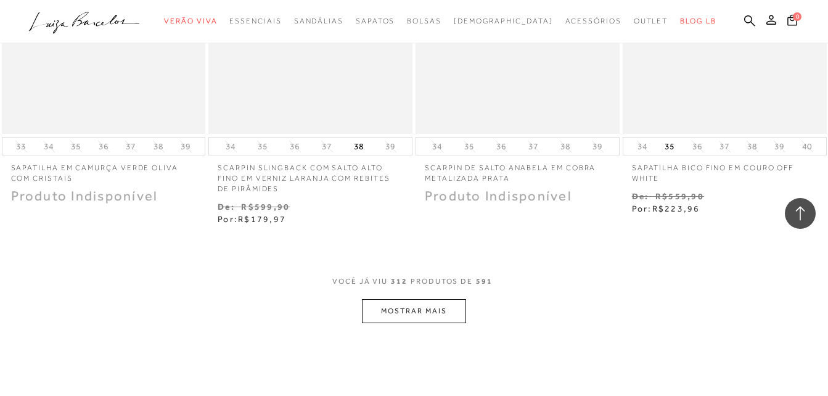
click at [401, 299] on button "MOSTRAR MAIS" at bounding box center [414, 311] width 104 height 24
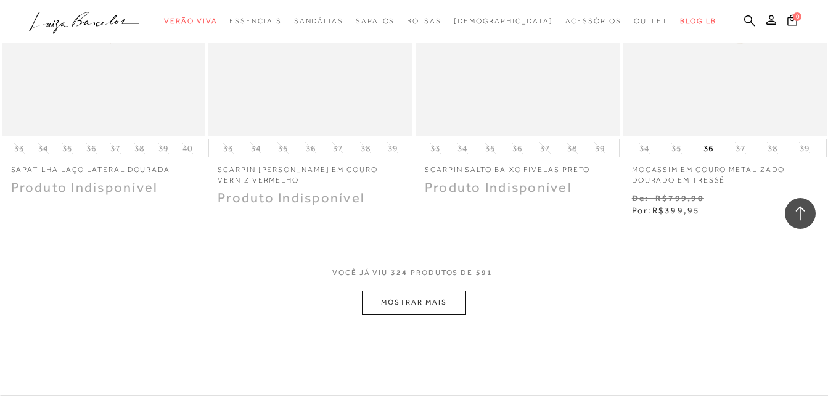
scroll to position [32381, 0]
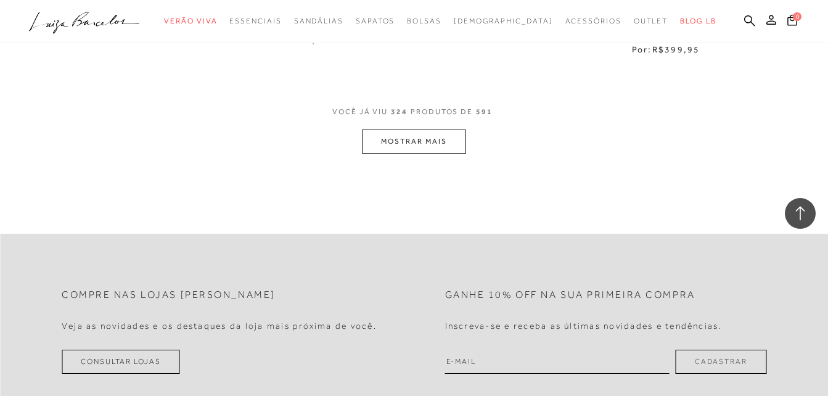
click at [426, 131] on button "MOSTRAR MAIS" at bounding box center [414, 141] width 104 height 24
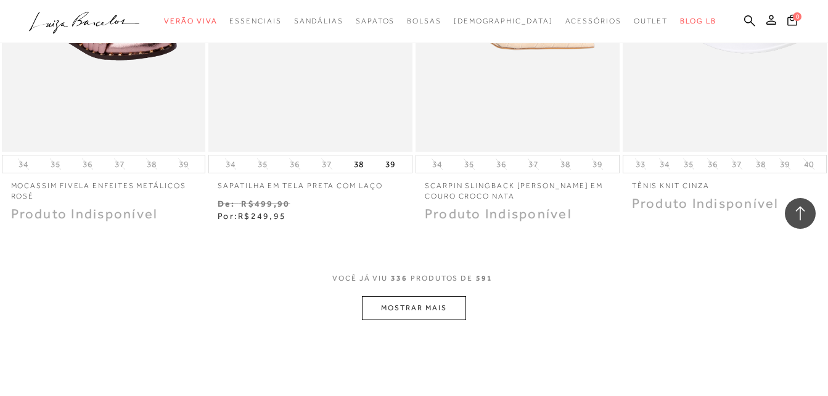
scroll to position [33552, 0]
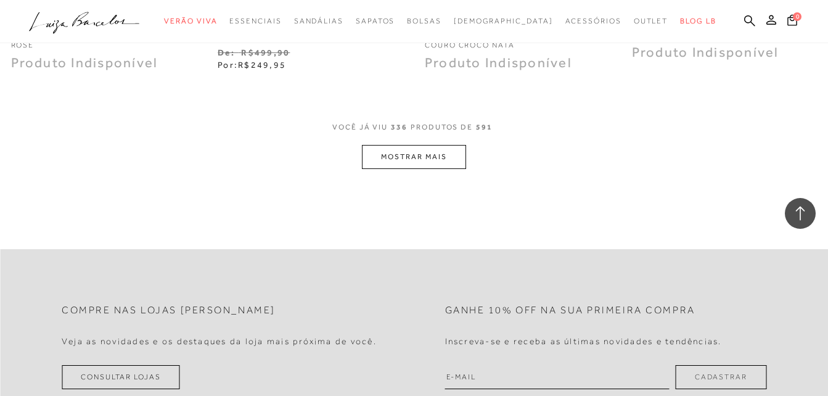
click at [411, 154] on button "MOSTRAR MAIS" at bounding box center [414, 157] width 104 height 24
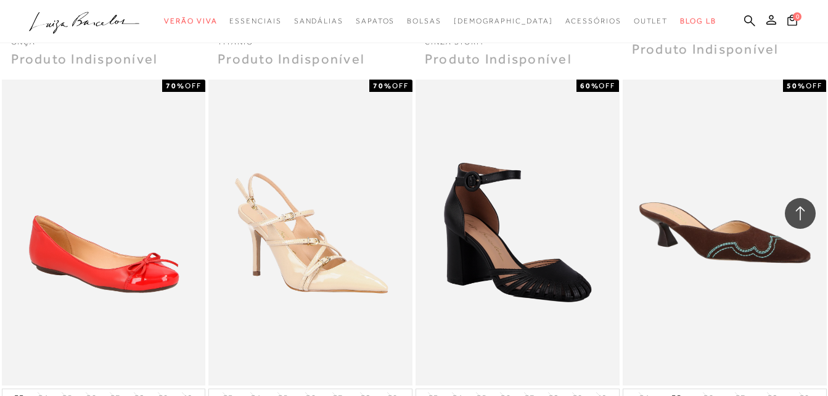
scroll to position [34601, 0]
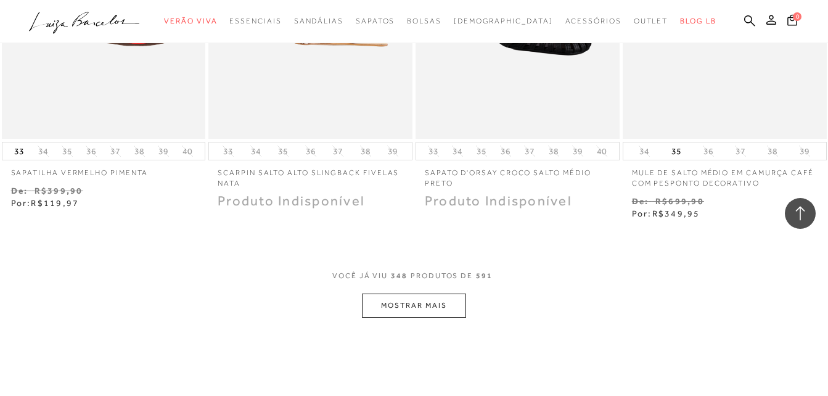
click at [444, 294] on button "MOSTRAR MAIS" at bounding box center [414, 306] width 104 height 24
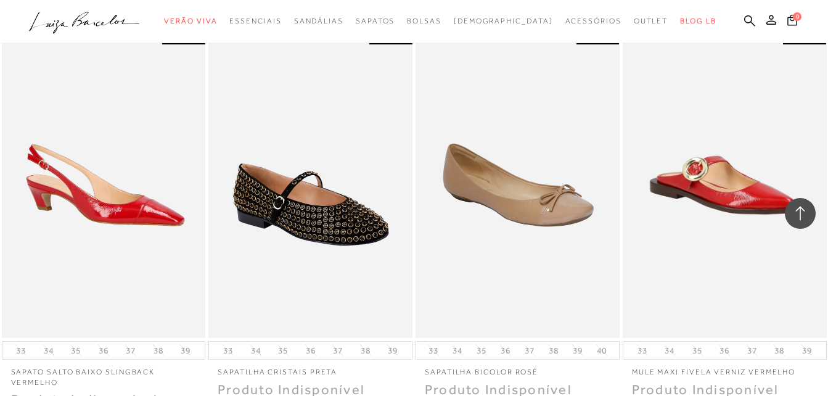
scroll to position [35896, 0]
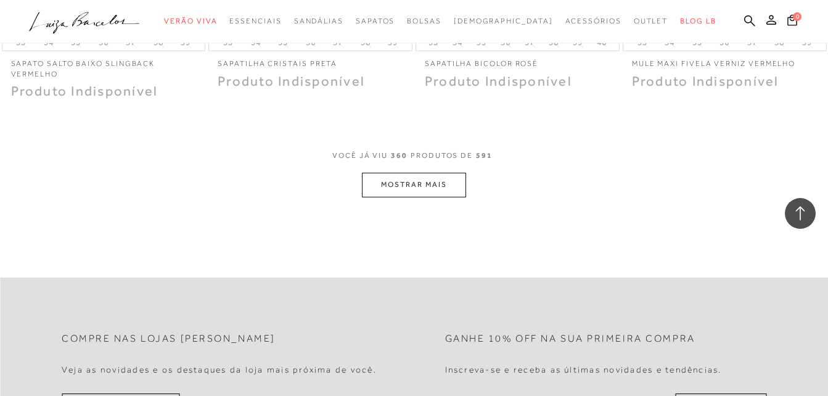
click at [442, 176] on button "MOSTRAR MAIS" at bounding box center [414, 185] width 104 height 24
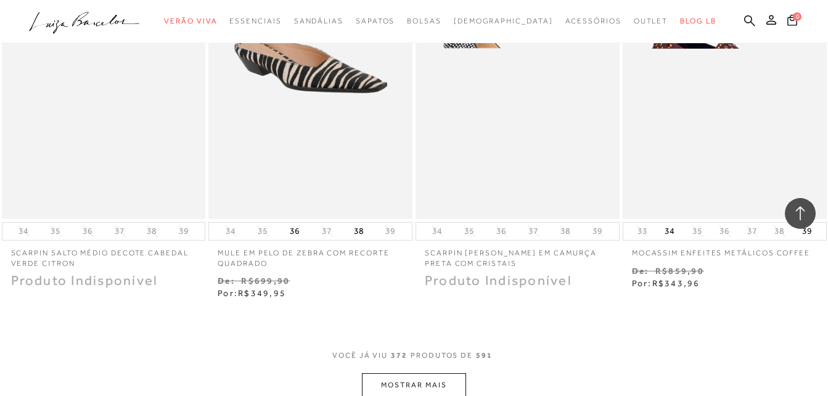
scroll to position [37005, 0]
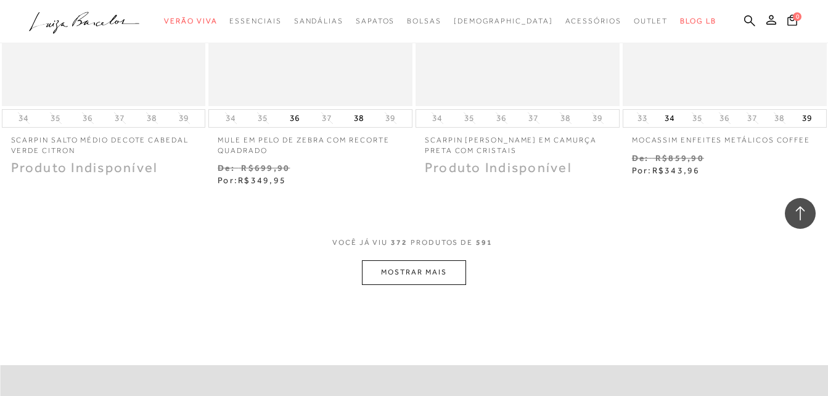
click at [448, 260] on button "MOSTRAR MAIS" at bounding box center [414, 272] width 104 height 24
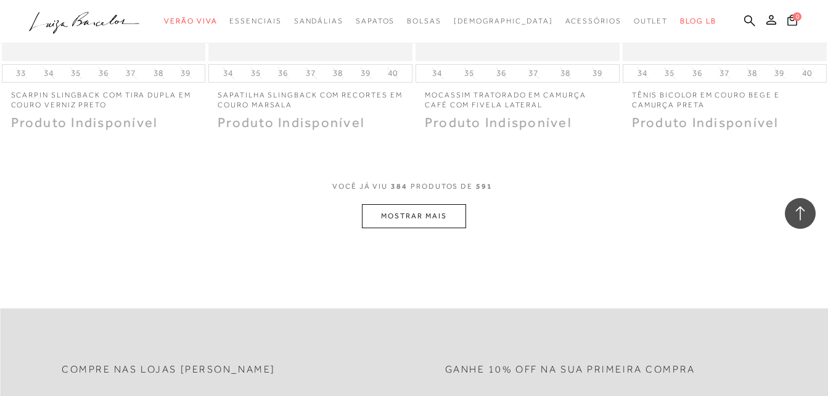
scroll to position [38300, 0]
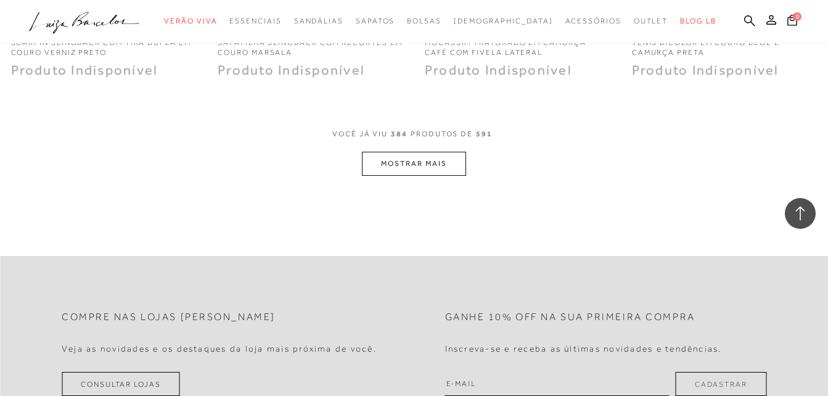
click at [418, 152] on button "MOSTRAR MAIS" at bounding box center [414, 164] width 104 height 24
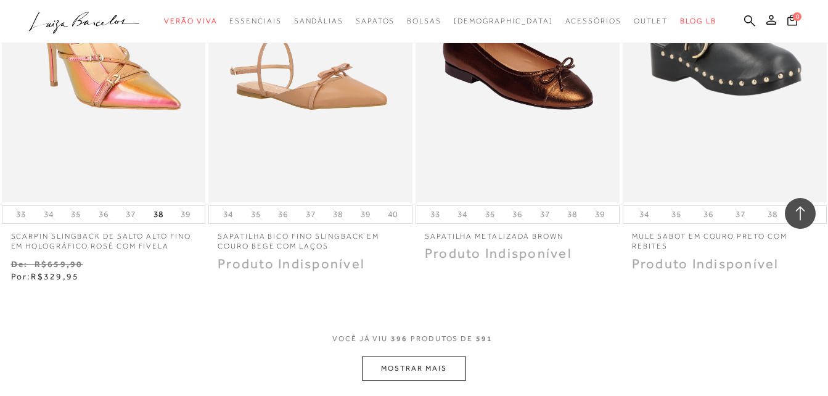
scroll to position [39334, 0]
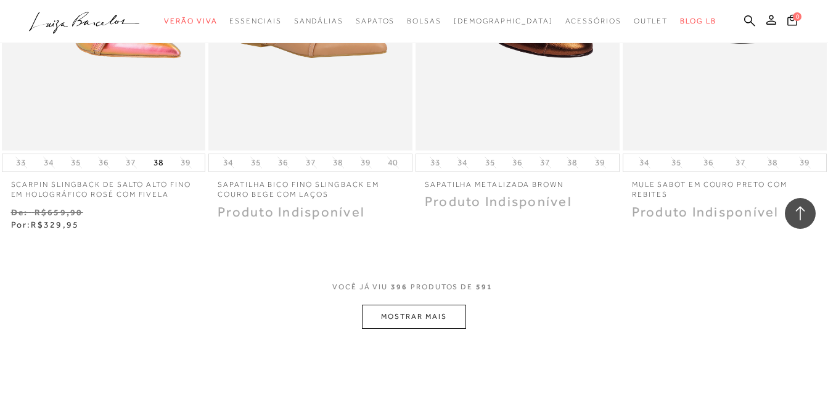
click at [446, 305] on button "MOSTRAR MAIS" at bounding box center [414, 317] width 104 height 24
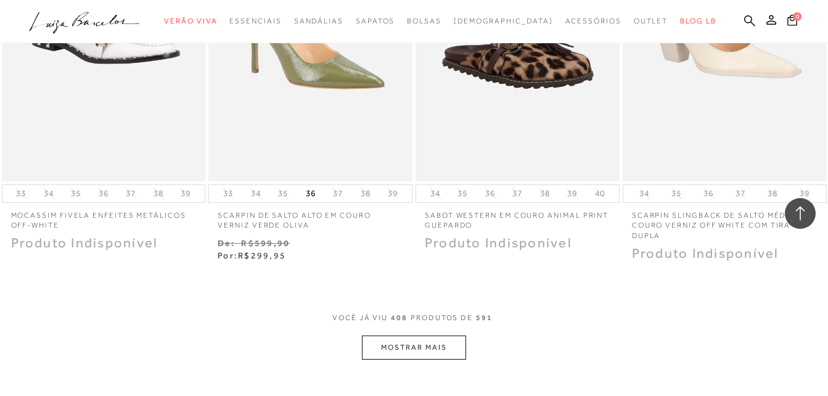
scroll to position [40527, 0]
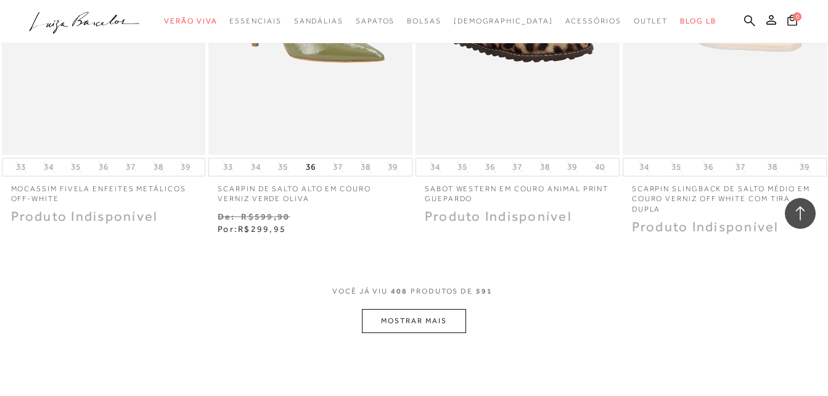
click at [414, 309] on button "MOSTRAR MAIS" at bounding box center [414, 321] width 104 height 24
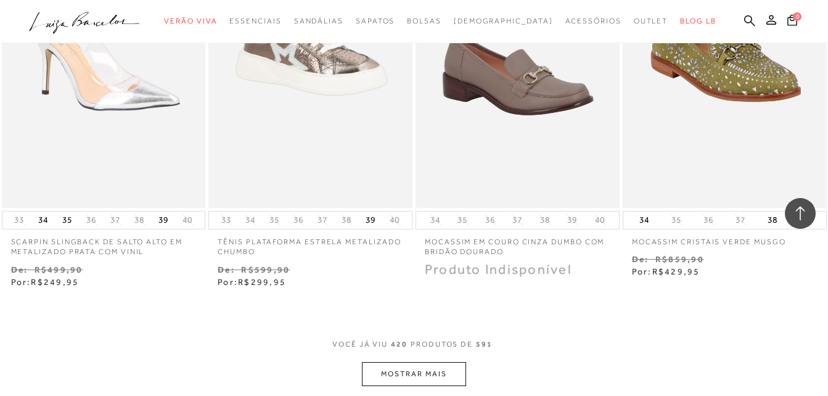
scroll to position [41822, 0]
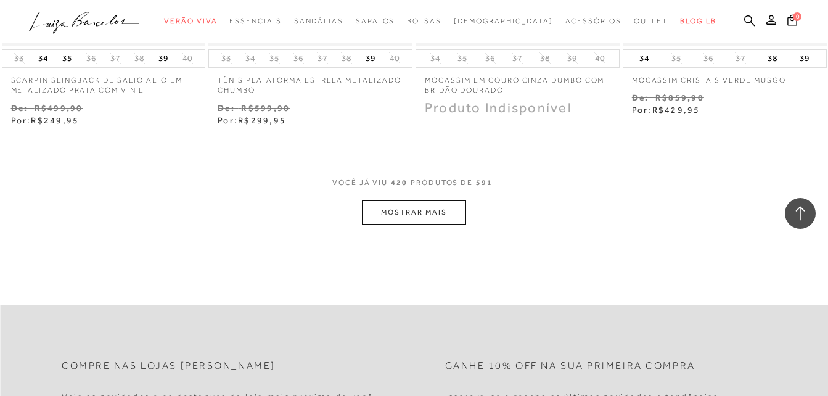
click at [440, 200] on button "MOSTRAR MAIS" at bounding box center [414, 212] width 104 height 24
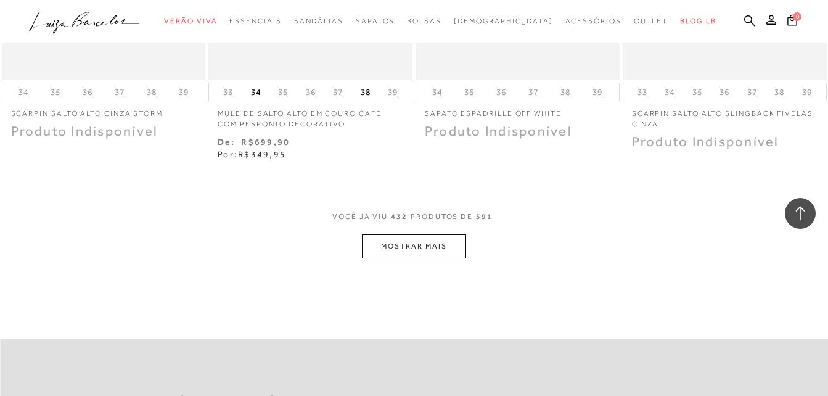
scroll to position [42994, 0]
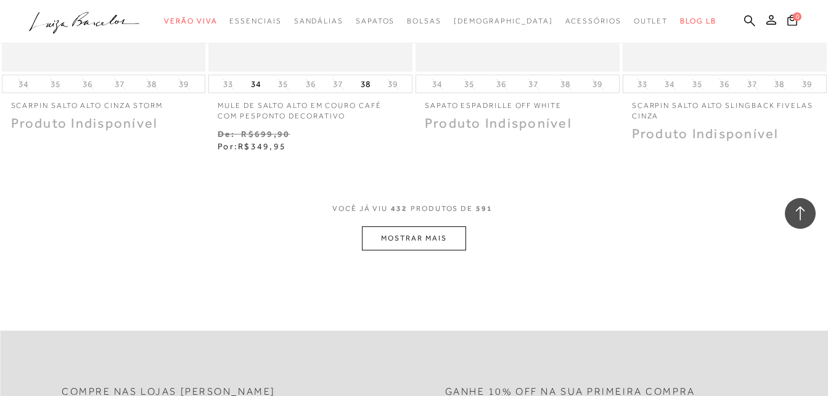
click at [422, 226] on button "MOSTRAR MAIS" at bounding box center [414, 238] width 104 height 24
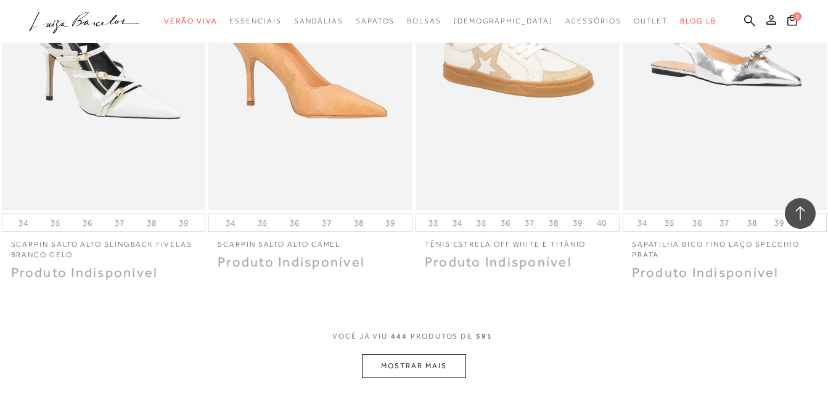
scroll to position [44227, 0]
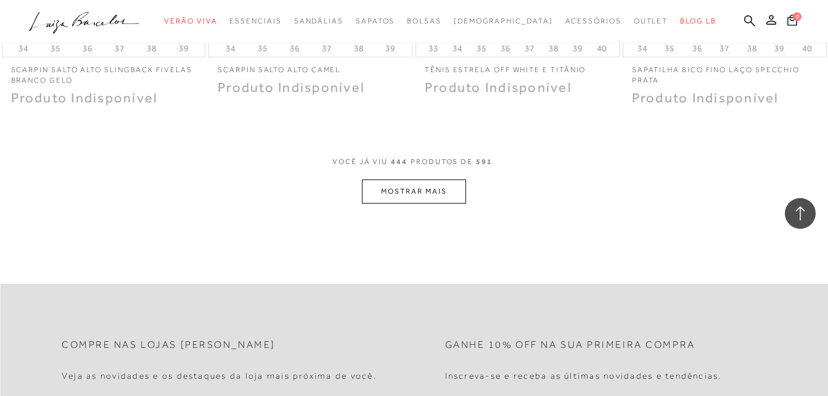
click at [397, 179] on button "MOSTRAR MAIS" at bounding box center [414, 191] width 104 height 24
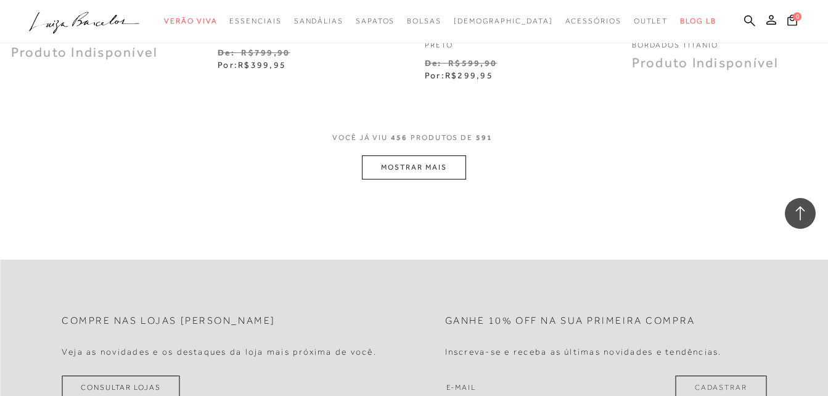
scroll to position [45460, 0]
click at [414, 154] on button "MOSTRAR MAIS" at bounding box center [414, 166] width 104 height 24
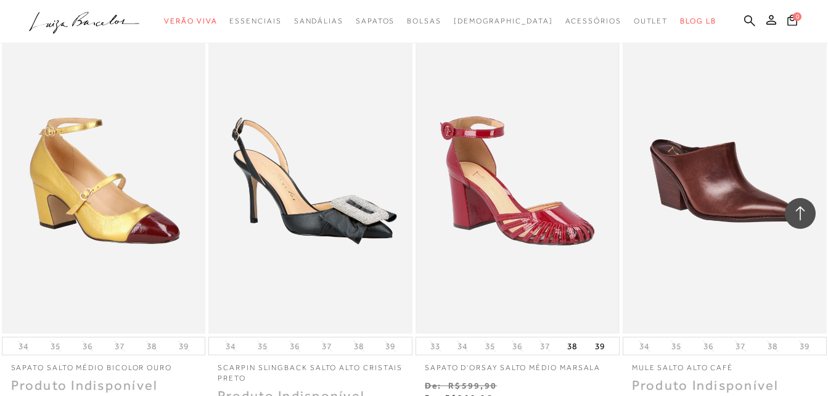
scroll to position [46570, 0]
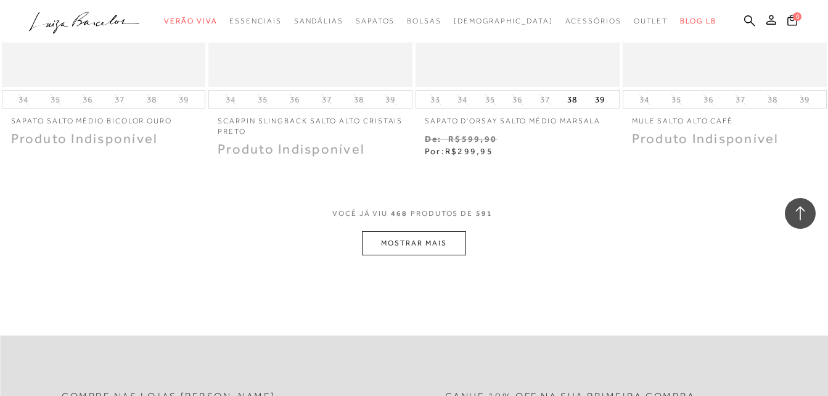
click at [422, 231] on button "MOSTRAR MAIS" at bounding box center [414, 243] width 104 height 24
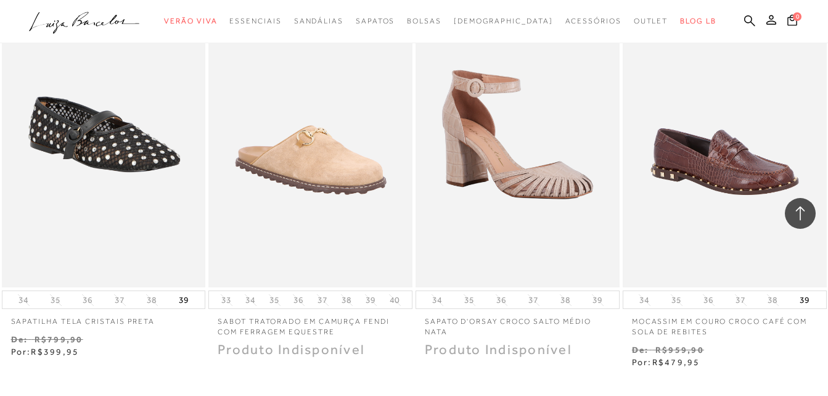
scroll to position [47804, 0]
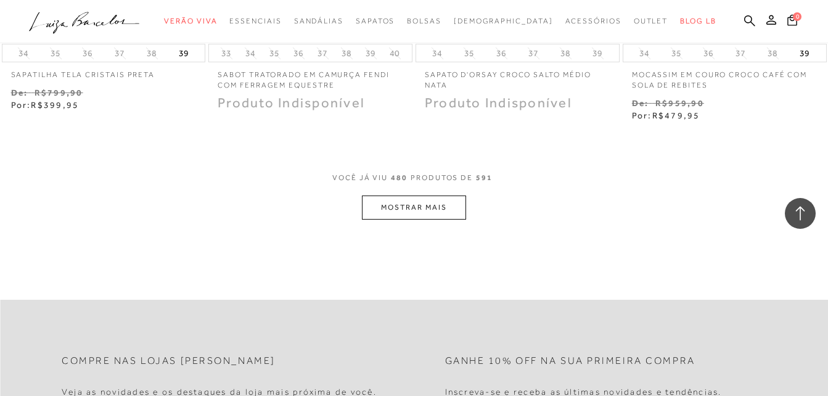
click at [413, 195] on button "MOSTRAR MAIS" at bounding box center [414, 207] width 104 height 24
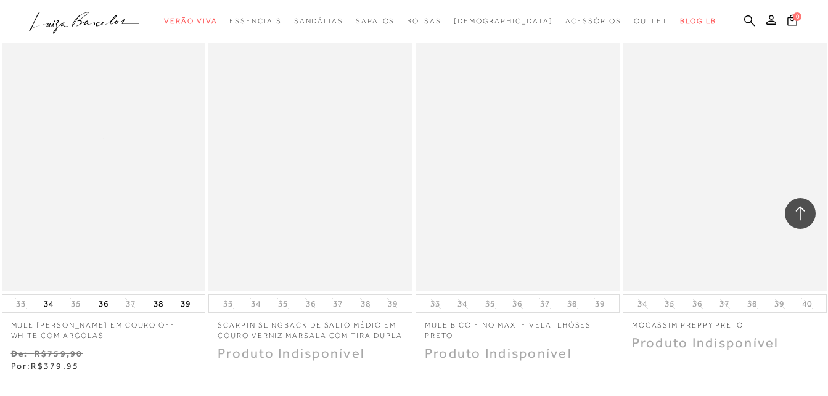
scroll to position [48750, 0]
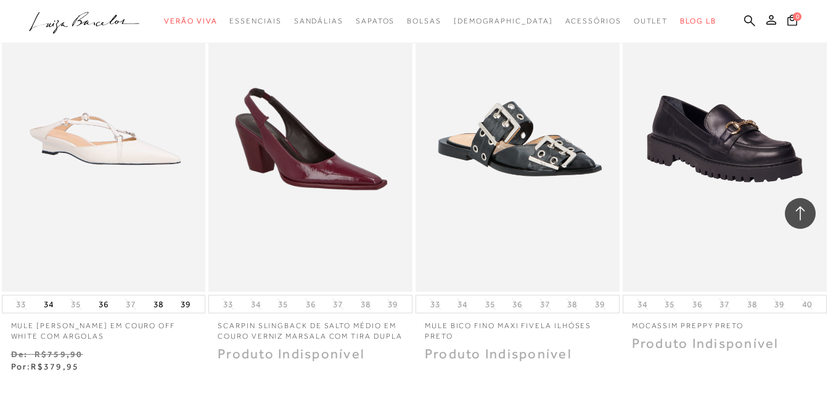
drag, startPoint x: 323, startPoint y: 144, endPoint x: 197, endPoint y: 307, distance: 206.6
click at [222, 240] on img at bounding box center [311, 139] width 202 height 302
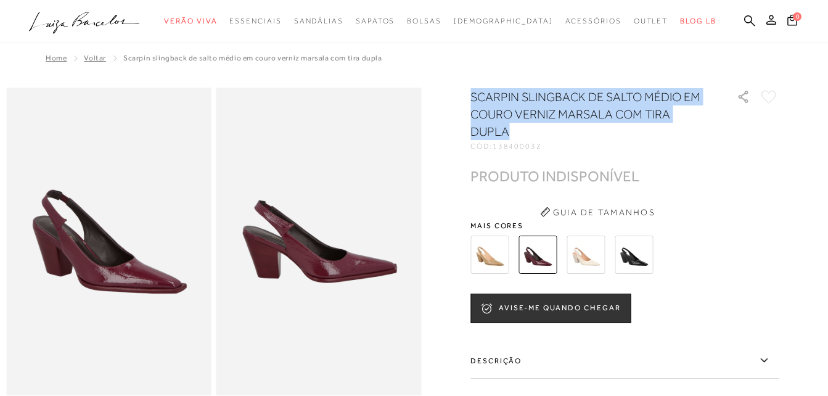
drag, startPoint x: 490, startPoint y: 100, endPoint x: 633, endPoint y: 130, distance: 146.2
click at [633, 130] on div at bounding box center [414, 345] width 816 height 515
click at [633, 130] on h1 "SCARPIN SLINGBACK DE SALTO MÉDIO EM COURO VERNIZ MARSALA COM TIRA DUPLA" at bounding box center [586, 114] width 231 height 52
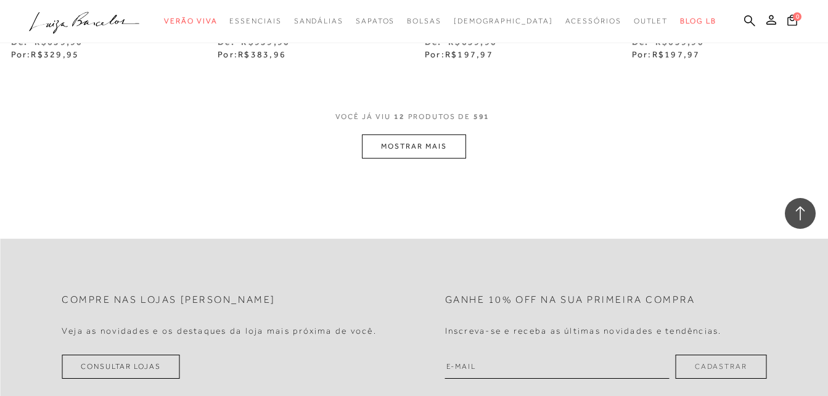
scroll to position [1295, 0]
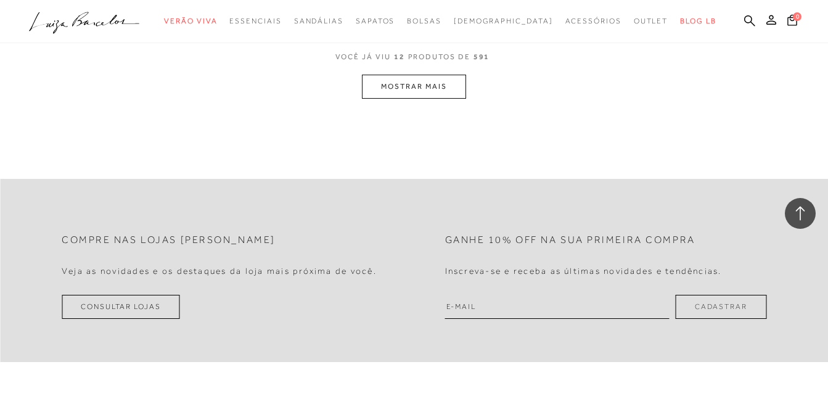
click at [432, 88] on button "MOSTRAR MAIS" at bounding box center [414, 87] width 104 height 24
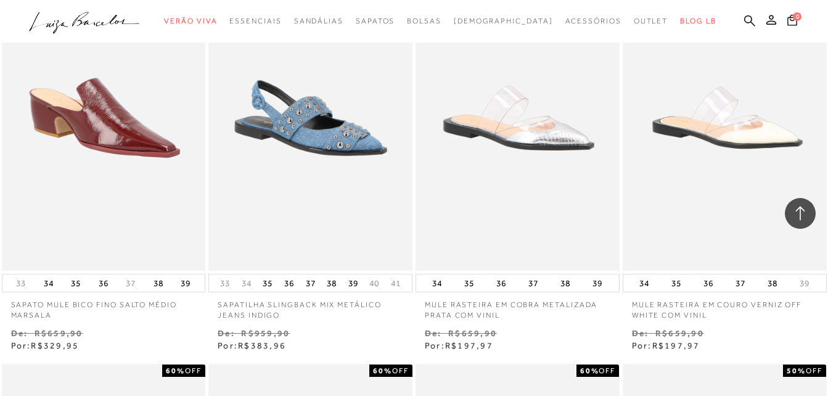
scroll to position [925, 0]
